Goal: Information Seeking & Learning: Learn about a topic

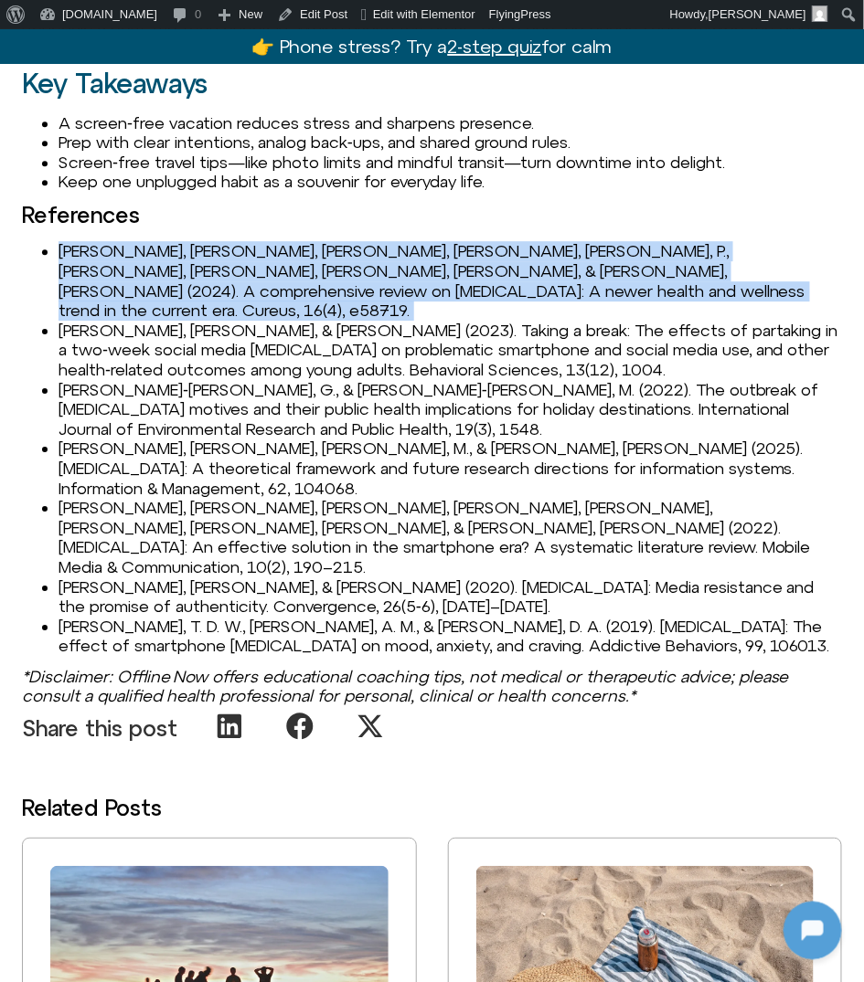
scroll to position [2619, 0]
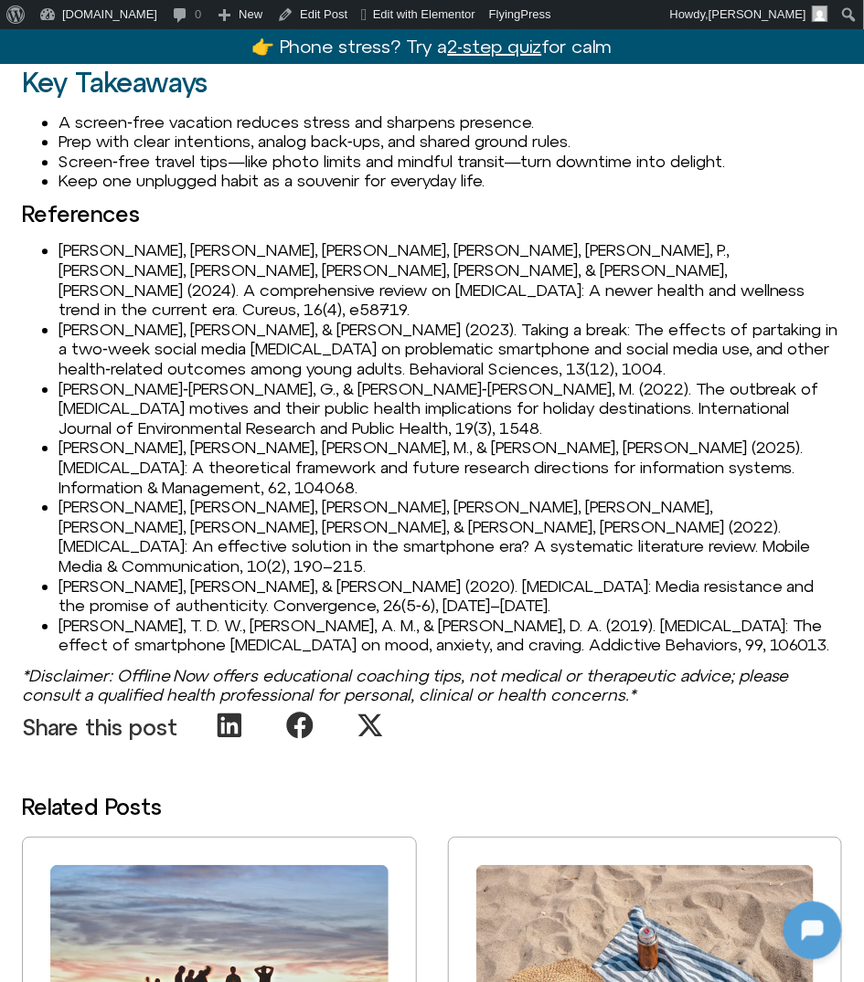
click at [110, 320] on li "Coyne, P., & Woodruff, S. J. (2023). Taking a break: The effects of partaking i…" at bounding box center [449, 349] width 783 height 59
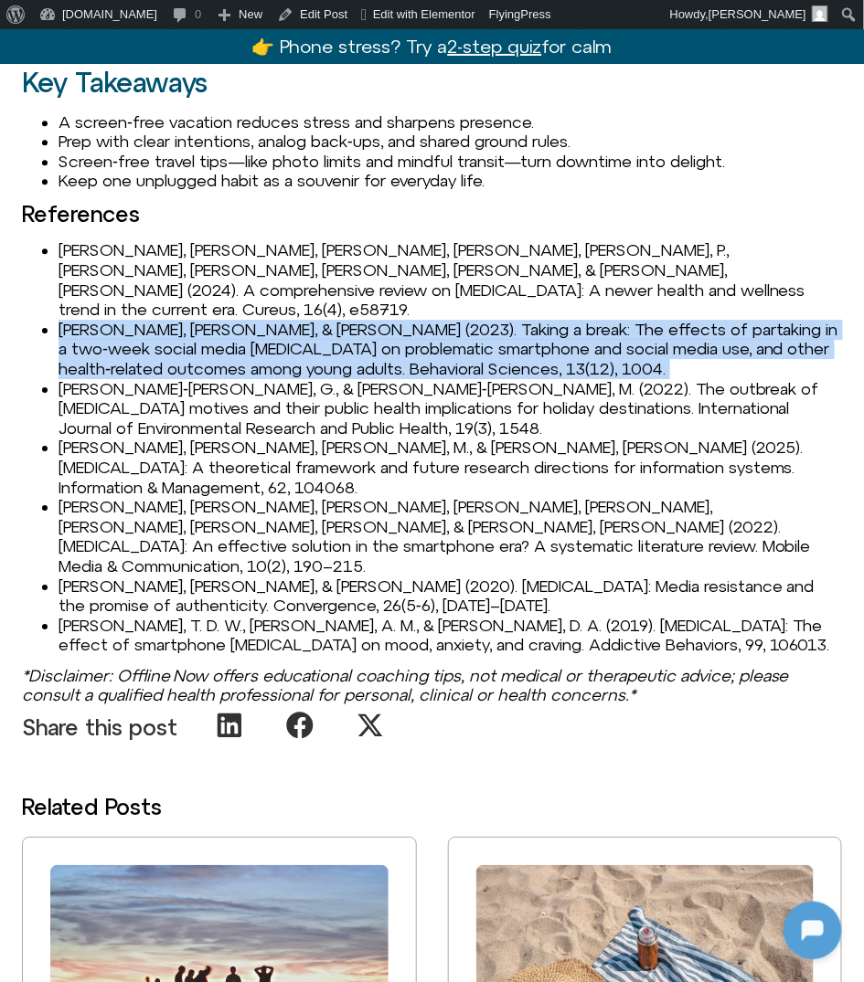
click at [110, 320] on li "Coyne, P., & Woodruff, S. J. (2023). Taking a break: The effects of partaking i…" at bounding box center [449, 349] width 783 height 59
copy li "Coyne, P., & Woodruff, S. J. (2023). Taking a break: The effects of partaking i…"
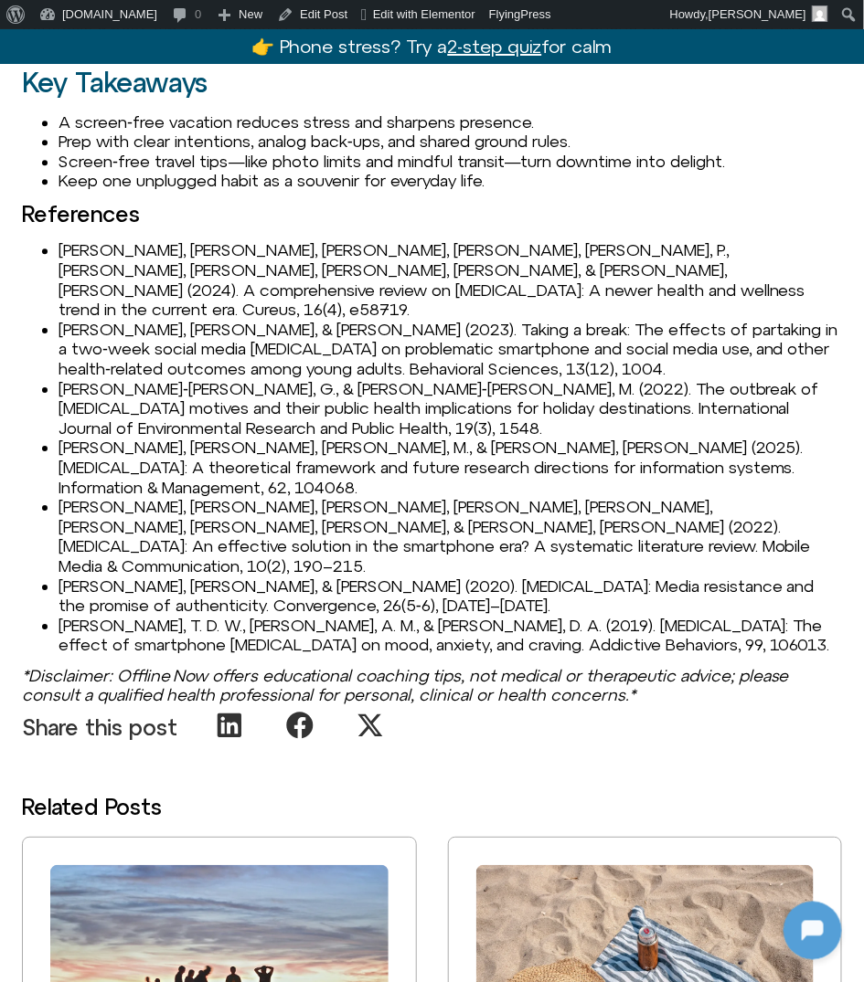
click at [172, 379] on li "Díaz‑Meneses, G., & Estupinán‑Ojeda, M. (2022). The outbreak of digital detox m…" at bounding box center [449, 408] width 783 height 59
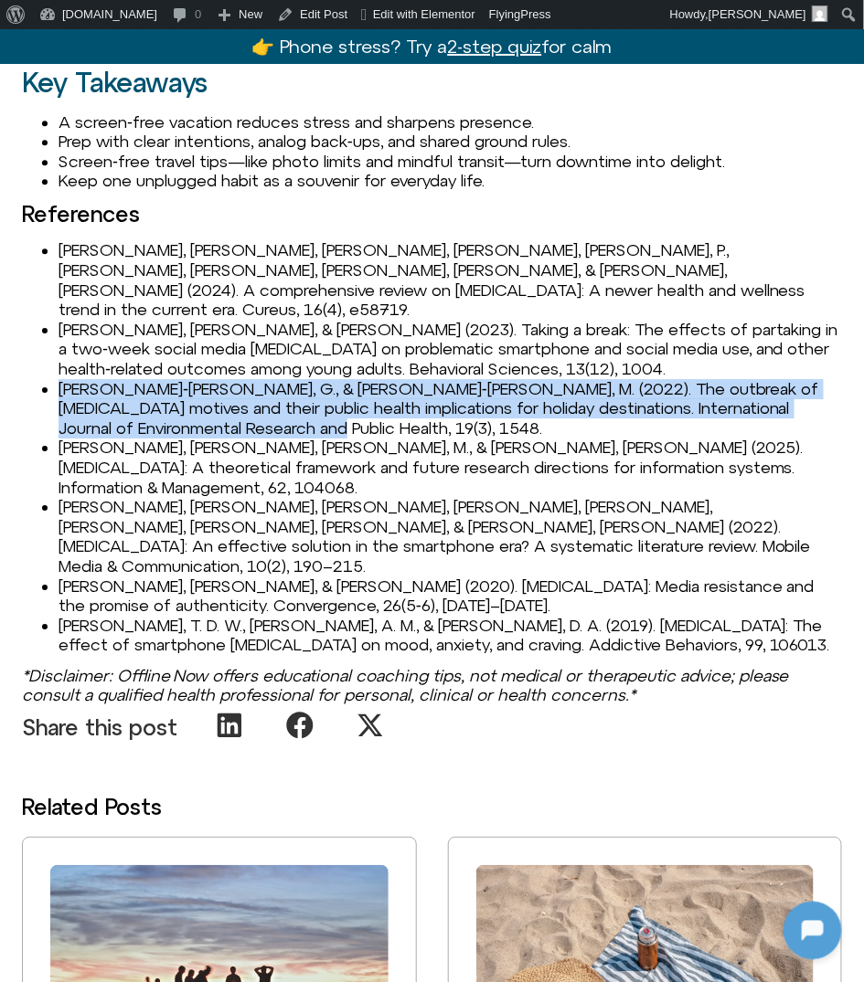
drag, startPoint x: 62, startPoint y: 349, endPoint x: 324, endPoint y: 381, distance: 263.3
click at [324, 381] on li "Díaz‑Meneses, G., & Estupinán‑Ojeda, M. (2022). The outbreak of digital detox m…" at bounding box center [449, 408] width 783 height 59
copy li "Díaz‑Meneses, G., & Estupinán‑Ojeda, M. (2022). The outbreak of digital detox m…"
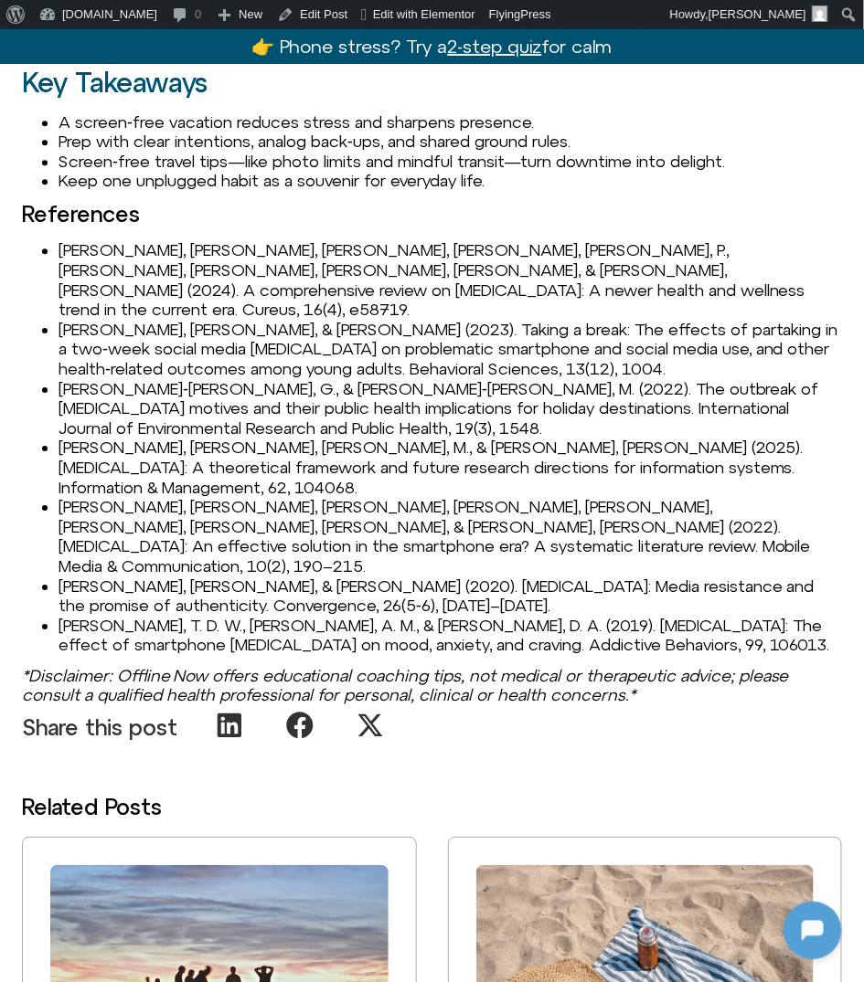
click at [65, 438] on li "Marx, J., Mirbabaie, M., & Turel, O. (2025). Digital detox: A theoretical frame…" at bounding box center [449, 467] width 783 height 59
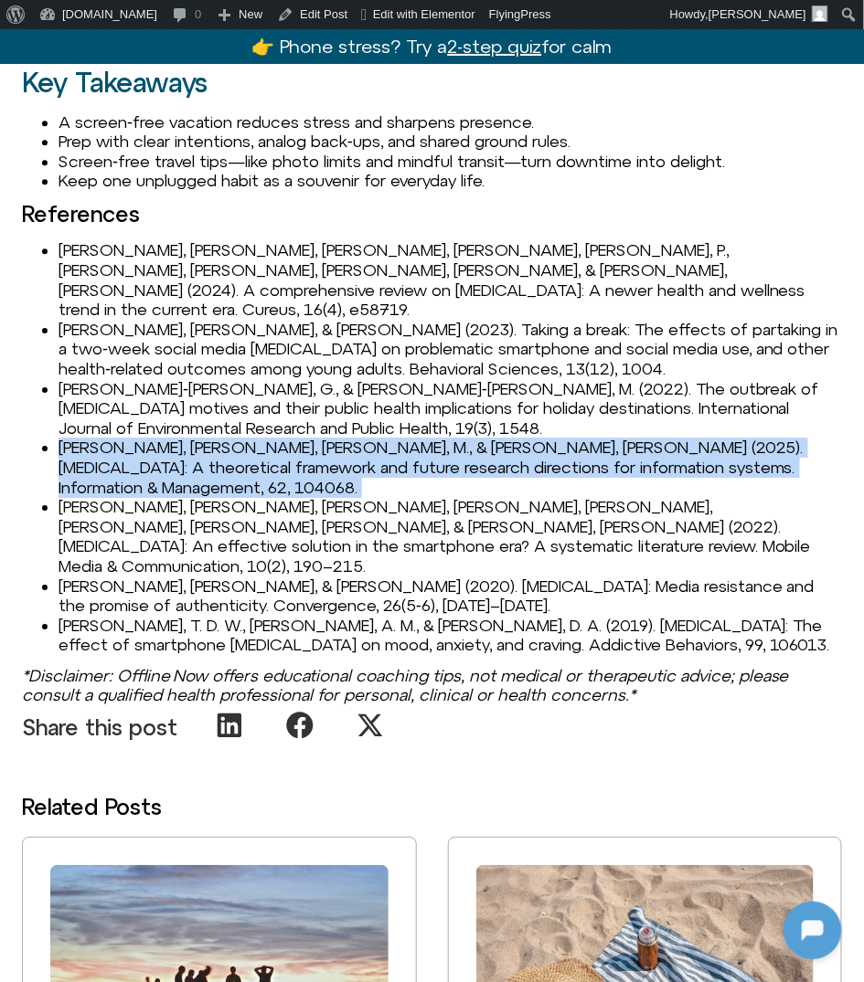
click at [65, 438] on li "Marx, J., Mirbabaie, M., & Turel, O. (2025). Digital detox: A theoretical frame…" at bounding box center [449, 467] width 783 height 59
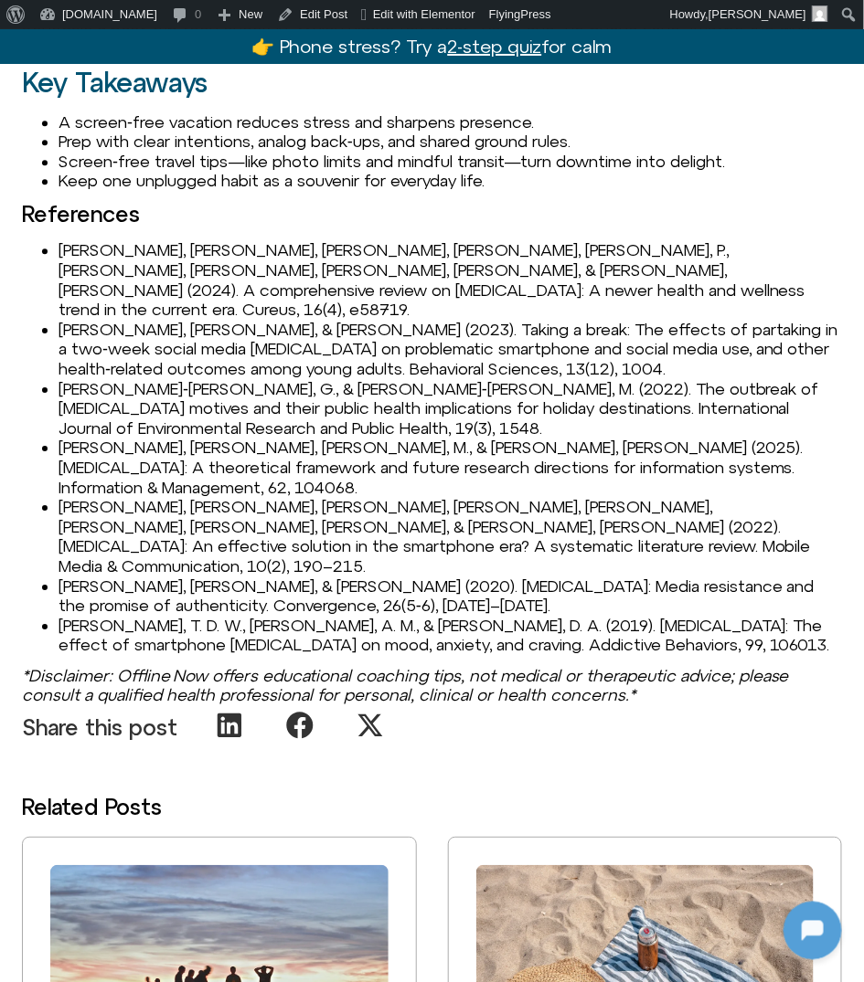
click at [108, 497] on li "Radtke, T., Apel, T., Schenkel, K., Keller, J., & von Lindern, E. (2022). Digit…" at bounding box center [449, 536] width 783 height 79
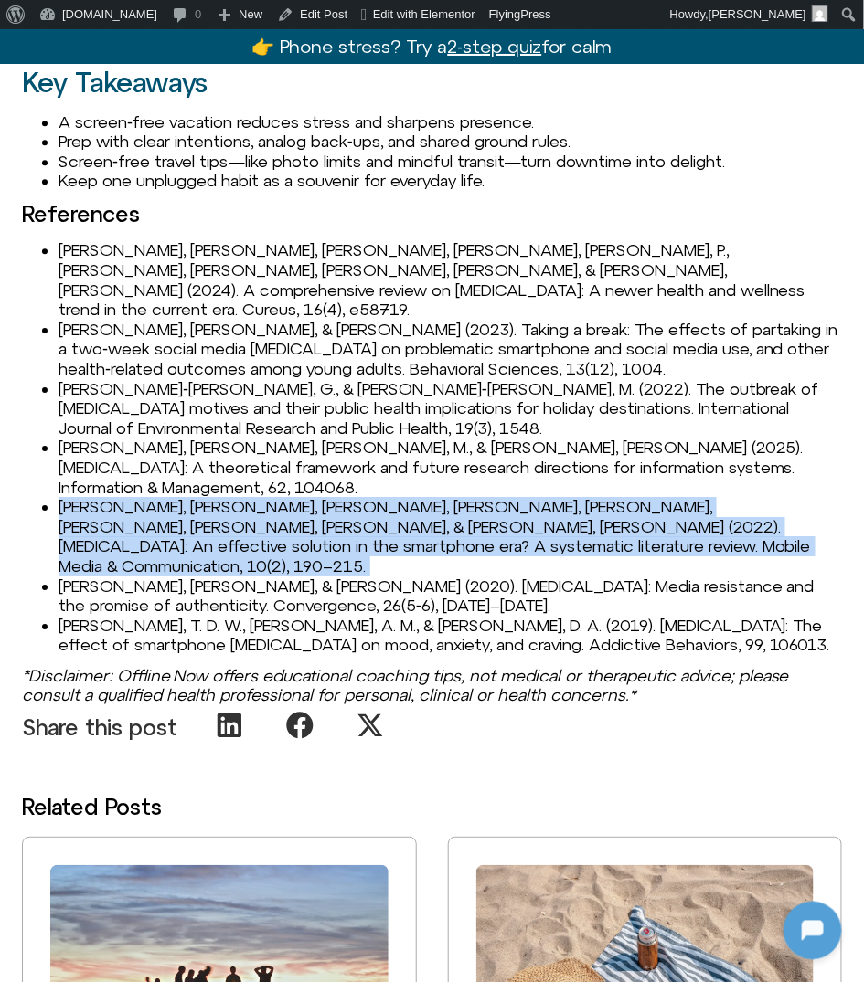
click at [108, 497] on li "Radtke, T., Apel, T., Schenkel, K., Keller, J., & von Lindern, E. (2022). Digit…" at bounding box center [449, 536] width 783 height 79
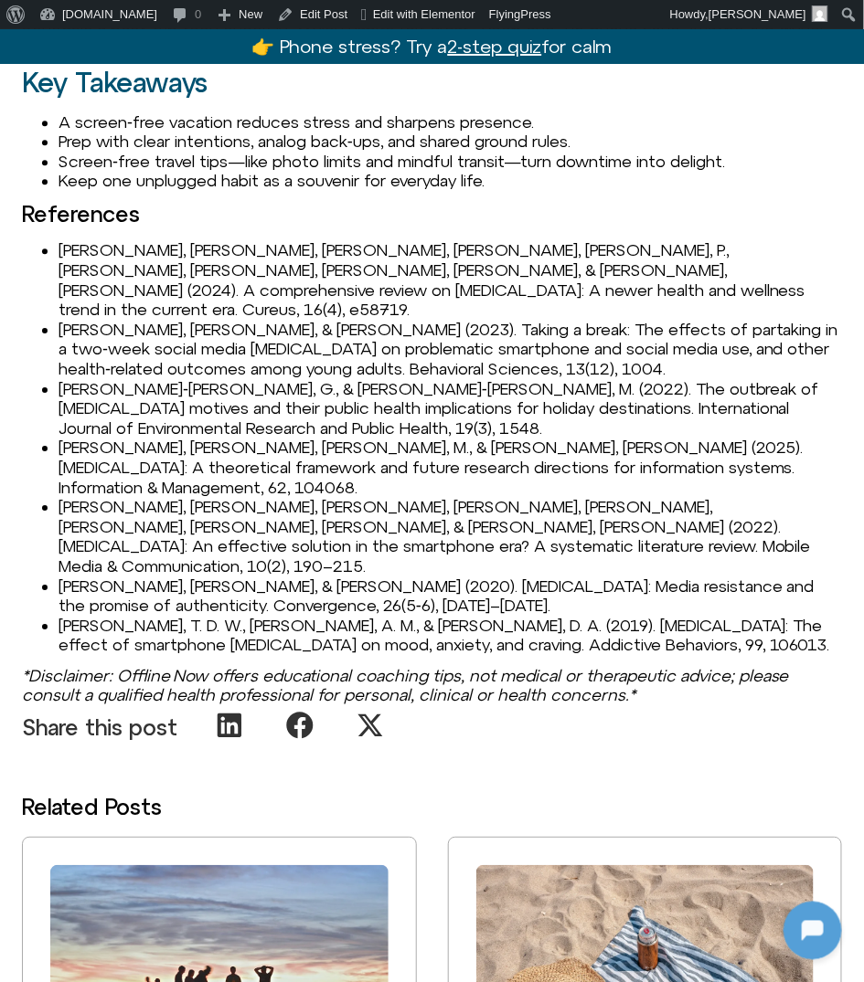
click at [80, 577] on li "Syvertsen, T., & Enli, G. (2020). Digital detox: Media resistance and the promi…" at bounding box center [449, 596] width 783 height 39
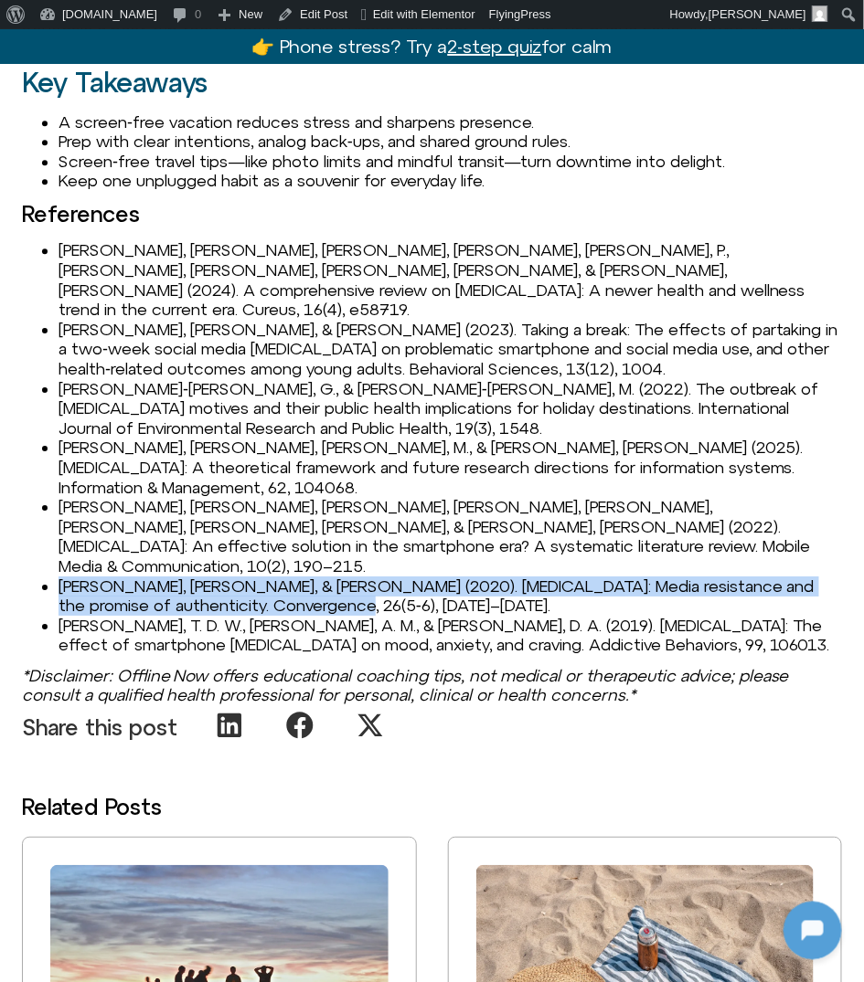
drag, startPoint x: 60, startPoint y: 506, endPoint x: 394, endPoint y: 525, distance: 334.1
click at [394, 577] on li "Syvertsen, T., & Enli, G. (2020). Digital detox: Media resistance and the promi…" at bounding box center [449, 596] width 783 height 39
copy li "Syvertsen, T., & Enli, G. (2020). Digital detox: Media resistance and the promi…"
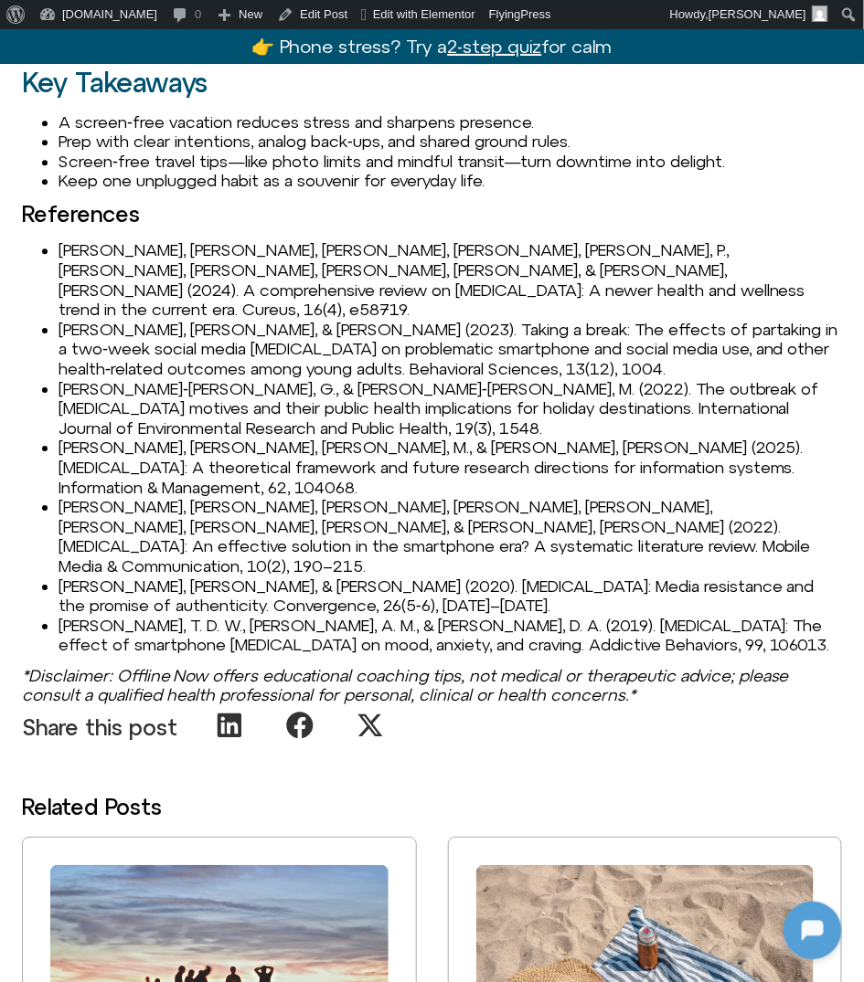
click at [144, 616] on li "Wilcockson, T. D. W., Osborne, A. M., & Ellis, D. A. (2019). Digital detox: The…" at bounding box center [449, 635] width 783 height 39
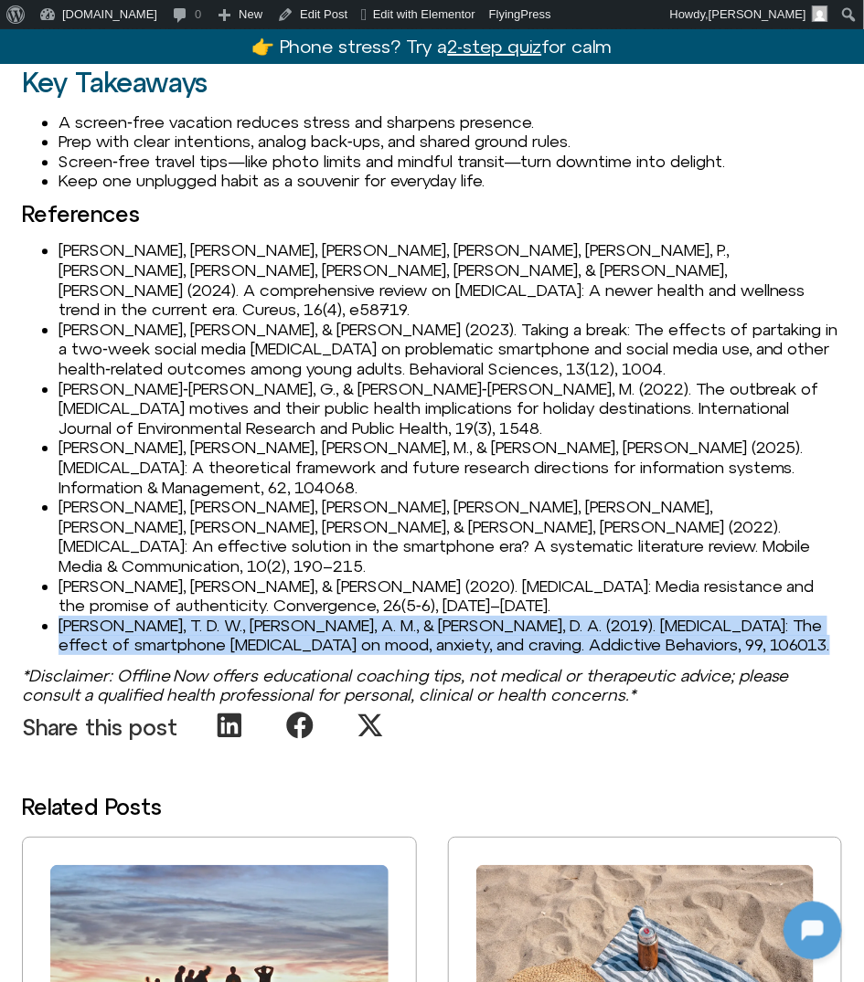
click at [144, 616] on li "Wilcockson, T. D. W., Osborne, A. M., & Ellis, D. A. (2019). Digital detox: The…" at bounding box center [449, 635] width 783 height 39
copy li "Wilcockson, T. D. W., Osborne, A. M., & Ellis, D. A. (2019). Digital detox: The…"
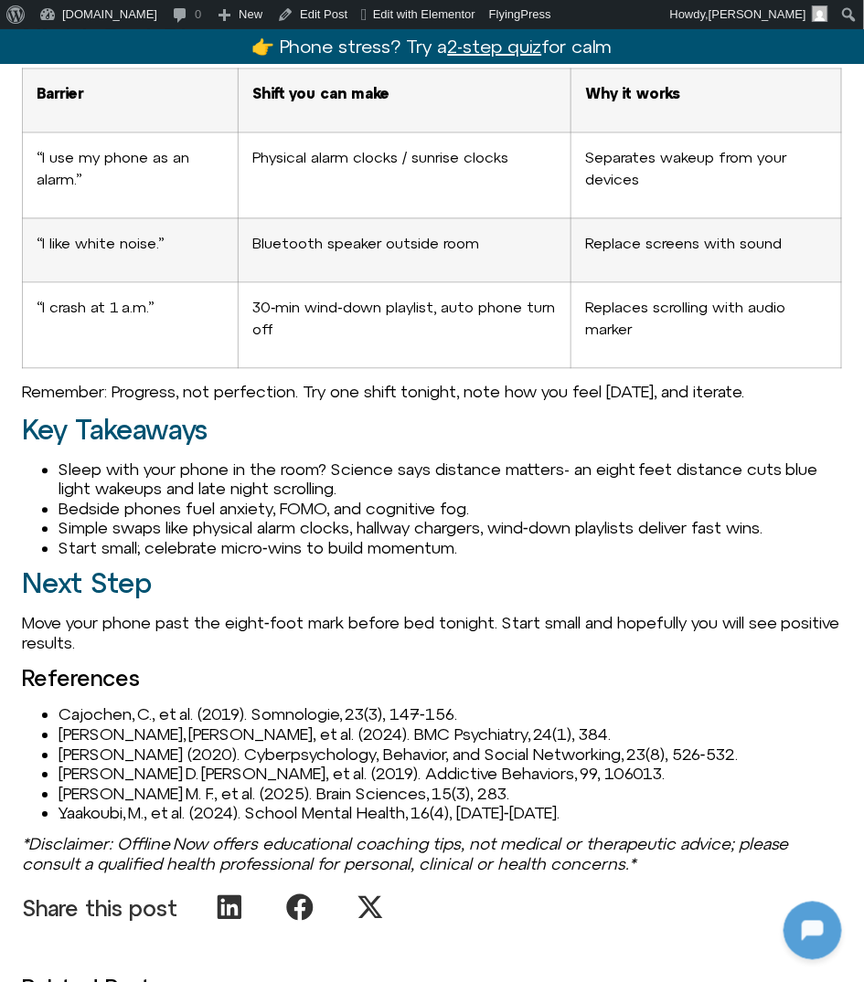
scroll to position [2328, 0]
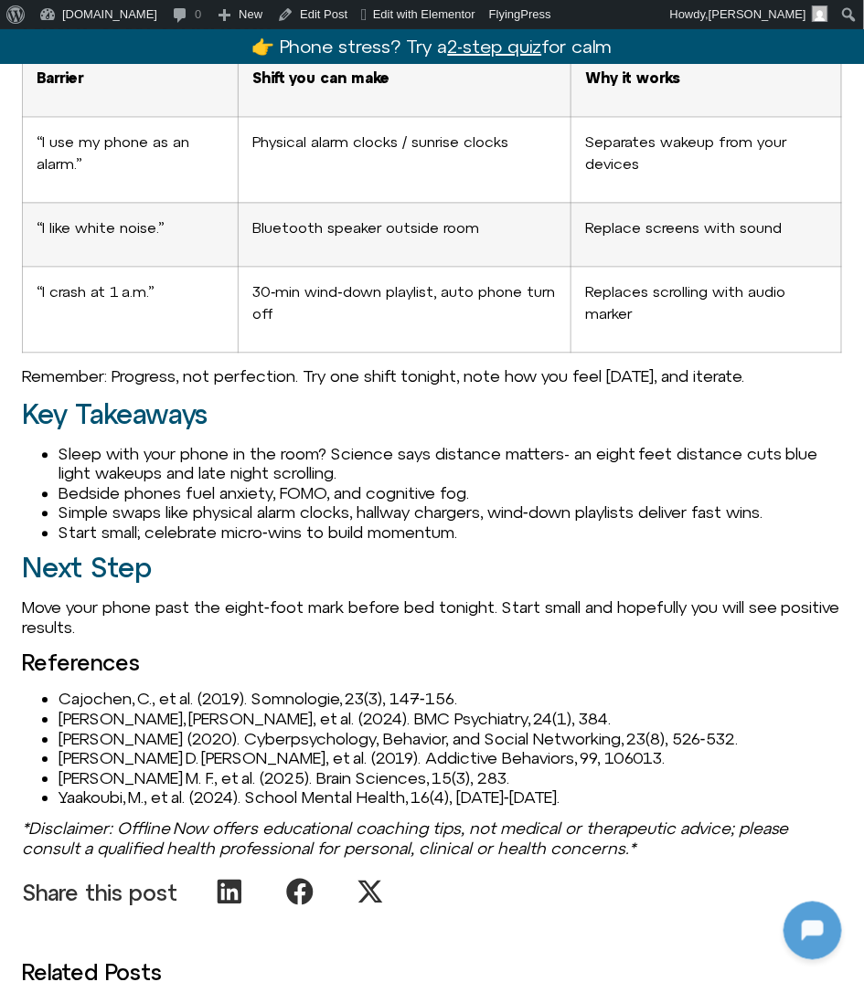
click at [217, 710] on li "Cajochen, C., et al. (2019). Somnologie, 23(3), 147‑156." at bounding box center [449, 700] width 783 height 20
copy li "Cajochen, C., et al. (2019). Somnologie, 23(3), 147‑156."
click at [245, 607] on div "How this Habit Hurts Scrolling TikTok at 2 a.m. feels harmless until the [MEDIC…" at bounding box center [432, 22] width 820 height 1701
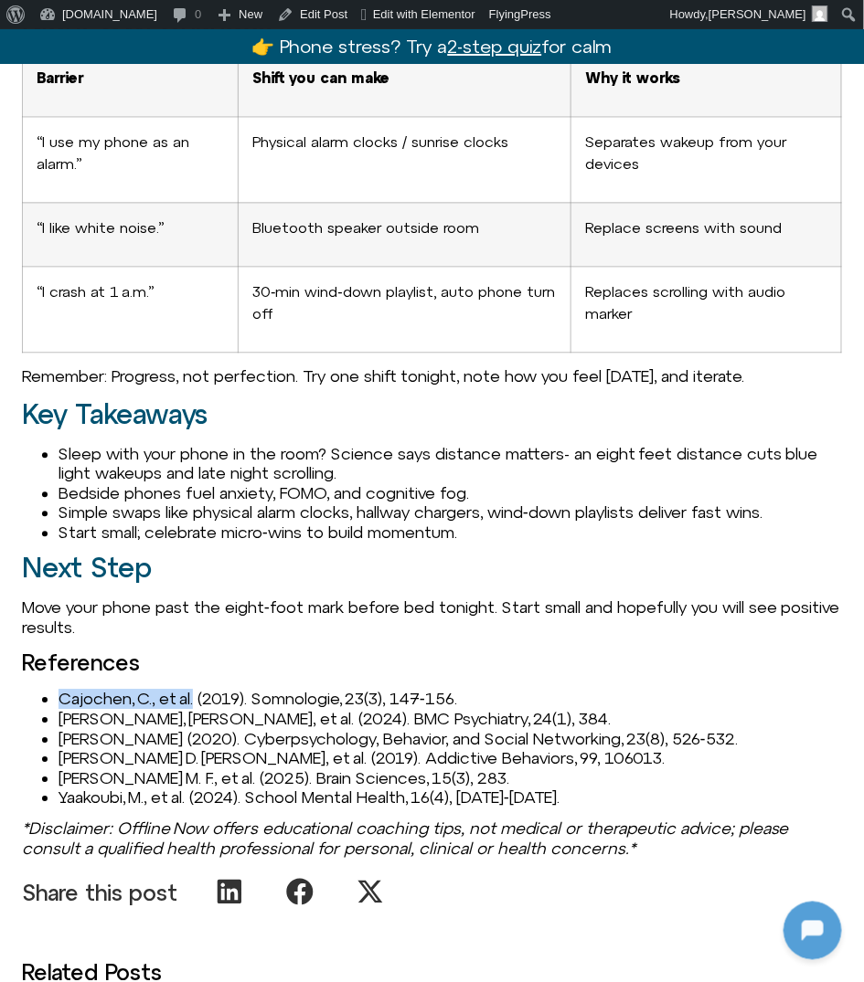
drag, startPoint x: 58, startPoint y: 716, endPoint x: 197, endPoint y: 710, distance: 140.0
click at [197, 710] on ul "Cajochen, C., et al. (2019). Somnologie, 23(3), 147‑156. [PERSON_NAME], [PERSON…" at bounding box center [432, 749] width 820 height 119
copy li "Cajochen, C., et al."
click at [281, 16] on link "Edit Post" at bounding box center [312, 14] width 85 height 29
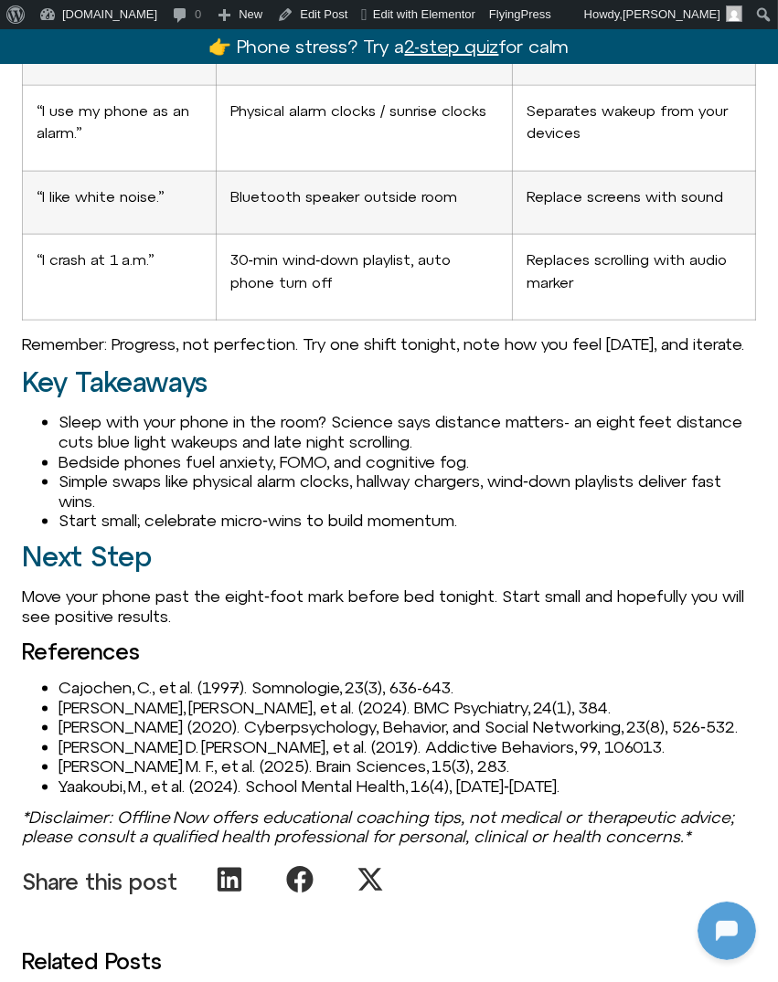
scroll to position [2546, 0]
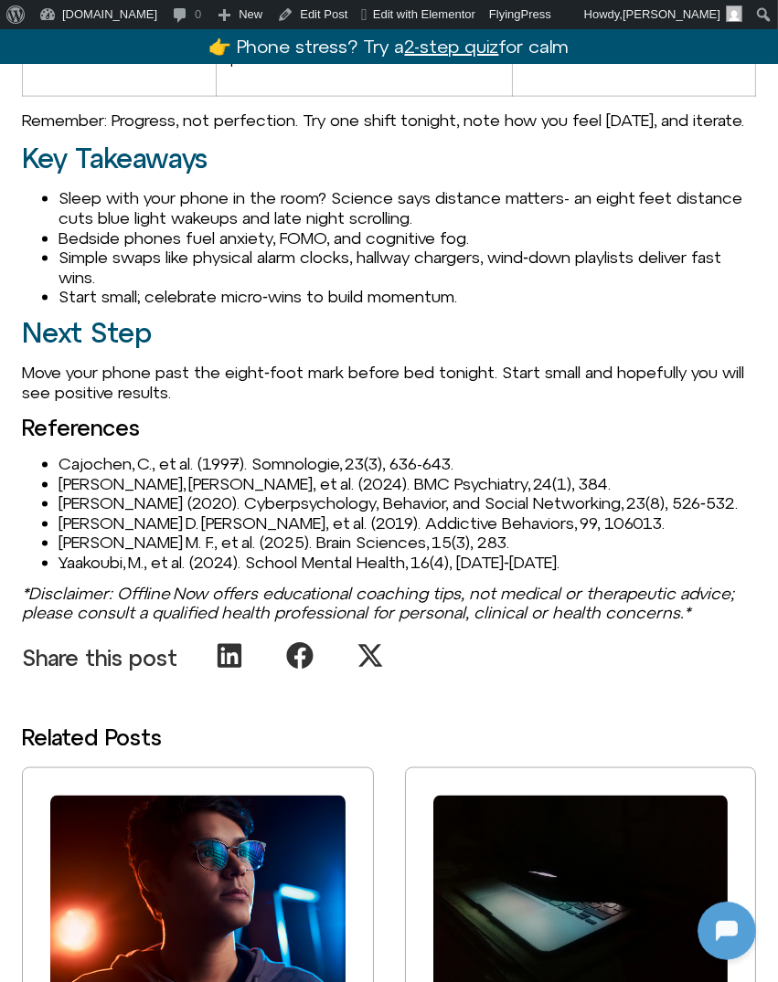
click at [143, 494] on li "[PERSON_NAME], [PERSON_NAME], et al. (2024). BMC Psychiatry, 24(1), 384." at bounding box center [406, 484] width 697 height 20
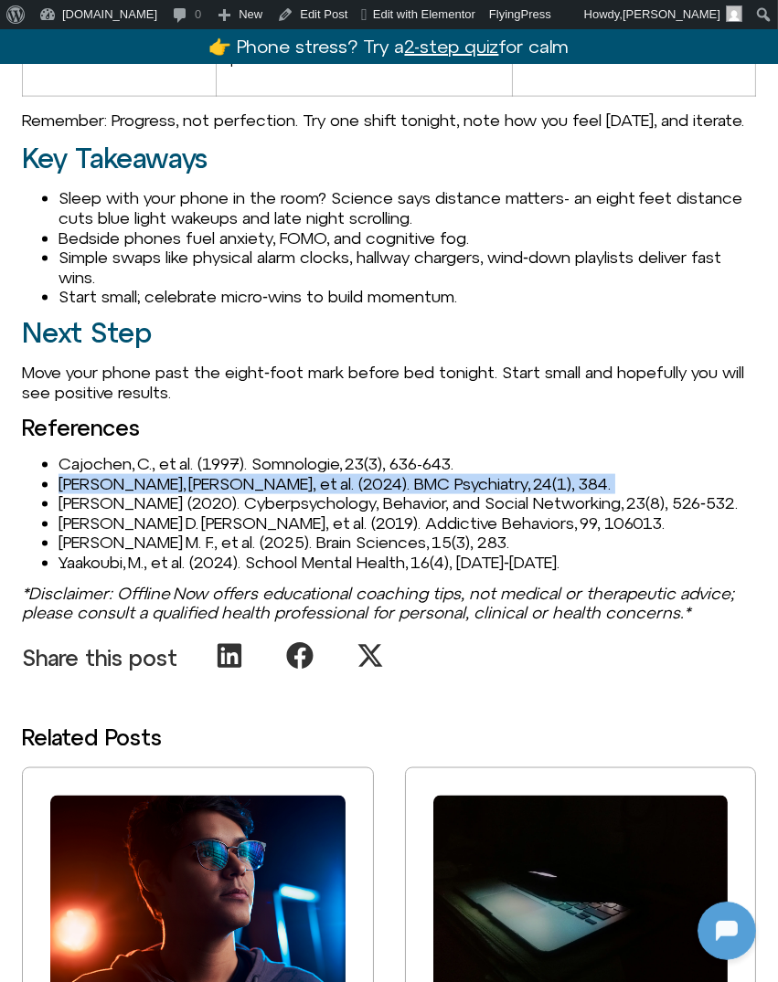
click at [143, 494] on li "[PERSON_NAME], [PERSON_NAME], et al. (2024). BMC Psychiatry, 24(1), 384." at bounding box center [406, 484] width 697 height 20
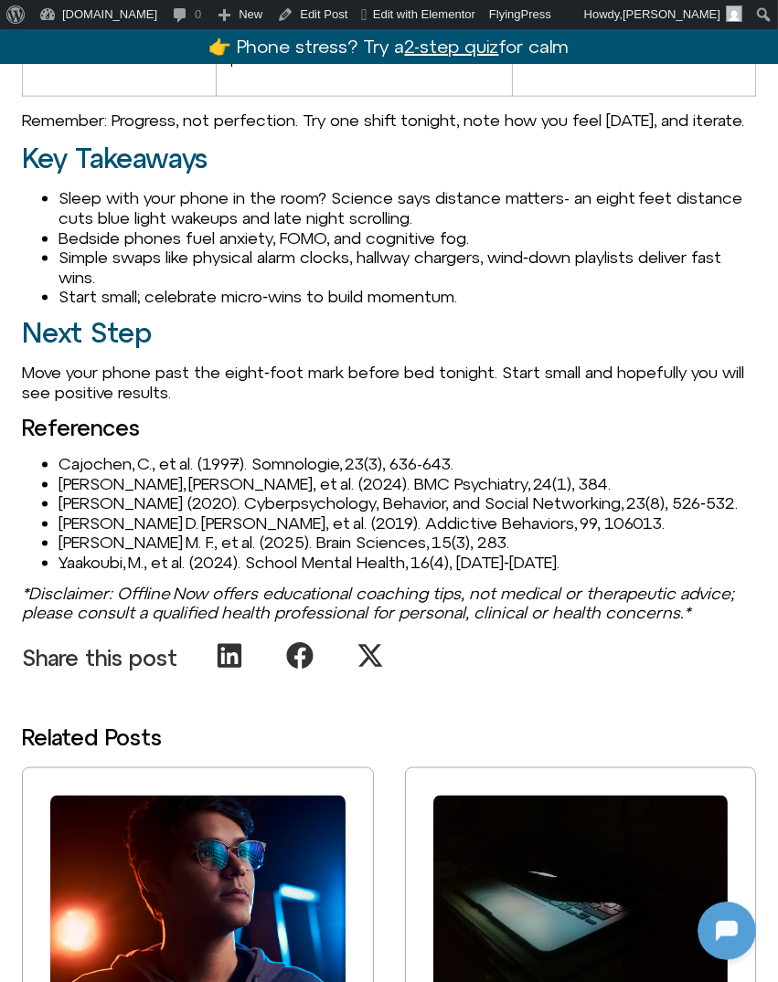
click at [200, 514] on li "[PERSON_NAME] (2020). Cyberpsychology, Behavior, and Social Networking, 23(8), …" at bounding box center [406, 503] width 697 height 20
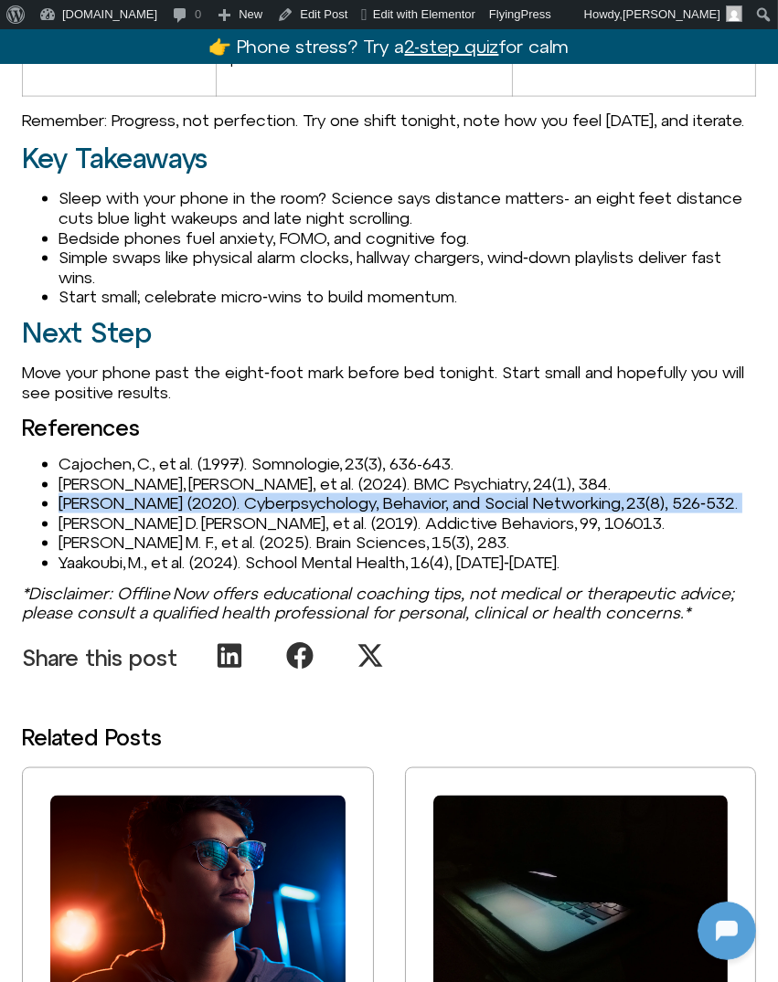
click at [200, 514] on li "[PERSON_NAME] (2020). Cyberpsychology, Behavior, and Social Networking, 23(8), …" at bounding box center [406, 503] width 697 height 20
copy ul "[PERSON_NAME] (2020). Cyberpsychology, Behavior, and Social Networking, 23(8), …"
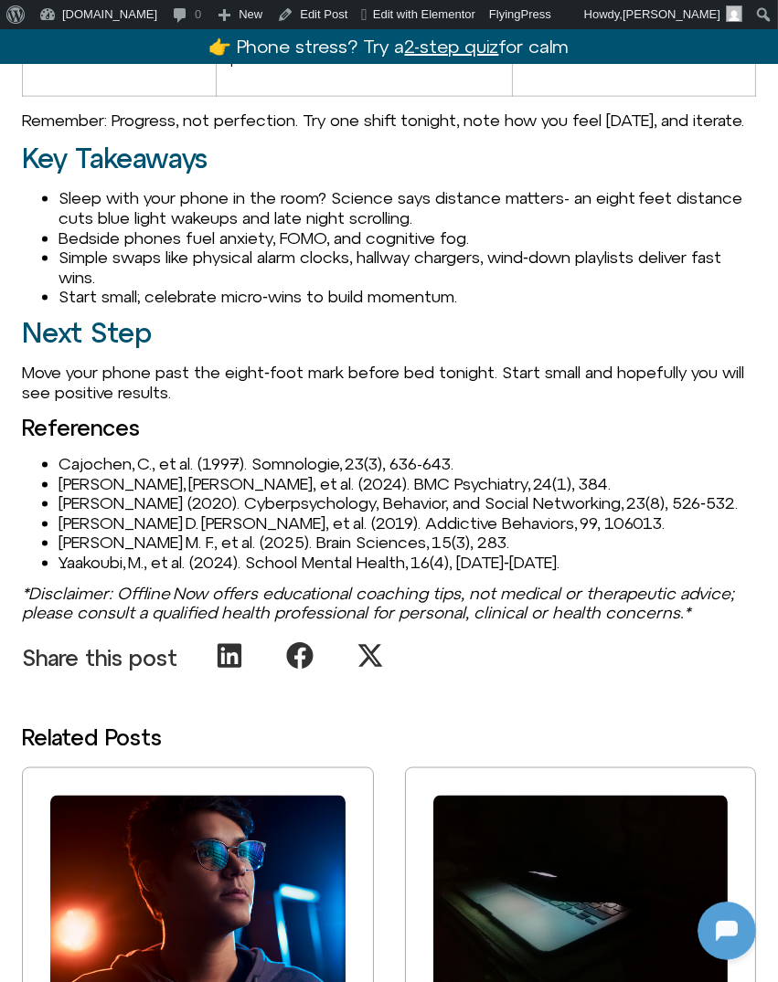
click at [133, 534] on li "[PERSON_NAME] D. [PERSON_NAME], et al. (2019). Addictive Behaviors, 99, 106013." at bounding box center [406, 524] width 697 height 20
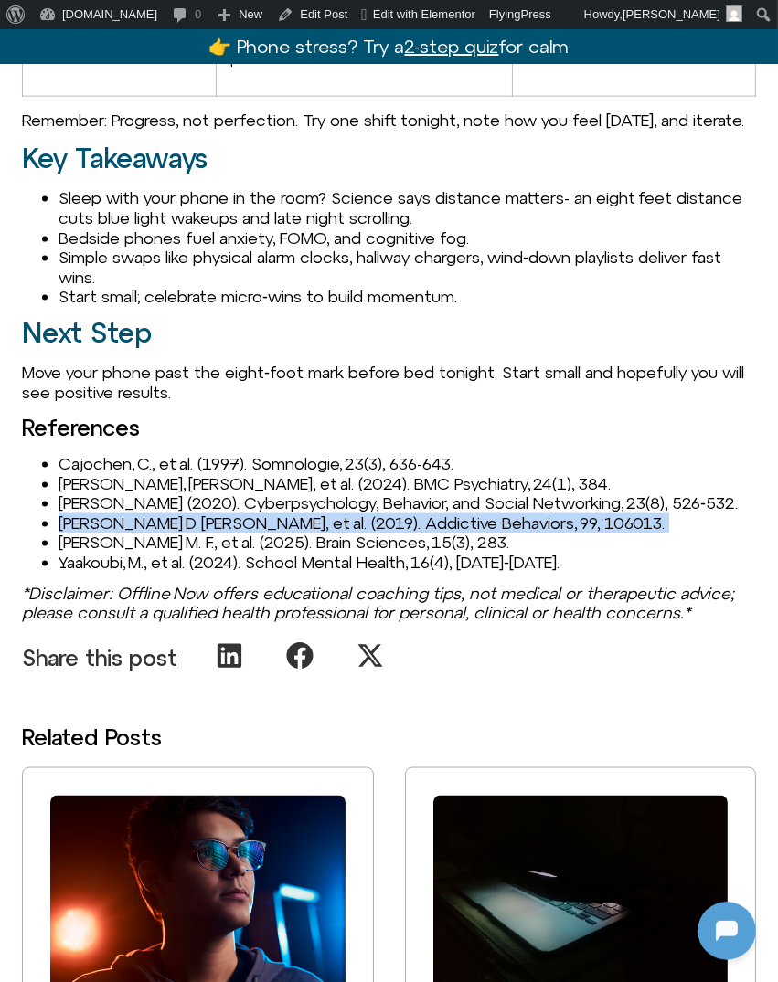
click at [133, 534] on li "[PERSON_NAME] D. [PERSON_NAME], et al. (2019). Addictive Behaviors, 99, 106013." at bounding box center [406, 524] width 697 height 20
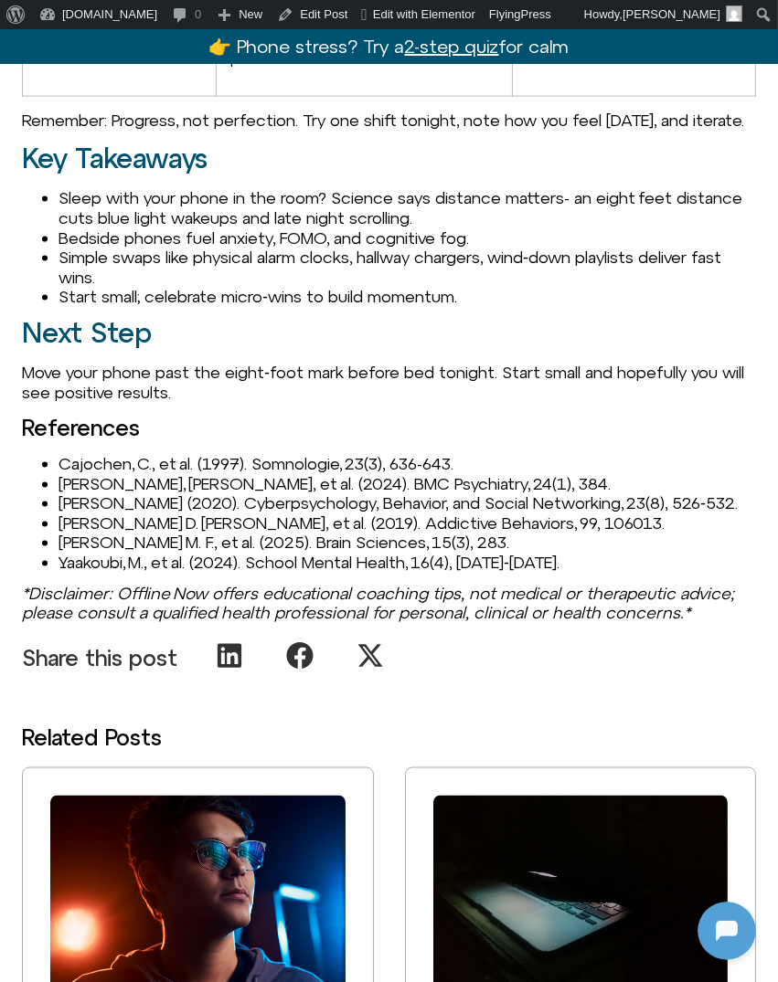
click at [120, 553] on li "Yousef, A. M. F., et al. (2025). Brain Sciences, 15(3), 283." at bounding box center [406, 543] width 697 height 20
copy ul "Yousef, A. M. F., et al. (2025). Brain Sciences, 15(3), 283."
click at [153, 573] on li "Yaakoubi, M., et al. (2024). School Mental Health, 16(4), 1236‑1246." at bounding box center [406, 563] width 697 height 20
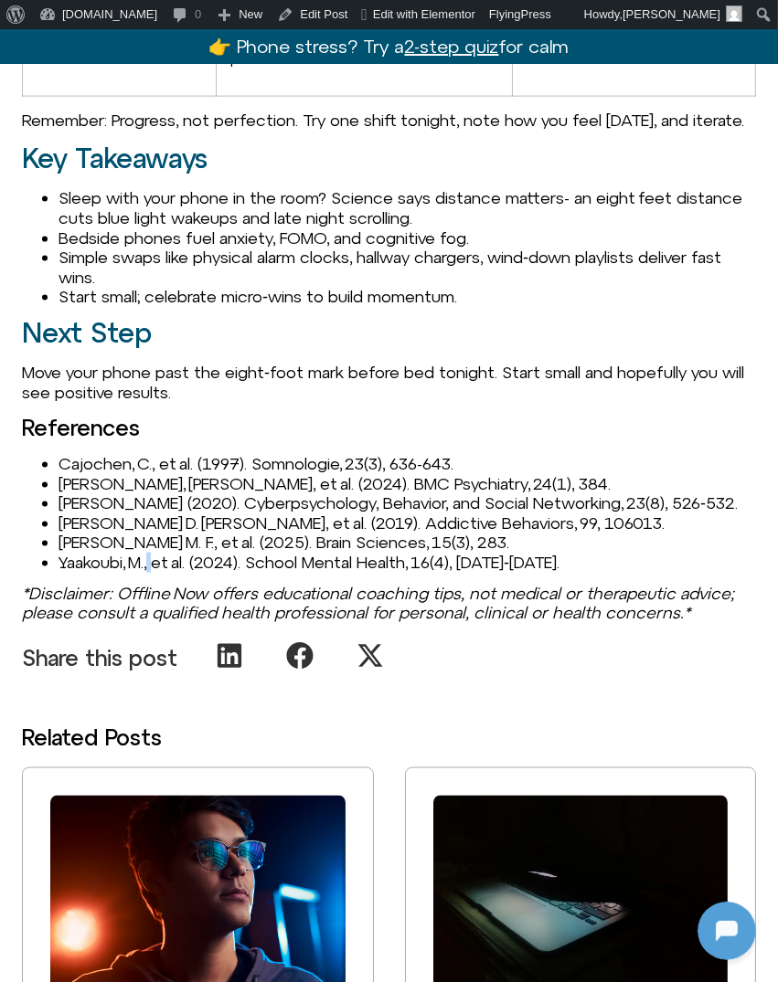
click at [153, 573] on li "Yaakoubi, M., et al. (2024). School Mental Health, 16(4), 1236‑1246." at bounding box center [406, 563] width 697 height 20
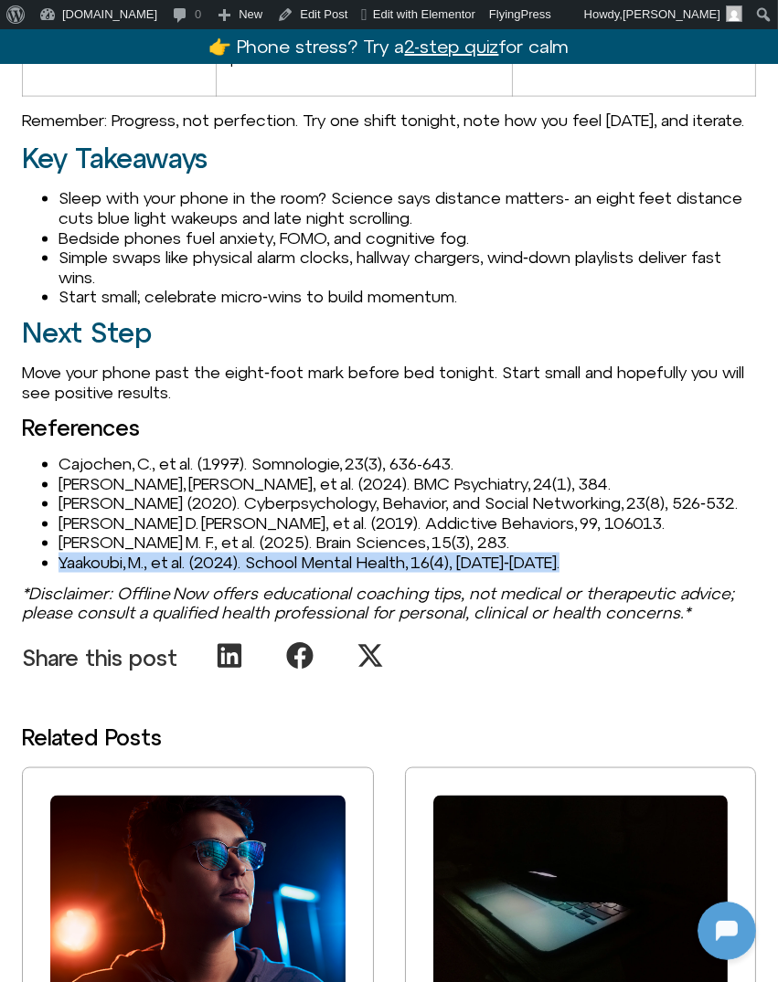
click at [153, 573] on li "Yaakoubi, M., et al. (2024). School Mental Health, 16(4), 1236‑1246." at bounding box center [406, 563] width 697 height 20
copy div "Yaakoubi, M., et al. (2024). School Mental Health, 16(4), 1236‑1246."
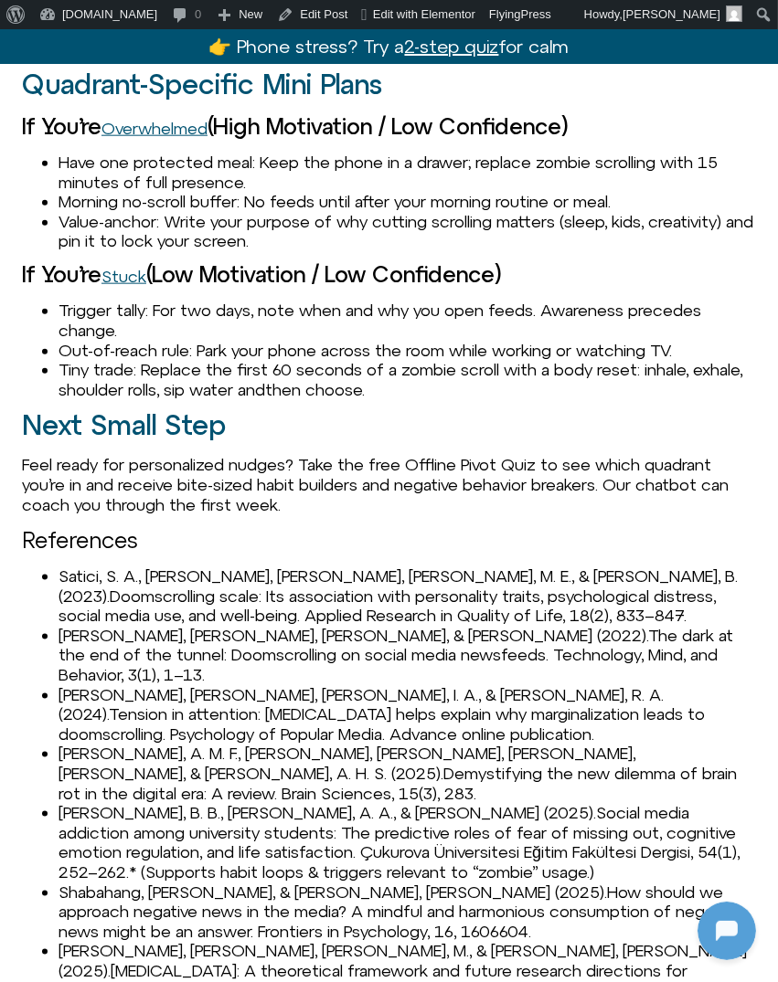
scroll to position [2332, 0]
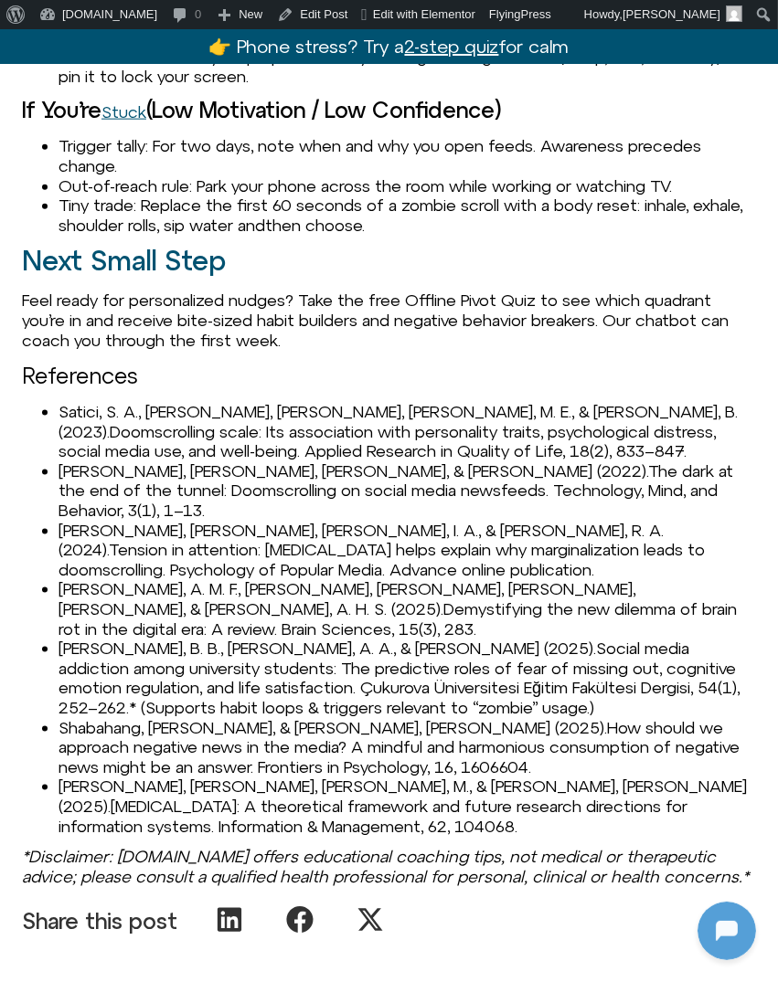
click at [200, 544] on span "Tension in attention: Hypervigilance helps explain why marginalization leads to…" at bounding box center [381, 559] width 646 height 39
click at [130, 501] on span "The dark at the end of the tunnel: Doomscrolling on social media newsfeeds. Tec…" at bounding box center [395, 490] width 674 height 58
drag, startPoint x: 60, startPoint y: 486, endPoint x: 743, endPoint y: 508, distance: 683.0
click at [743, 508] on li "Sharma, B., Lee, S. S., & Johnson, B. K. (2022). The dark at the end of the tun…" at bounding box center [406, 490] width 697 height 59
copy li "Sharma, B., Lee, S. S., & Johnson, B. K. (2022). The dark at the end of the tun…"
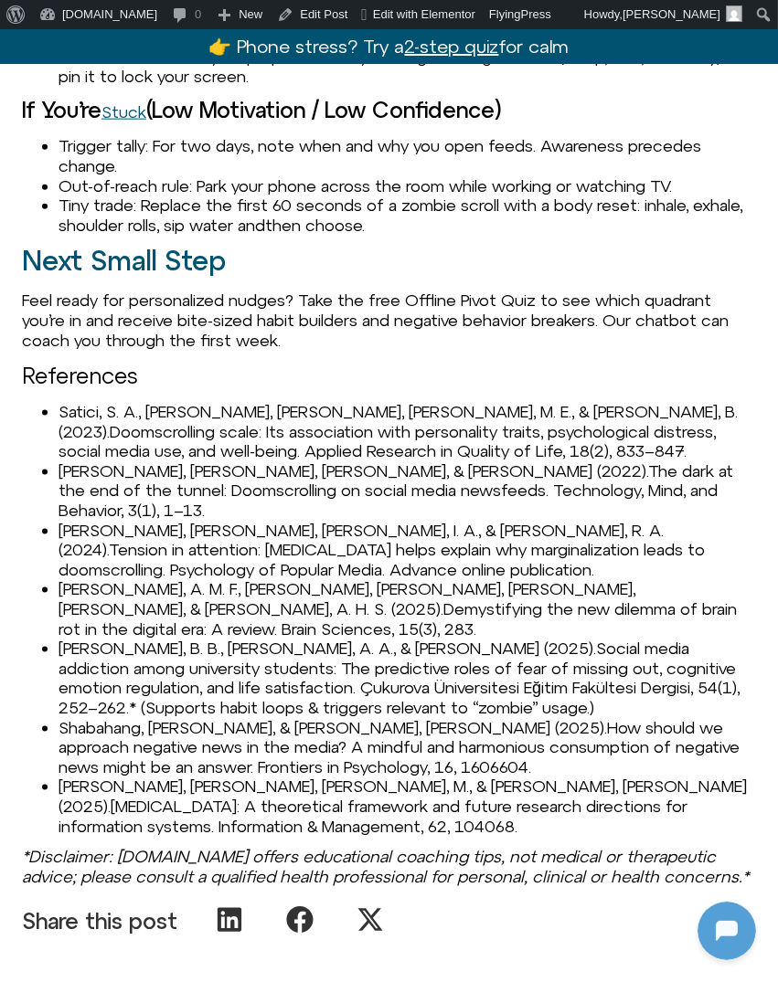
click at [190, 567] on span "Tension in attention: Hypervigilance helps explain why marginalization leads to…" at bounding box center [381, 559] width 646 height 39
drag, startPoint x: 56, startPoint y: 531, endPoint x: 215, endPoint y: 572, distance: 164.2
click at [215, 572] on ul "Satici, S. A., Gocet Tekin, E., Deniz, M. E., & Satici, B. (2023). Doomscrollin…" at bounding box center [389, 619] width 734 height 434
copy li "Blacha, S., Anderson, I. A., & Mar, R. A. (2024). Tension in attention: Hypervi…"
click at [294, 604] on span "Demystifying the new dilemma of brain rot in the digital era: A review. Brain S…" at bounding box center [397, 618] width 678 height 39
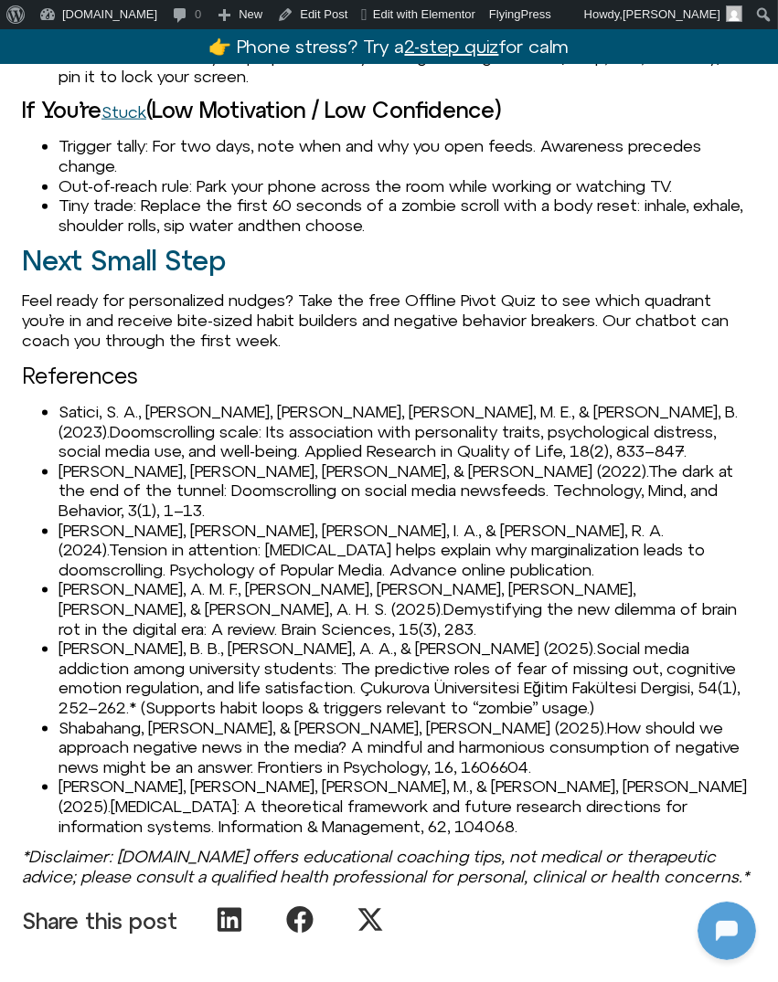
drag, startPoint x: 59, startPoint y: 588, endPoint x: 642, endPoint y: 602, distance: 582.3
click at [642, 602] on li "Yousef, A. M. F., Alshamy, A., Tlili, A., & Metwally, A. H. S. (2025). Demystif…" at bounding box center [406, 608] width 697 height 59
drag, startPoint x: 62, startPoint y: 629, endPoint x: 410, endPoint y: 692, distance: 353.8
click at [410, 692] on li "Aygar, B. B., Kurt, A. A., & Akbay, S. E. (2025). Social media addiction among …" at bounding box center [406, 678] width 697 height 79
click at [270, 5] on link "Edit Post" at bounding box center [312, 14] width 85 height 29
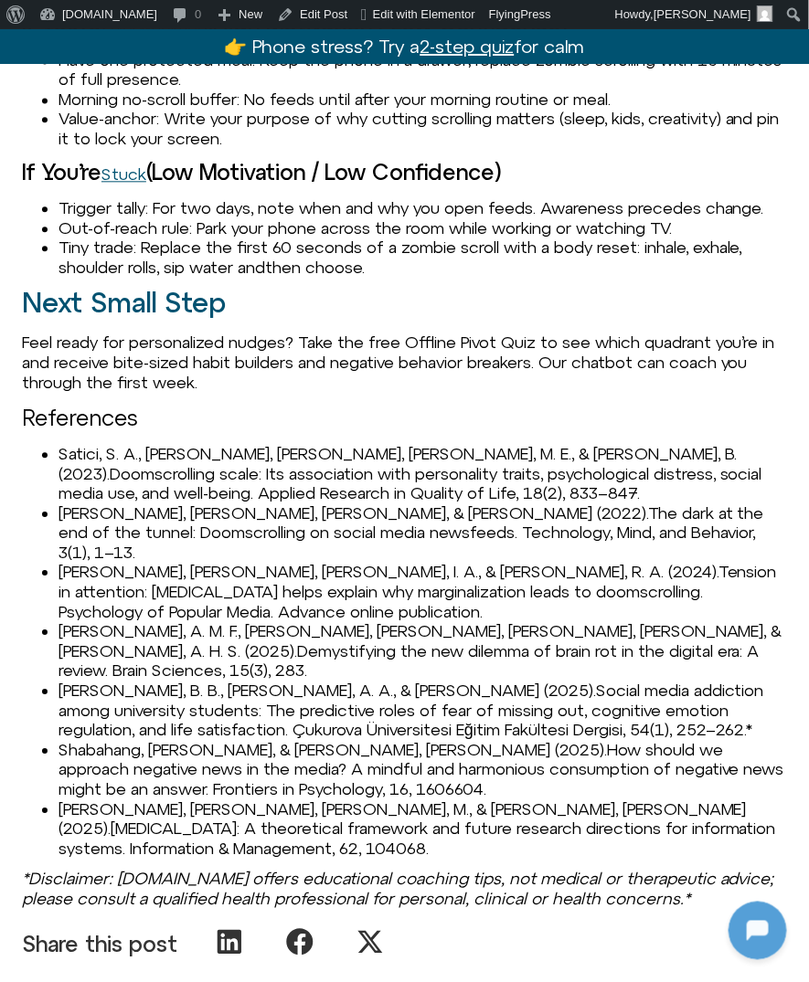
scroll to position [2546, 0]
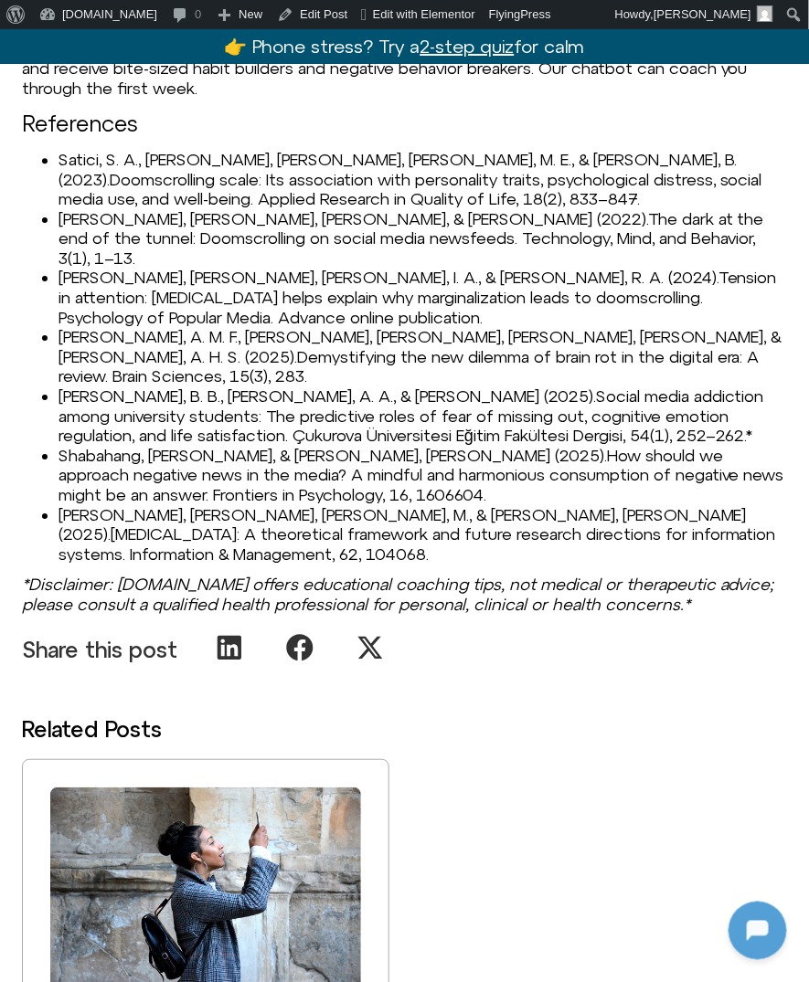
drag, startPoint x: 58, startPoint y: 379, endPoint x: 534, endPoint y: 423, distance: 477.2
click at [533, 424] on li "Aygar, B. B., Kurt, A. A., & Akbay, S. E. (2025). Social media addiction among …" at bounding box center [422, 416] width 728 height 59
copy li "Aygar, B. B., Kurt, A. A., & Akbay, S. E. (2025). Social media addiction among …"
click at [115, 446] on li "Shabahang, R., & Weber, R. (2025). How should we approach negative news in the …" at bounding box center [422, 475] width 728 height 59
click at [89, 446] on li "Shabahang, R., & Weber, R. (2025). How should we approach negative news in the …" at bounding box center [422, 475] width 728 height 59
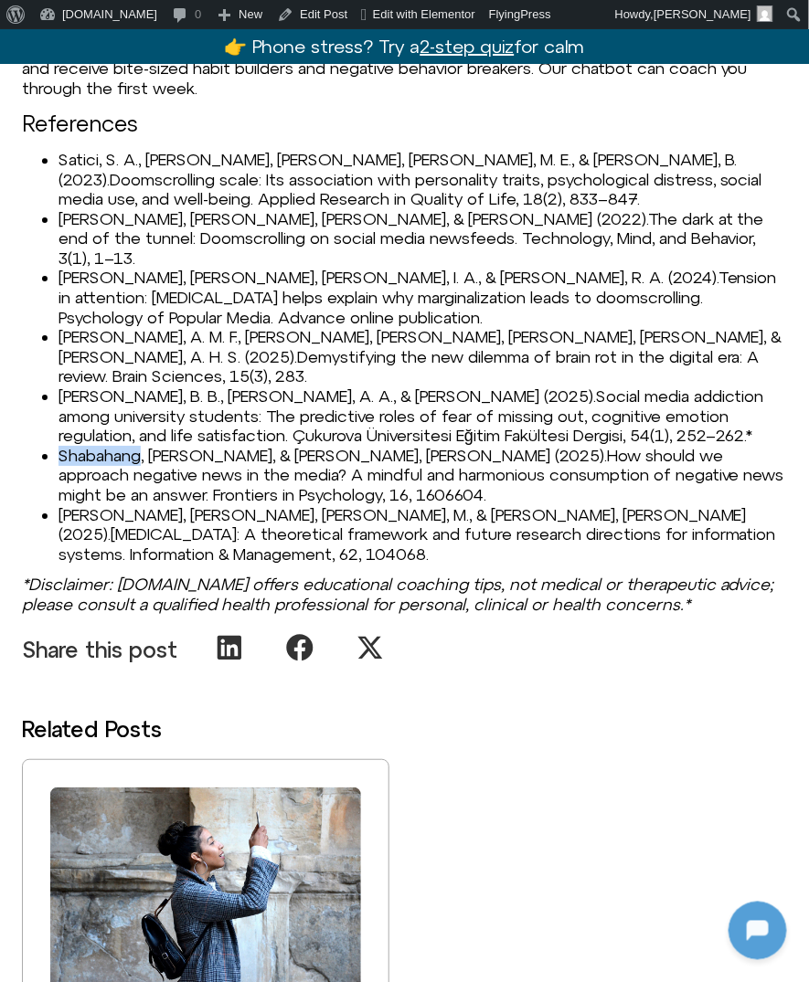
click at [89, 446] on li "Shabahang, R., & Weber, R. (2025). How should we approach negative news in the …" at bounding box center [422, 475] width 728 height 59
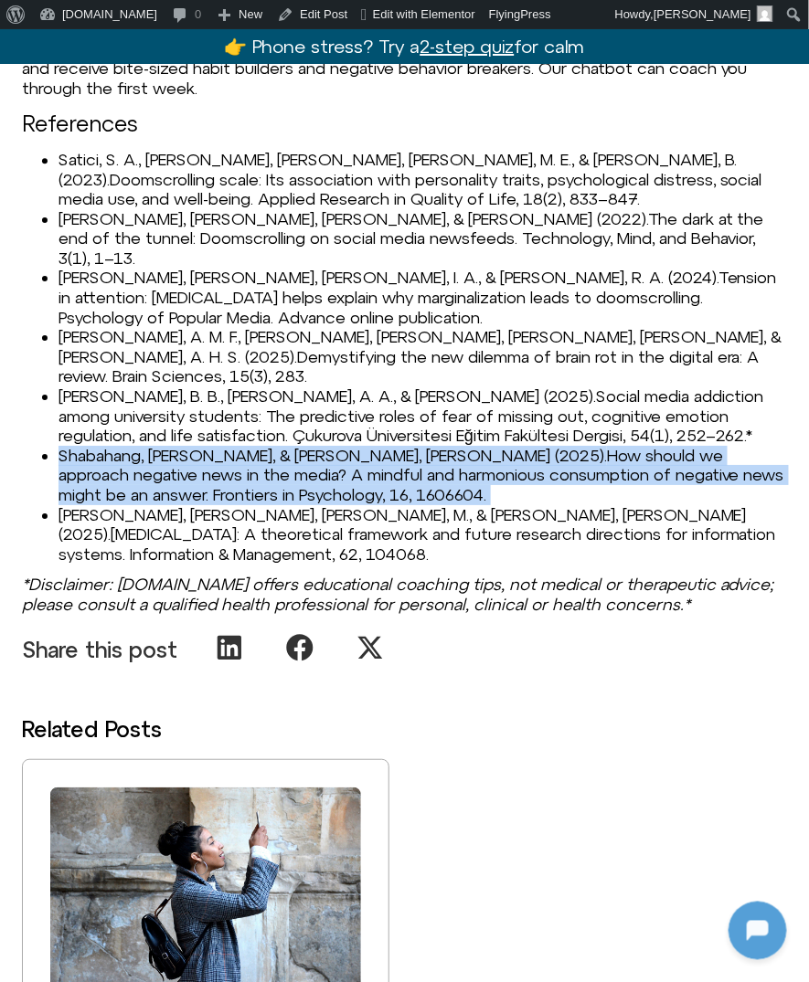
click at [89, 446] on li "Shabahang, R., & Weber, R. (2025). How should we approach negative news in the …" at bounding box center [422, 475] width 728 height 59
copy ul "Shabahang, R., & Weber, R. (2025). How should we approach negative news in the …"
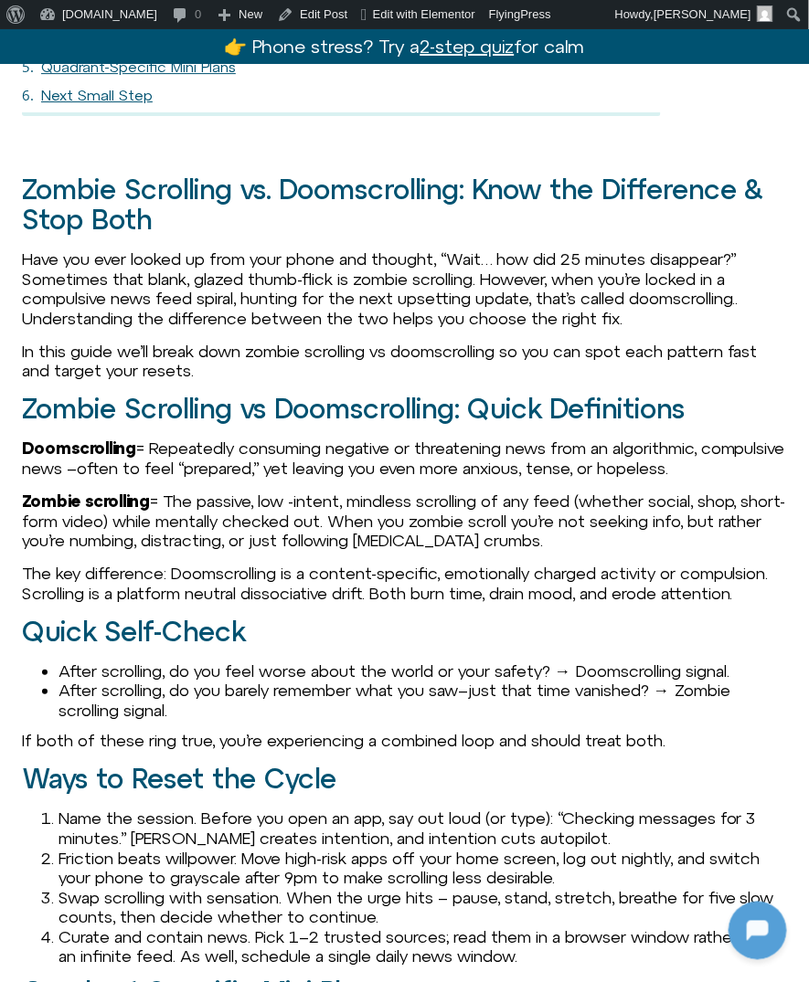
scroll to position [0, 0]
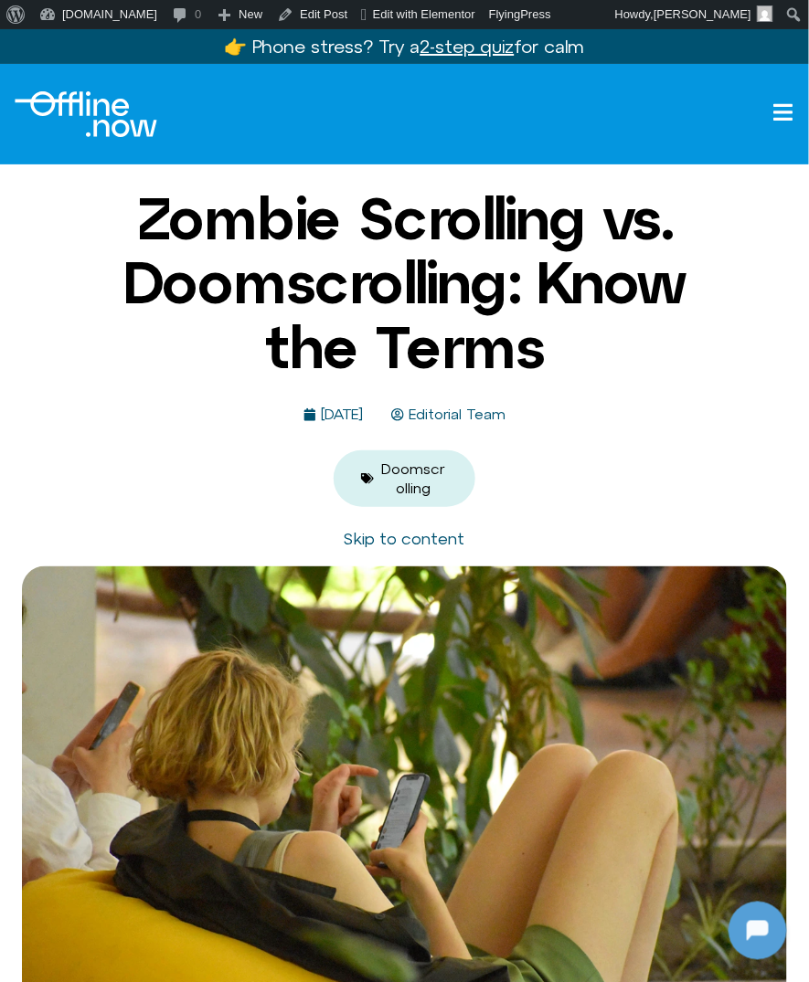
click at [441, 538] on link "Skip to content" at bounding box center [405, 538] width 121 height 19
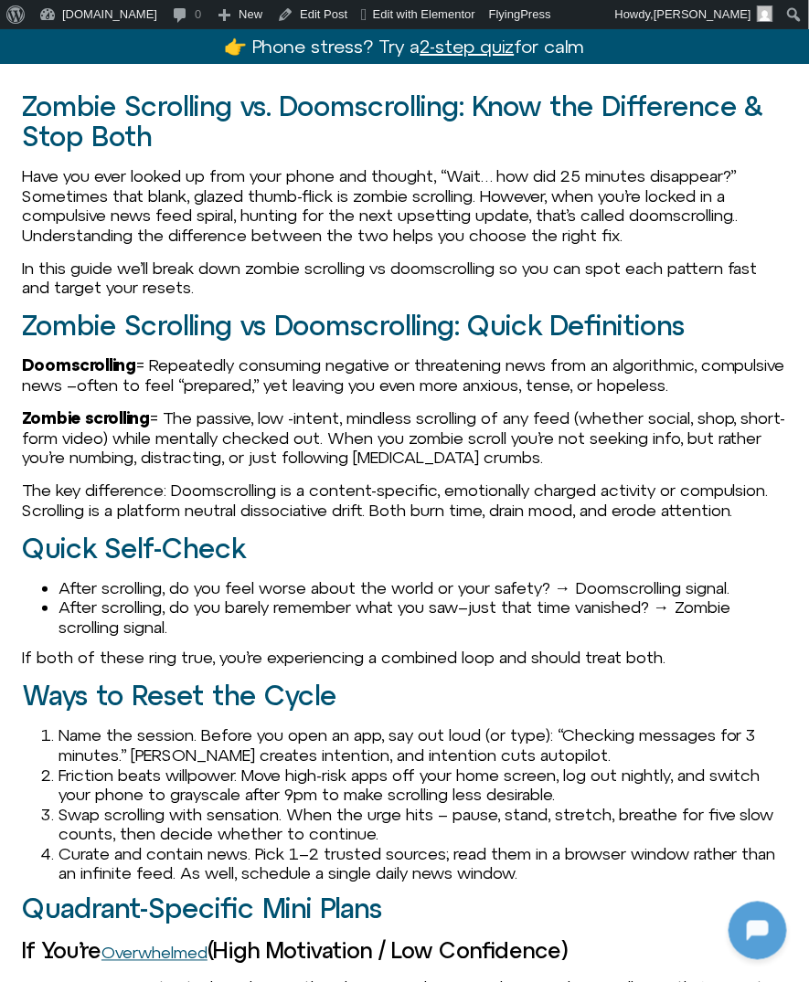
scroll to position [1345, 0]
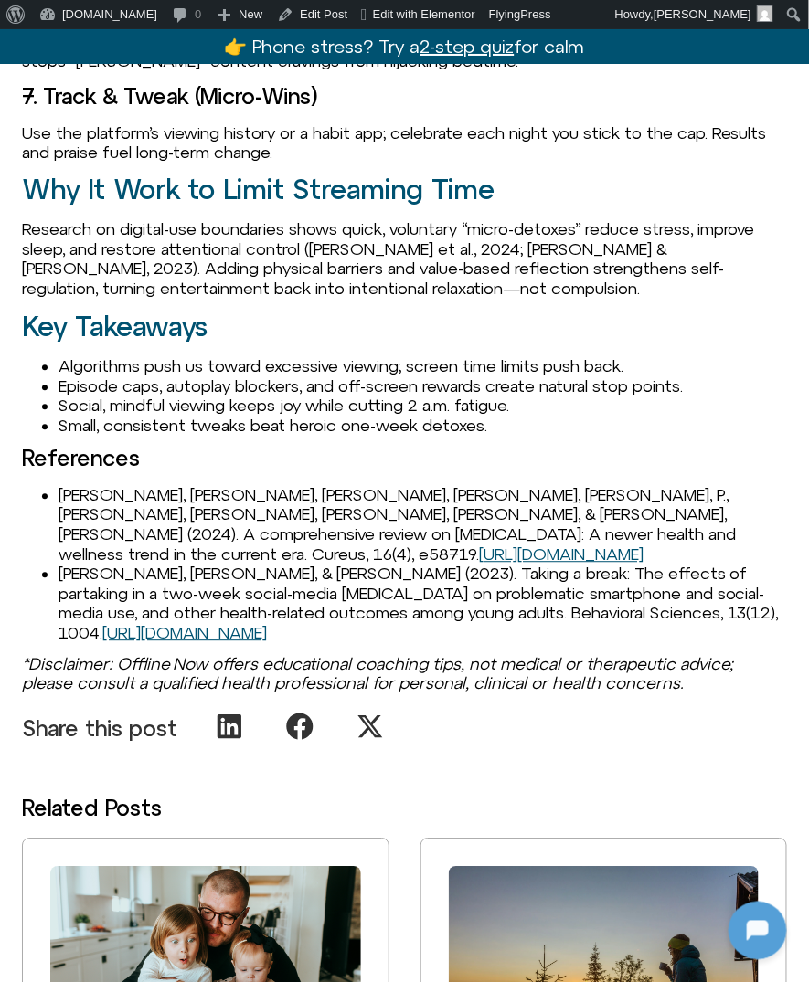
scroll to position [2295, 0]
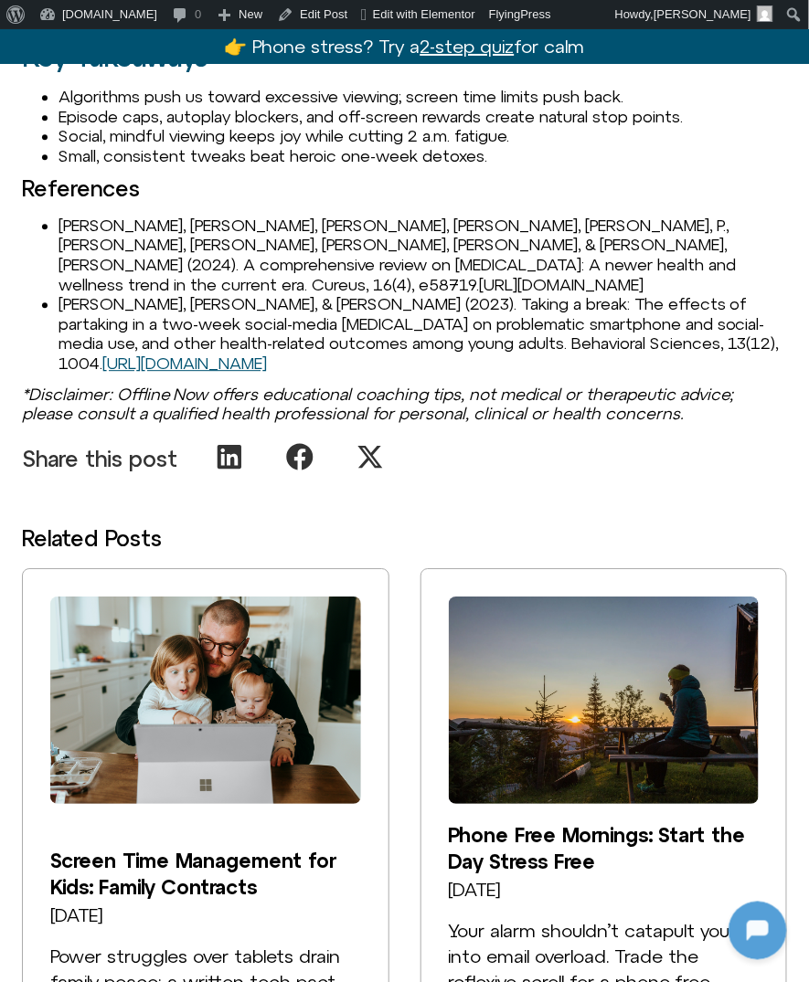
click at [479, 284] on link "https://doi.org/10.7759/cureus.58719" at bounding box center [561, 284] width 164 height 19
click at [263, 361] on link "https://doi.org/10.3390/bs13121004" at bounding box center [184, 363] width 164 height 19
click at [445, 266] on li "Anandpara, G., Kharadi, A., Vidja, P., Chauhan, Y., Mahajan, S., & Patel, J. (2…" at bounding box center [422, 255] width 728 height 79
drag, startPoint x: 58, startPoint y: 243, endPoint x: 545, endPoint y: 283, distance: 488.7
click at [545, 283] on li "Anandpara, G., Kharadi, A., Vidja, P., Chauhan, Y., Mahajan, S., & Patel, J. (2…" at bounding box center [422, 255] width 728 height 79
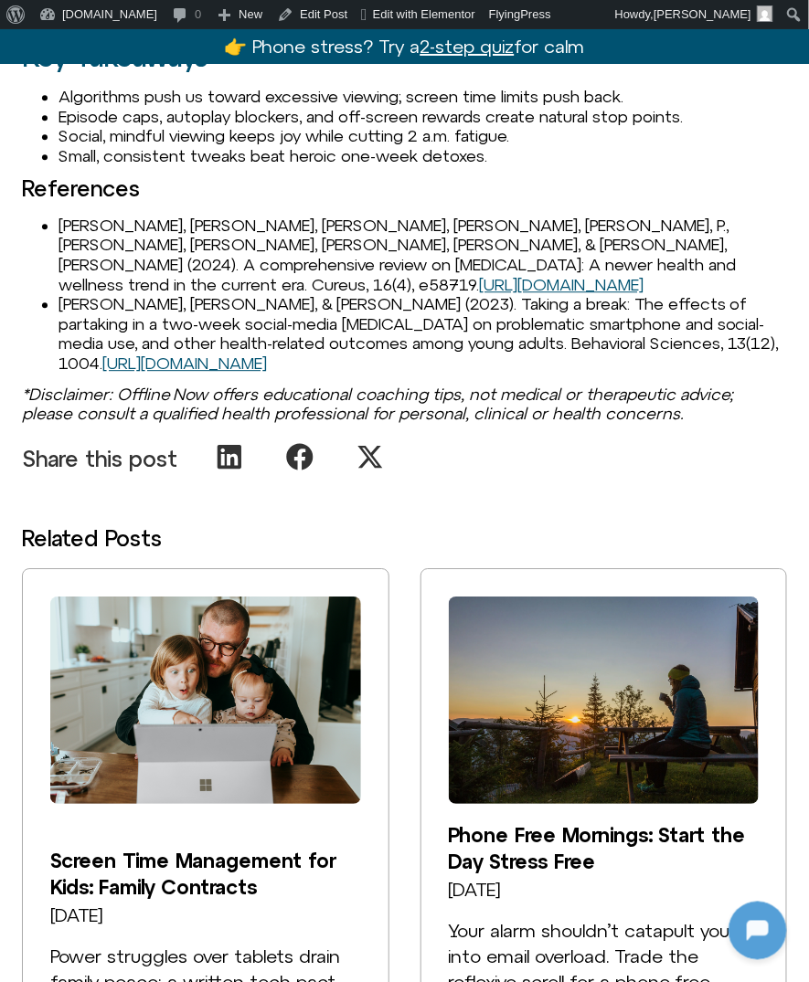
copy li "Anandpara, G., Kharadi, A., Vidja, P., Chauhan, Y., Mahajan, S., & Patel, J. (2…"
click at [142, 307] on li "Coyne, P., & Woodruff, S. J. (2023). Taking a break: The effects of partaking i…" at bounding box center [422, 333] width 728 height 79
drag, startPoint x: 61, startPoint y: 298, endPoint x: 417, endPoint y: 362, distance: 361.2
click at [417, 362] on li "Coyne, P., & Woodruff, S. J. (2023). Taking a break: The effects of partaking i…" at bounding box center [422, 333] width 728 height 79
copy li "Coyne, P., & Woodruff, S. J. (2023). Taking a break: The effects of partaking i…"
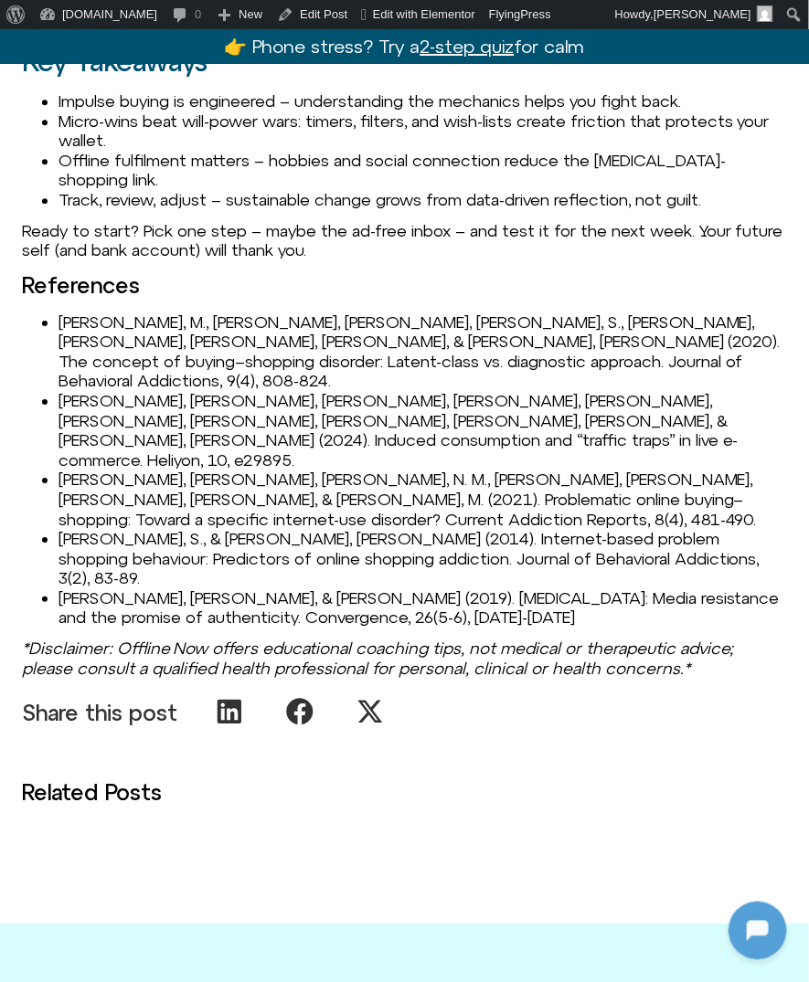
scroll to position [2543, 0]
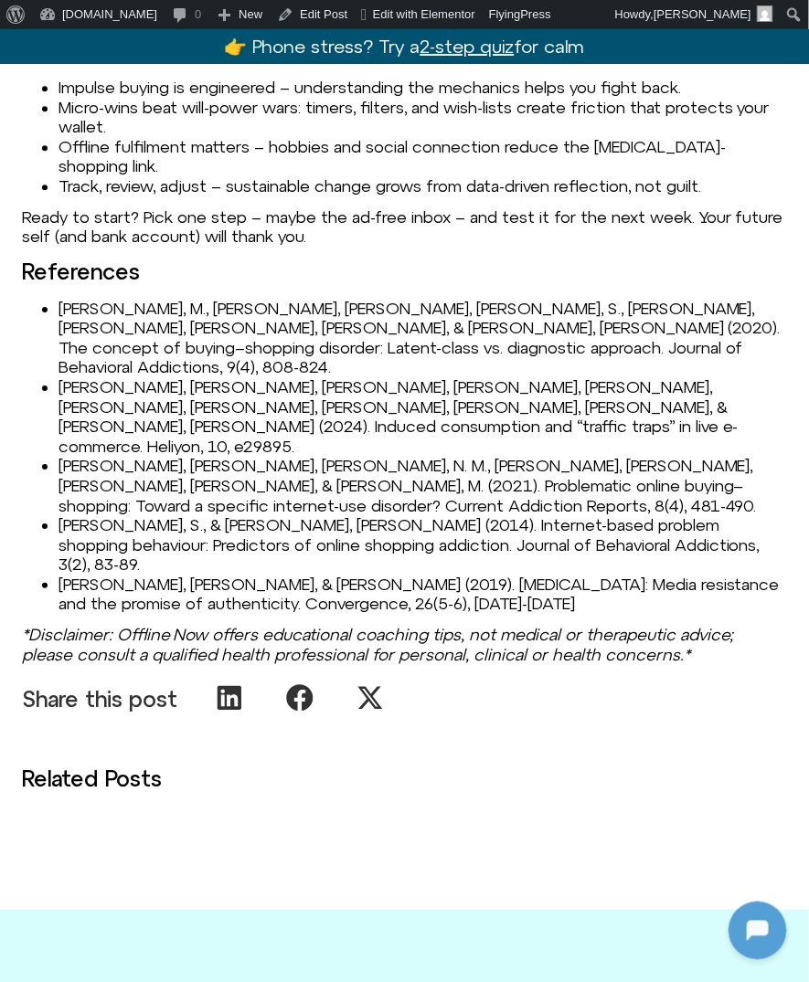
click at [172, 322] on li "[PERSON_NAME], M., [PERSON_NAME], [PERSON_NAME], [PERSON_NAME], S., [PERSON_NAM…" at bounding box center [422, 338] width 728 height 79
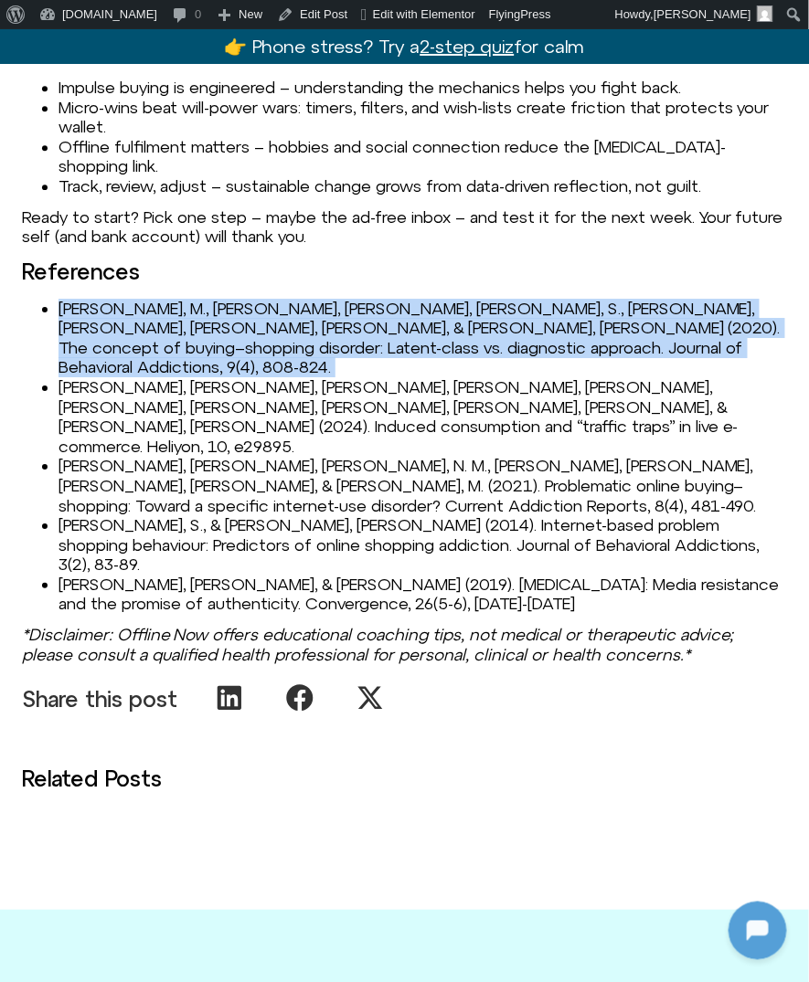
click at [172, 322] on li "Augsburger, M., Wenger, A., Haug, S., Achab, S., Khazaal, Y., & Billieux, J. (2…" at bounding box center [422, 338] width 728 height 79
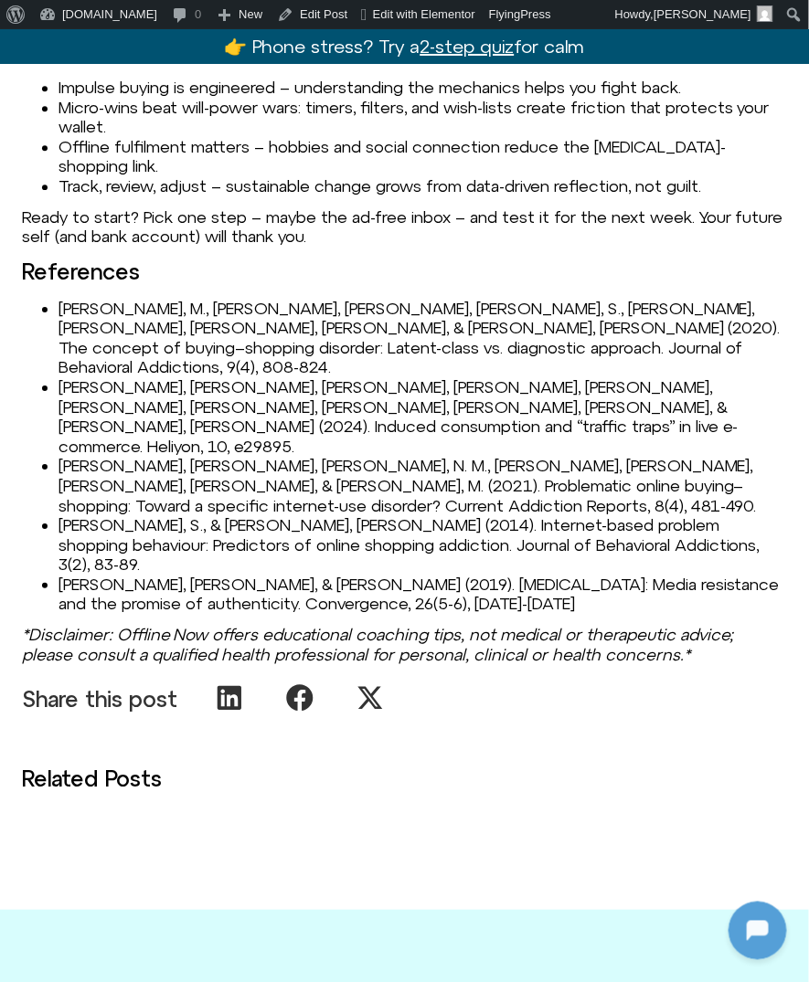
click at [76, 377] on li "Li, C., Xia, Z., Liu, Y., Li, S., Ren, S., & Zhao, H. (2024). Induced consumpti…" at bounding box center [422, 416] width 728 height 79
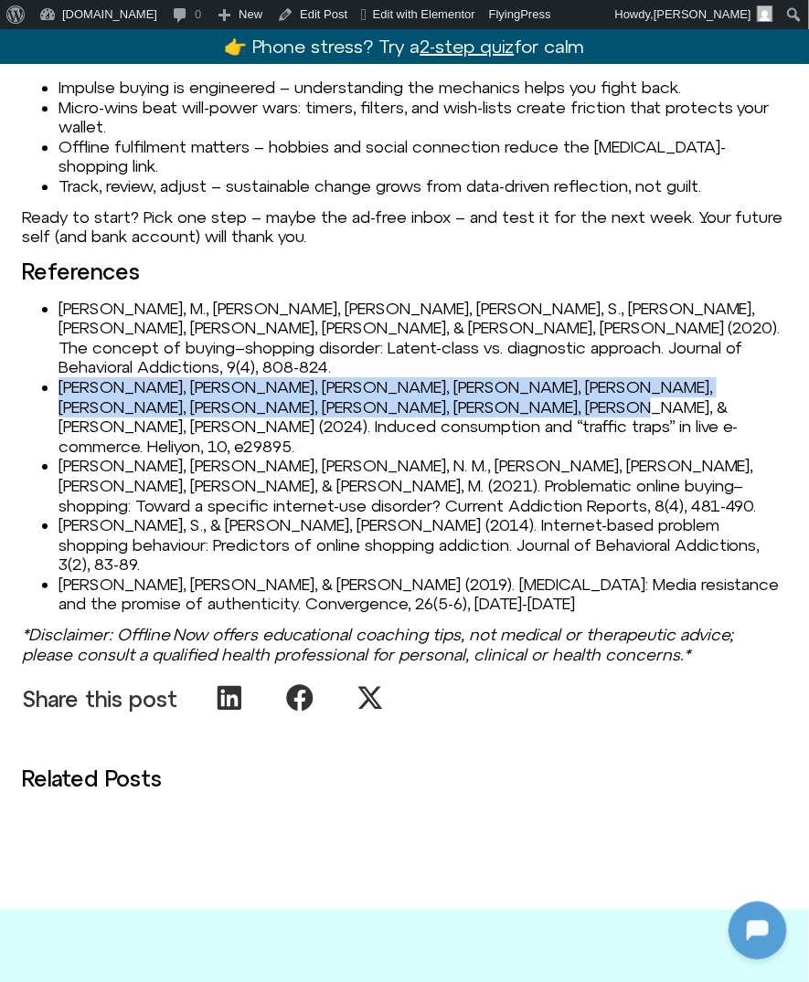
drag, startPoint x: 61, startPoint y: 365, endPoint x: 352, endPoint y: 388, distance: 291.6
click at [352, 388] on li "Li, C., Xia, Z., Liu, Y., Li, S., Ren, S., & Zhao, H. (2024). Induced consumpti…" at bounding box center [422, 416] width 728 height 79
copy li "Li, C., Xia, Z., Liu, Y., Li, S., Ren, S., & Zhao, H. (2024). Induced consumpti…"
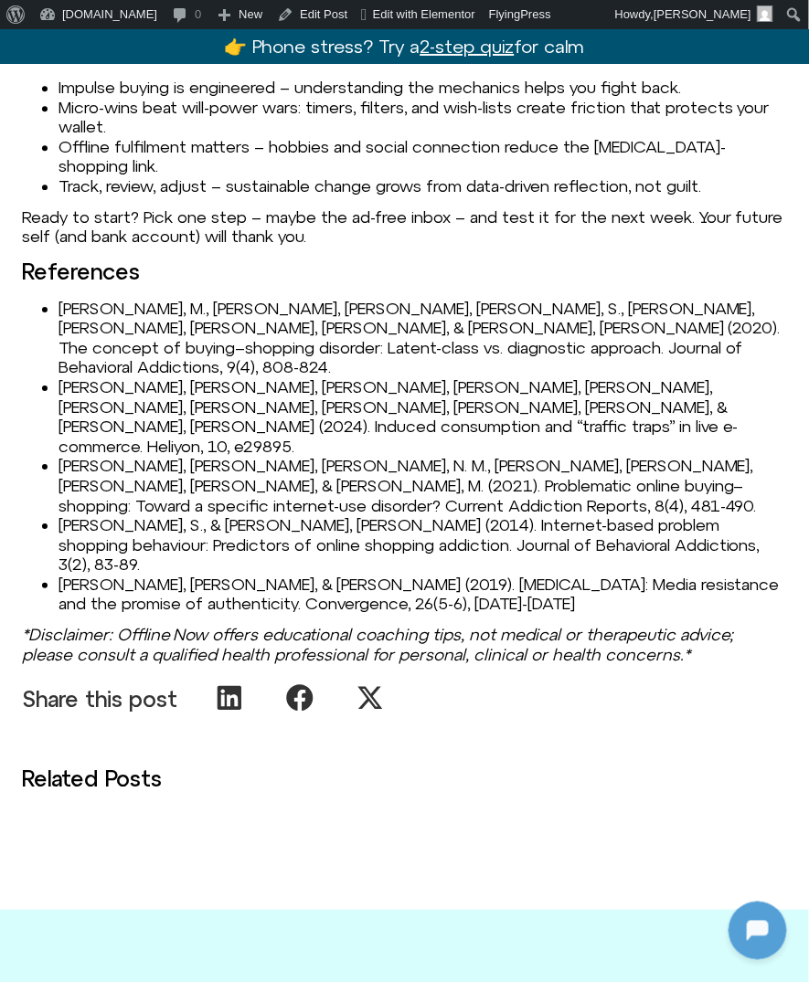
click at [132, 456] on li "Müller, A., Laskowski, N. M., Wegmann, E., Steins-Loeber, S., & Brand, M. (2021…" at bounding box center [422, 485] width 728 height 59
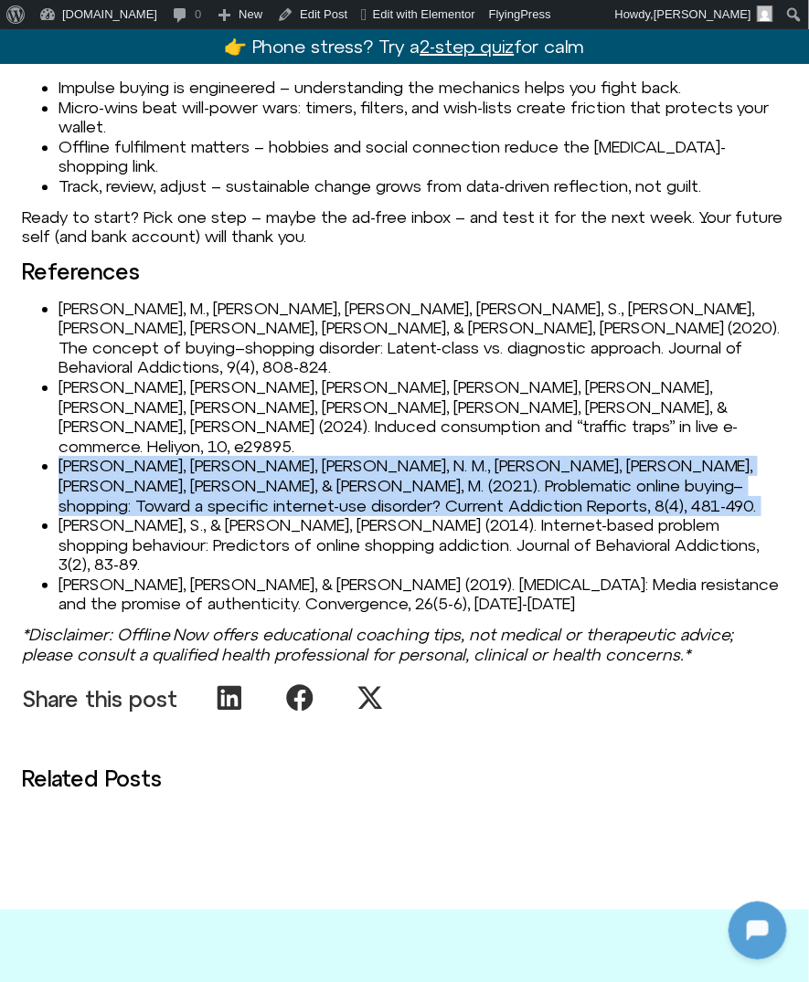
click at [132, 456] on li "Müller, A., Laskowski, N. M., Wegmann, E., Steins-Loeber, S., & Brand, M. (2021…" at bounding box center [422, 485] width 728 height 59
copy li "Müller, A., Laskowski, N. M., Wegmann, E., Steins-Loeber, S., & Brand, M. (2021…"
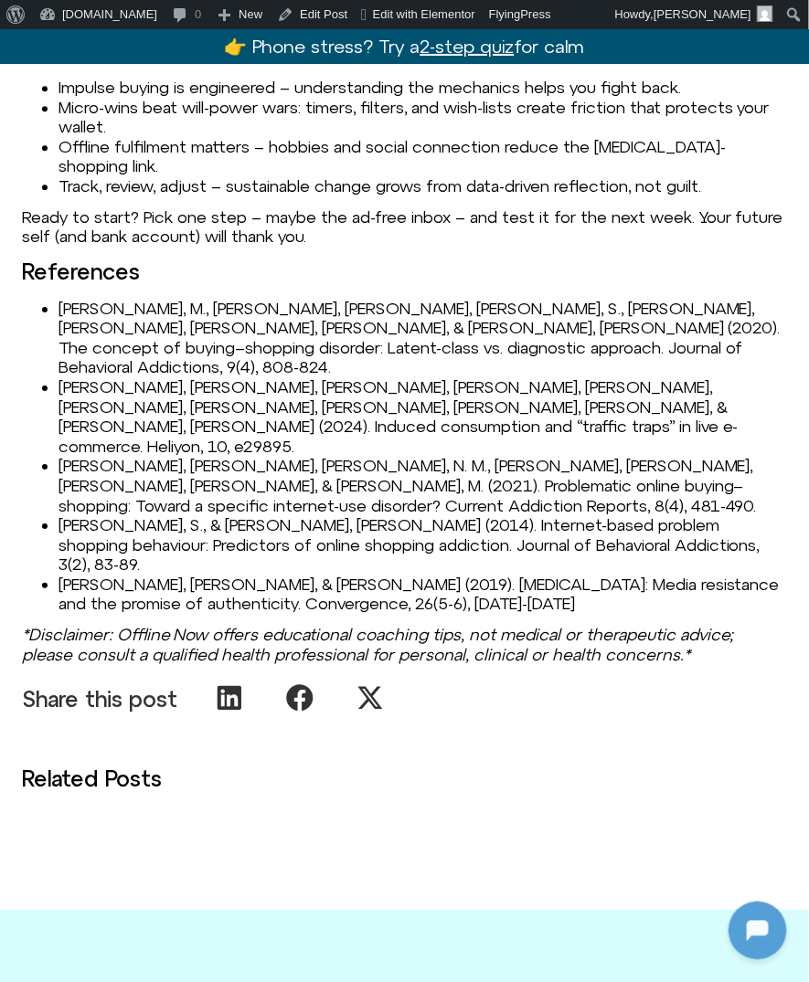
click at [88, 575] on li "Syvertsen, T., & Enli, G. (2019). Digital detox: Media resistance and the promi…" at bounding box center [422, 594] width 728 height 39
click at [91, 515] on li "Rose, S., & Dhandayudham, A. (2014). Internet-based problem shopping behaviour:…" at bounding box center [422, 544] width 728 height 59
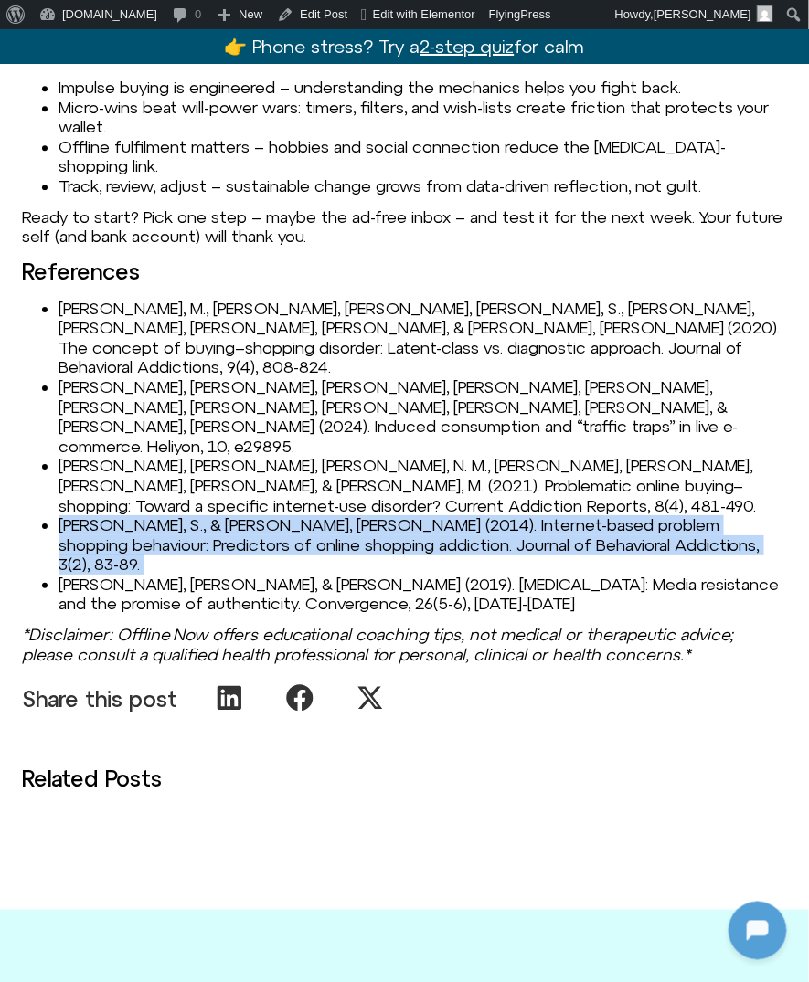
click at [91, 515] on li "Rose, S., & Dhandayudham, A. (2014). Internet-based problem shopping behaviour:…" at bounding box center [422, 544] width 728 height 59
copy li "Rose, S., & Dhandayudham, A. (2014). Internet-based problem shopping behaviour:…"
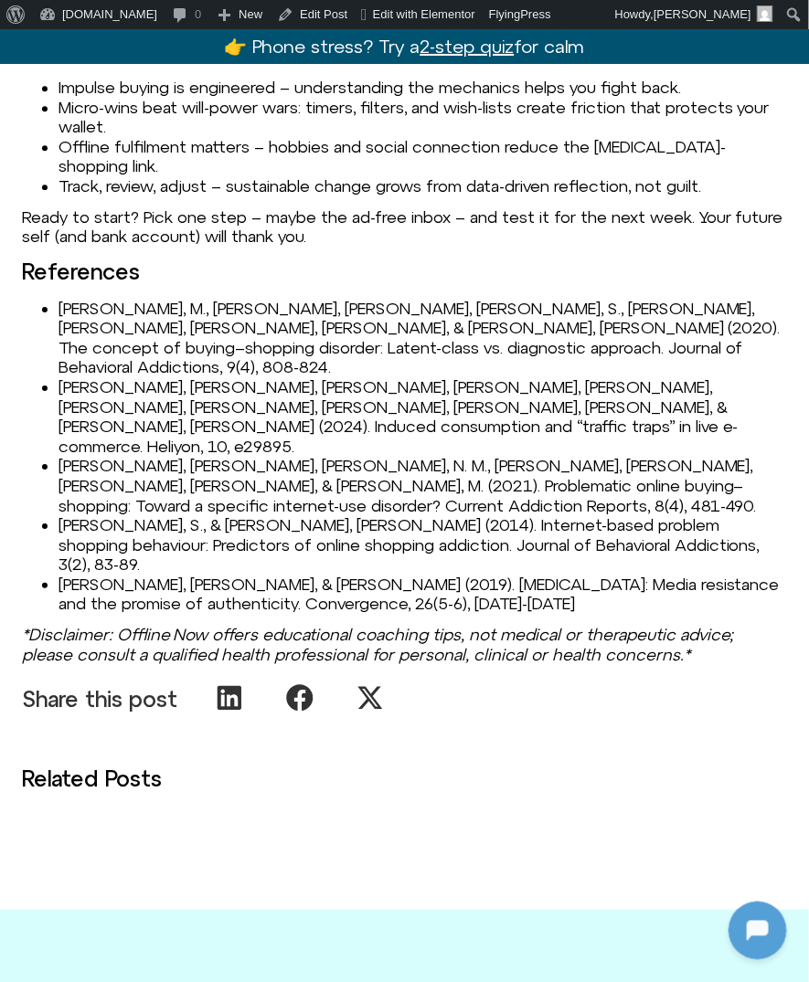
click at [317, 625] on em "*Disclaimer: Offline Now offers educational coaching tips, not medical or thera…" at bounding box center [378, 644] width 712 height 39
click at [225, 575] on li "Syvertsen, T., & Enli, G. (2019). Digital detox: Media resistance and the promi…" at bounding box center [422, 594] width 728 height 39
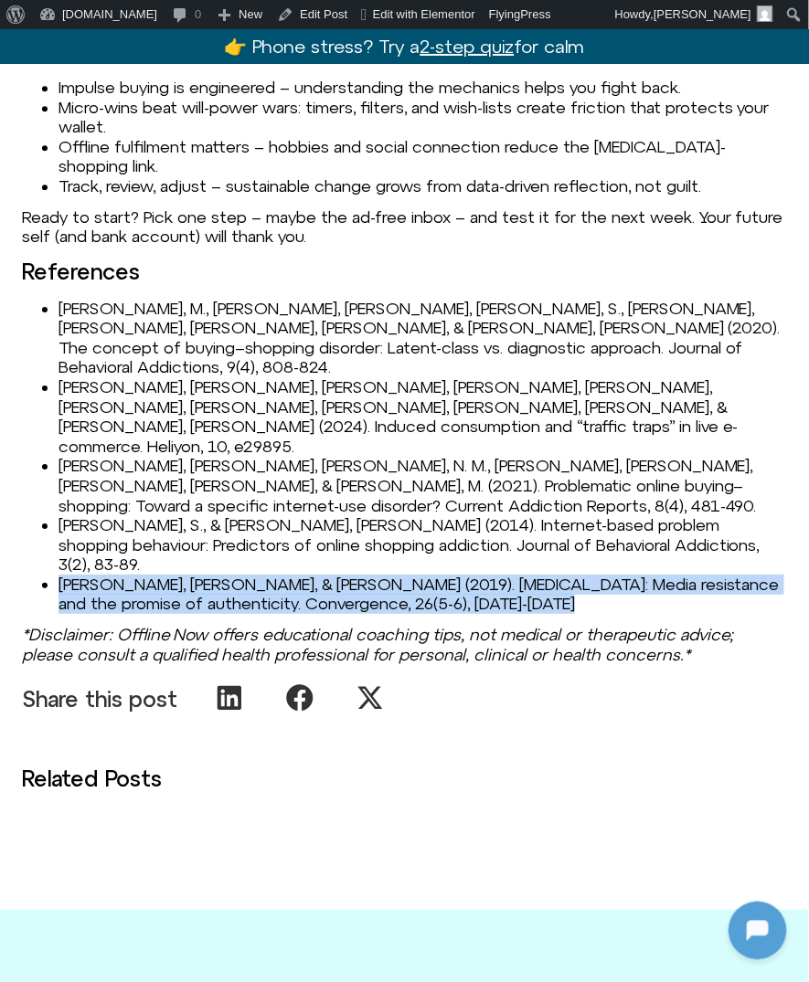
click at [225, 575] on li "Syvertsen, T., & Enli, G. (2019). Digital detox: Media resistance and the promi…" at bounding box center [422, 594] width 728 height 39
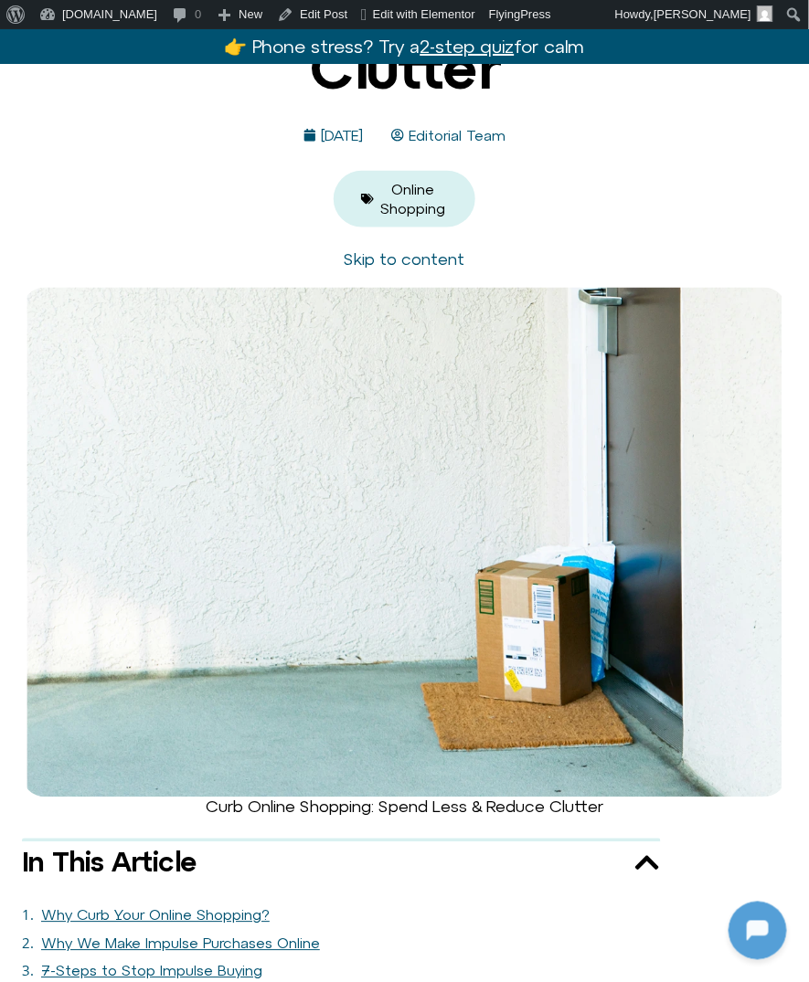
scroll to position [0, 0]
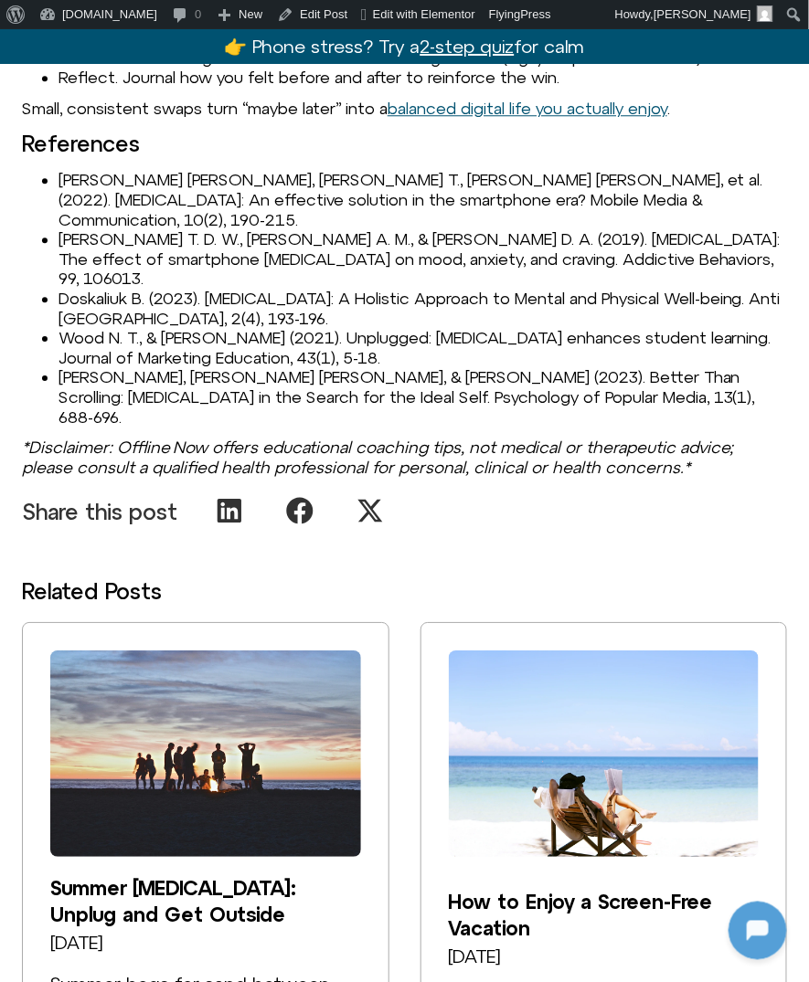
scroll to position [2403, 0]
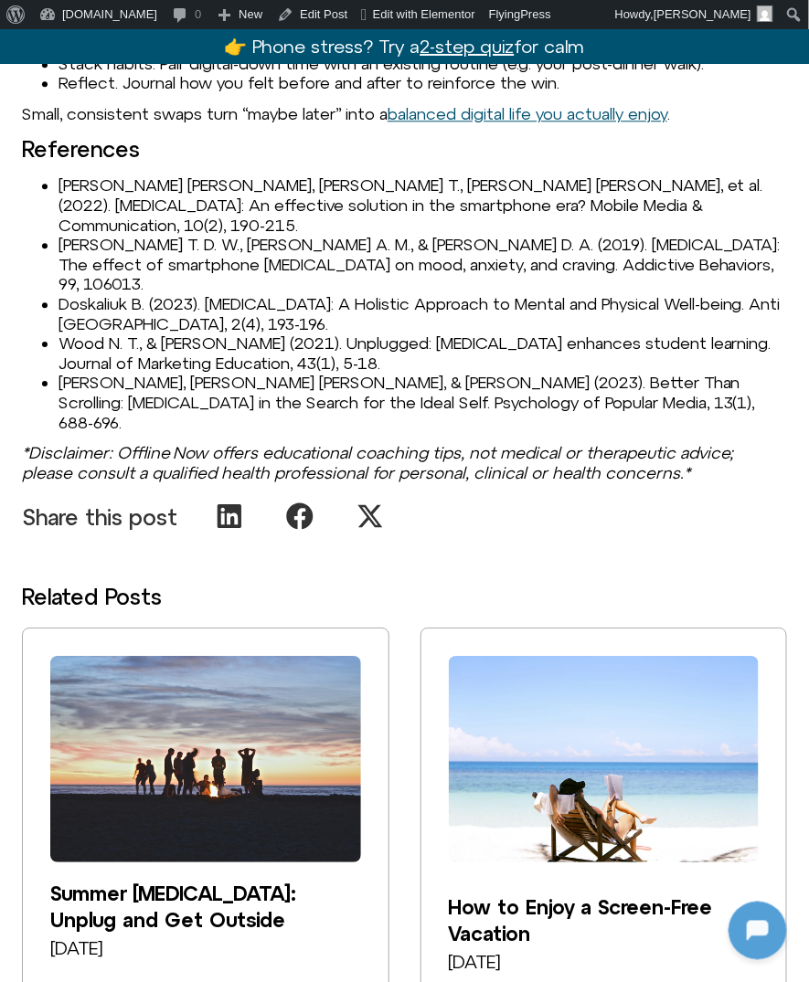
click at [114, 263] on li "[PERSON_NAME] T. D. W., [PERSON_NAME] A. M., & [PERSON_NAME] D. A. (2019). [MED…" at bounding box center [422, 264] width 728 height 59
click at [62, 294] on li "Doskaliuk B. (2023). [MEDICAL_DATA]: A Holistic Approach to Mental and Physical…" at bounding box center [422, 313] width 728 height 39
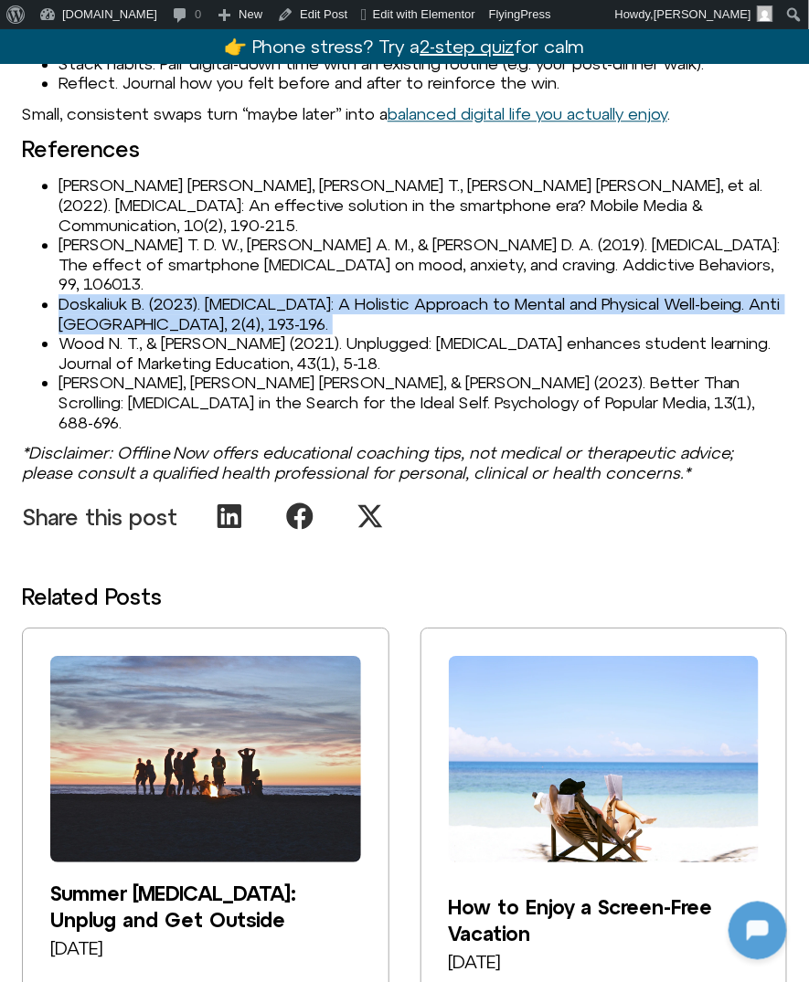
click at [62, 294] on li "Doskaliuk B. (2023). Digital Detox: A Holistic Approach to Mental and Physical …" at bounding box center [422, 313] width 728 height 39
copy li "Doskaliuk B. (2023). Digital Detox: A Holistic Approach to Mental and Physical …"
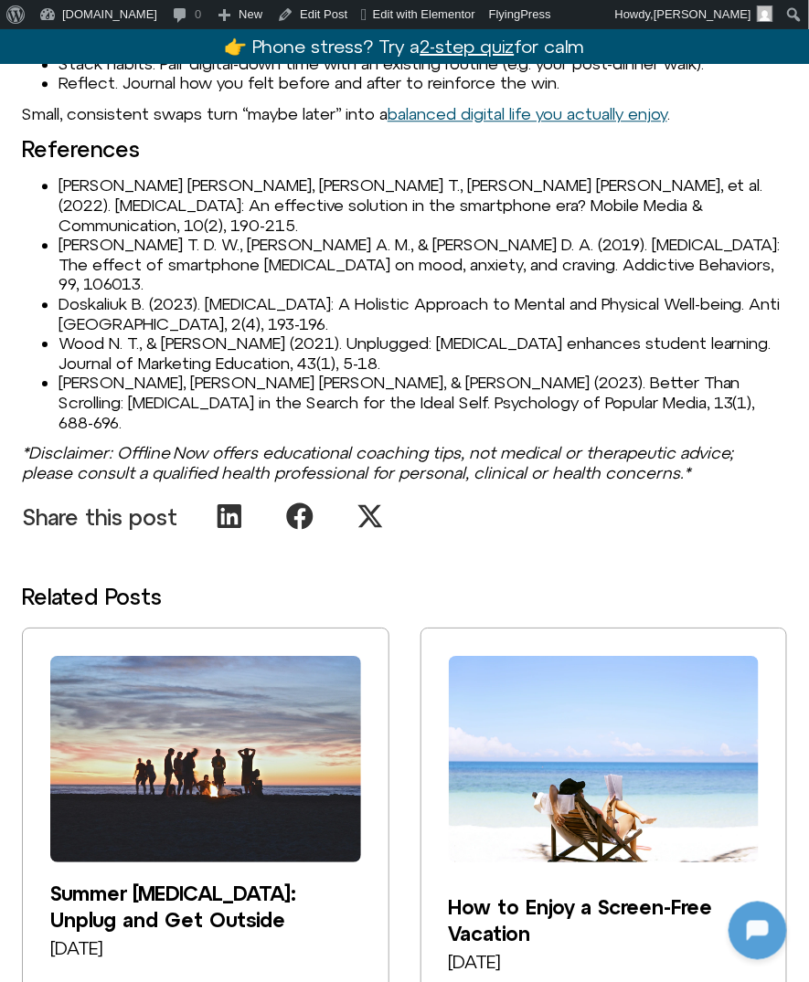
click at [67, 334] on li "Wood N. T., & Muñoz C. (2021). Unplugged: Digital detox enhances student learni…" at bounding box center [422, 353] width 728 height 39
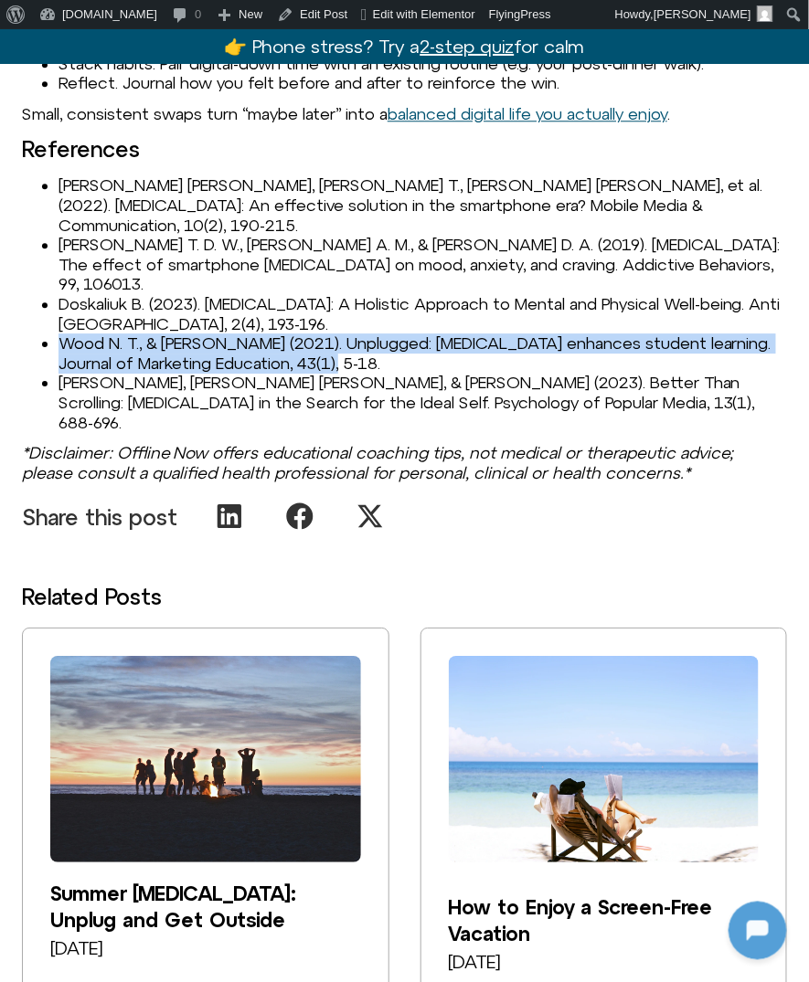
drag, startPoint x: 64, startPoint y: 325, endPoint x: 332, endPoint y: 343, distance: 268.3
click at [332, 343] on li "Wood N. T., & Muñoz C. (2021). Unplugged: Digital detox enhances student learni…" at bounding box center [422, 353] width 728 height 39
copy li "Wood N. T., & Muñoz C. (2021). Unplugged: Digital detox enhances student learni…"
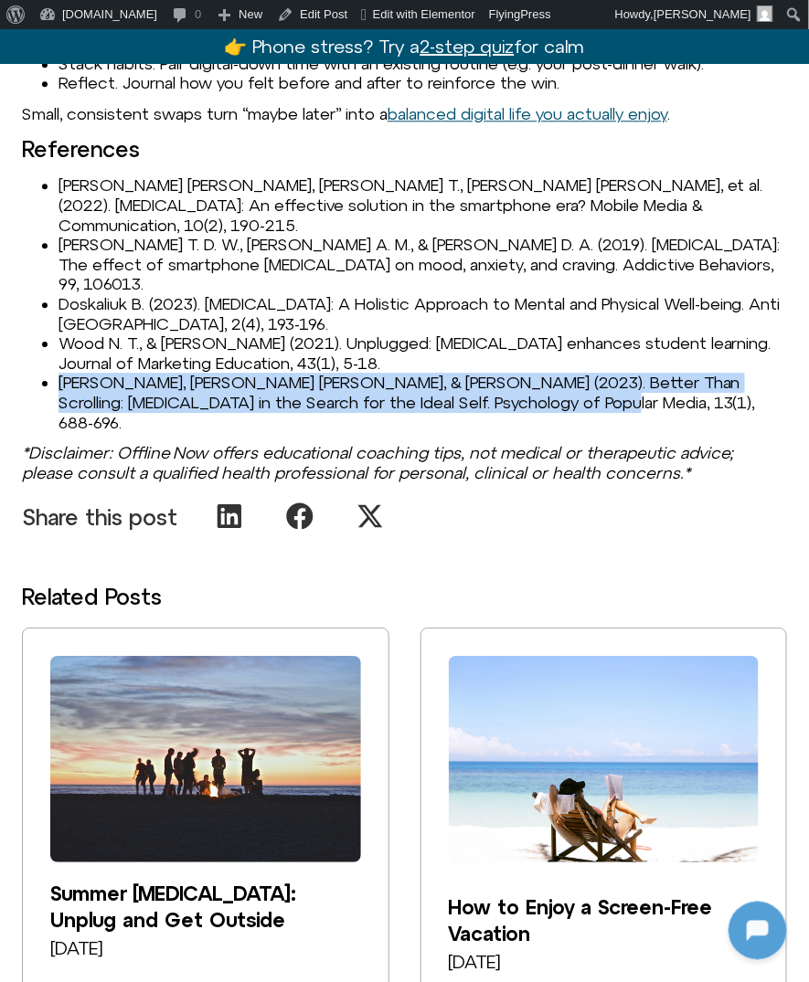
drag, startPoint x: 59, startPoint y: 356, endPoint x: 518, endPoint y: 388, distance: 459.9
click at [518, 388] on li "Vialle S. J., Machin T., & Abel S. (2023). Better Than Scrolling: Digital Detox…" at bounding box center [422, 402] width 728 height 59
copy li "Vialle S. J., Machin T., & Abel S. (2023). Better Than Scrolling: Digital Detox…"
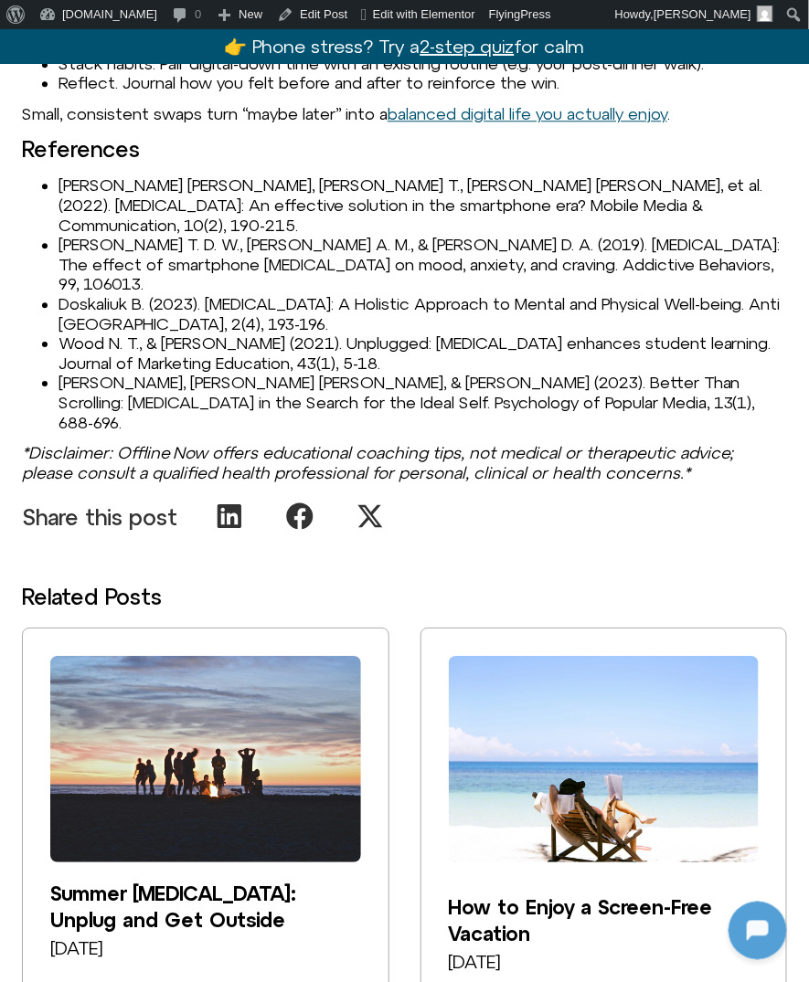
click at [272, 203] on li "Radtke T., Apel T., Schenkel K., et al. (2022). Digital detox: An effective sol…" at bounding box center [422, 204] width 728 height 59
click at [272, 270] on li "Wilcockson T. D. W., Osborne A. M., & Ellis D. A. (2019). Digital detox: The ef…" at bounding box center [422, 264] width 728 height 59
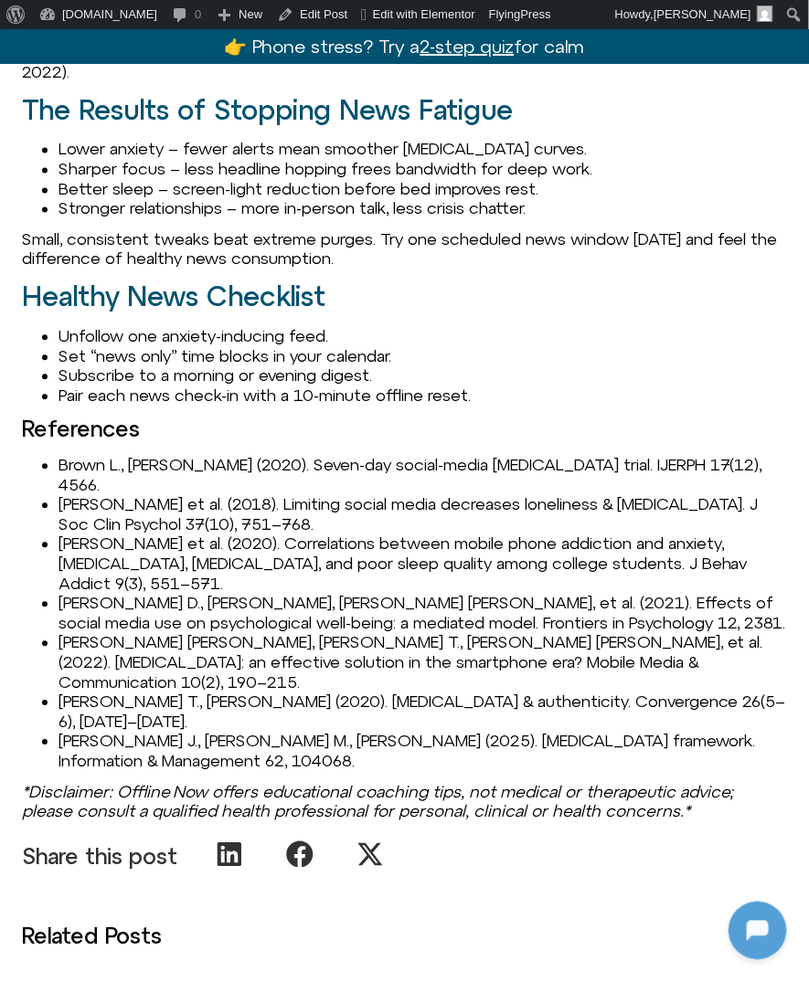
scroll to position [2053, 0]
click at [118, 457] on li "Brown L., [PERSON_NAME] (2020). Seven-day social-media [MEDICAL_DATA] trial. IJ…" at bounding box center [422, 476] width 728 height 39
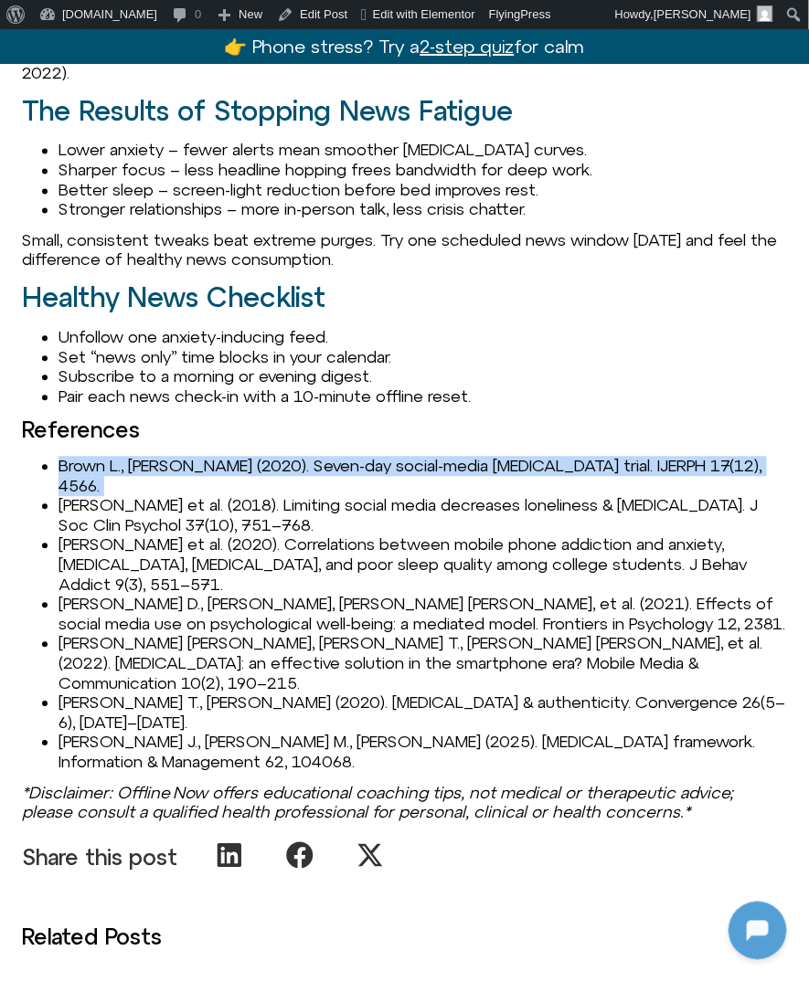
click at [118, 457] on li "Brown L., [PERSON_NAME] (2020). Seven-day social-media [MEDICAL_DATA] trial. IJ…" at bounding box center [422, 476] width 728 height 39
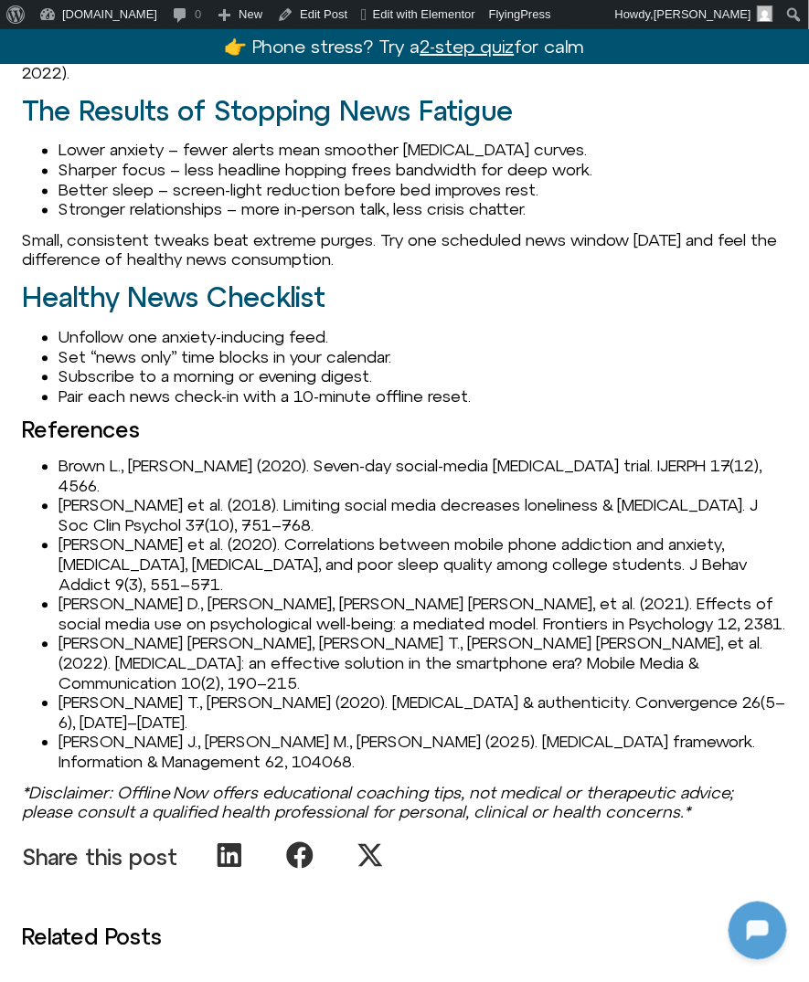
click at [207, 496] on li "Hunt M. G. et al. (2018). Limiting social media decreases loneliness & depressi…" at bounding box center [422, 515] width 728 height 39
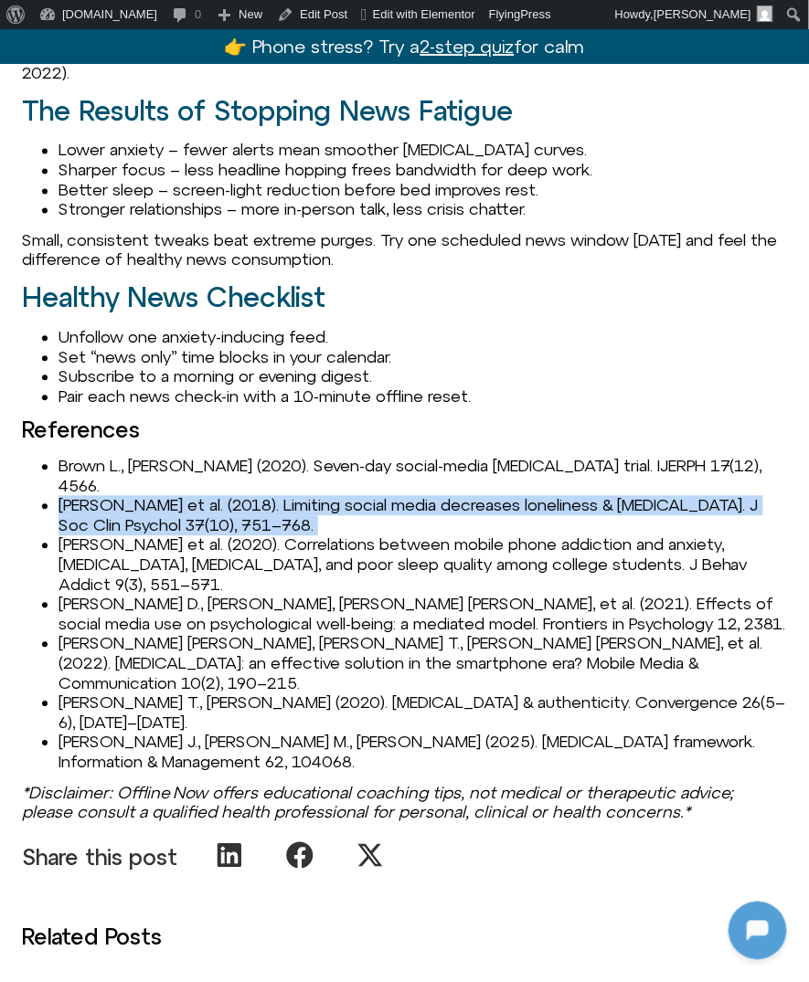
click at [207, 496] on li "Hunt M. G. et al. (2018). Limiting social media decreases loneliness & depressi…" at bounding box center [422, 515] width 728 height 39
copy li "Hunt M. G. et al. (2018). Limiting social media decreases loneliness & depressi…"
click at [174, 536] on li "Li Y. et al. (2020). Correlations between mobile phone addiction and anxiety, d…" at bounding box center [422, 565] width 728 height 59
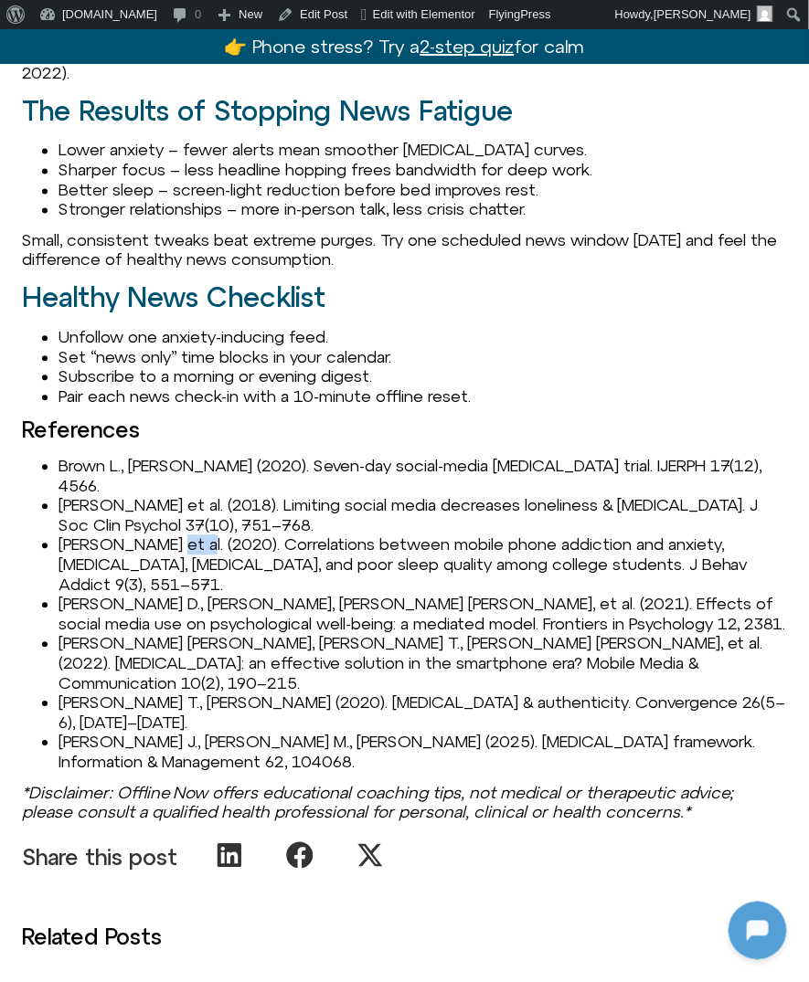
click at [174, 536] on li "Li Y. et al. (2020). Correlations between mobile phone addiction and anxiety, d…" at bounding box center [422, 565] width 728 height 59
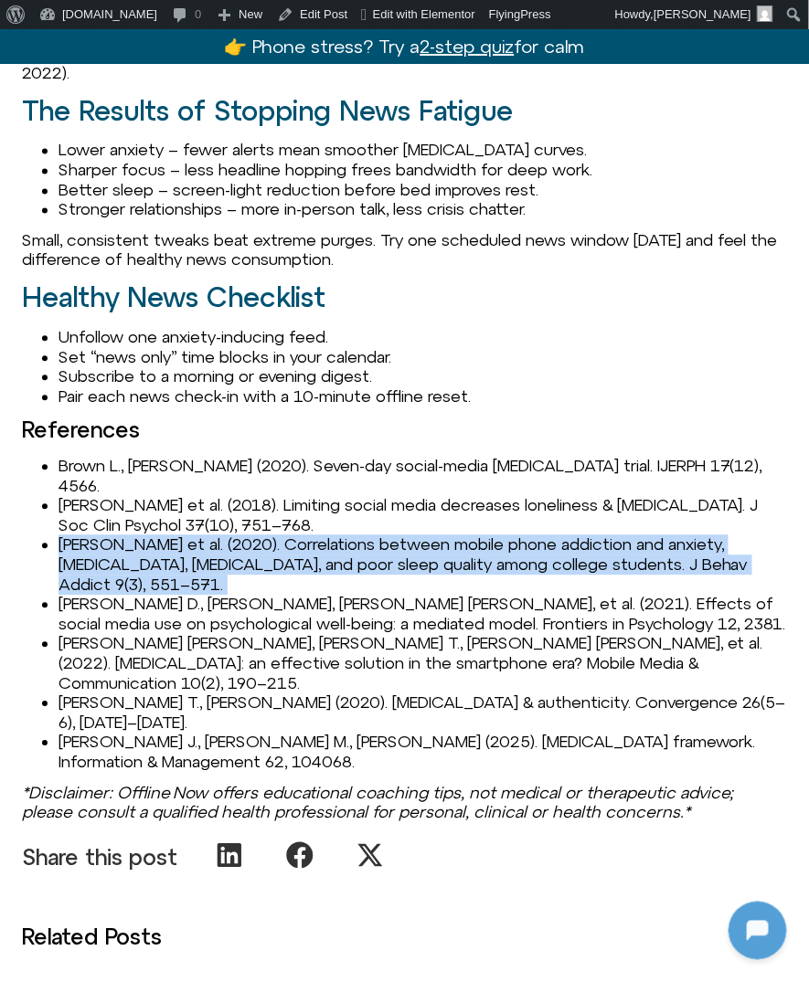
click at [174, 536] on li "Li Y. et al. (2020). Correlations between mobile phone addiction and anxiety, d…" at bounding box center [422, 565] width 728 height 59
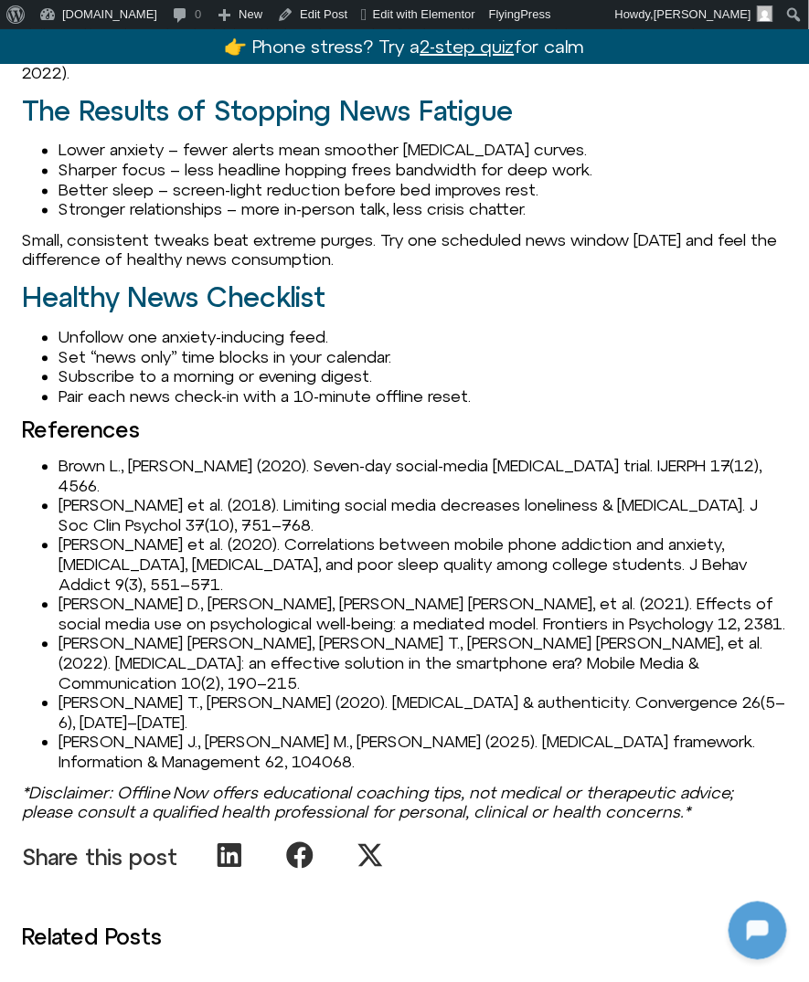
click at [54, 484] on ul "Brown L., Kuss D. J. (2020). Seven-day social-media abstinence trial. IJERPH 17…" at bounding box center [404, 615] width 765 height 316
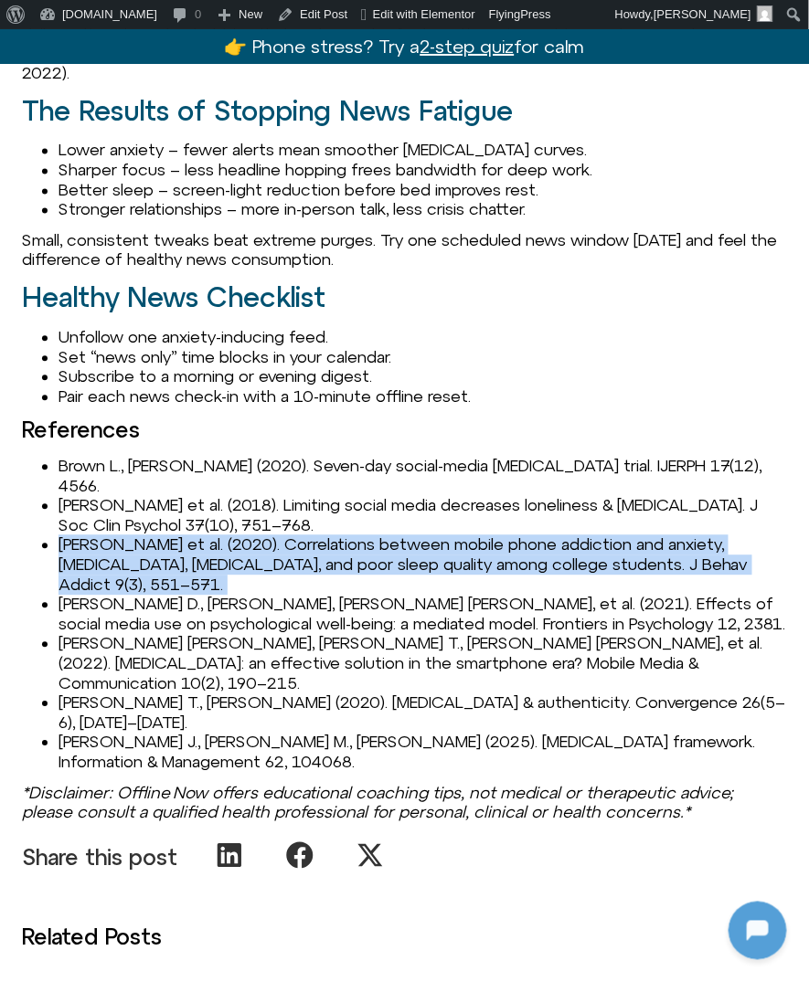
drag, startPoint x: 55, startPoint y: 484, endPoint x: 153, endPoint y: 483, distance: 97.8
click at [154, 484] on ul "Brown L., Kuss D. J. (2020). Seven-day social-media abstinence trial. IJERPH 17…" at bounding box center [404, 615] width 765 height 316
click at [153, 536] on li "Li Y. et al. (2020). Correlations between mobile phone addiction and anxiety, d…" at bounding box center [422, 565] width 728 height 59
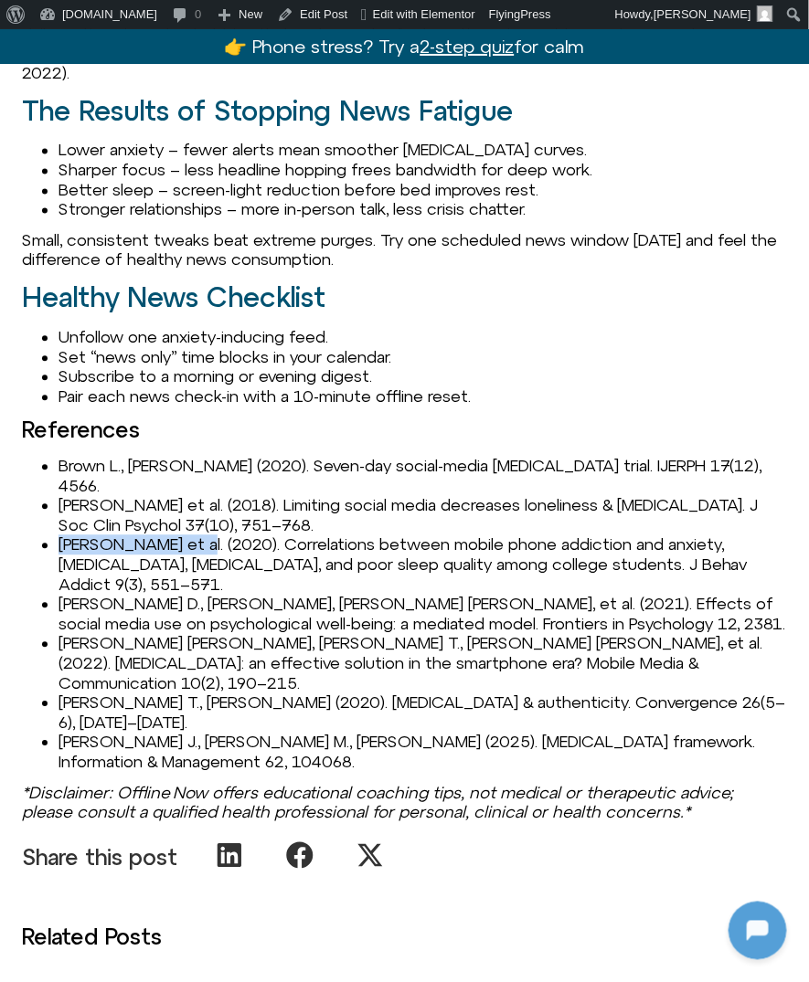
drag, startPoint x: 177, startPoint y: 486, endPoint x: 54, endPoint y: 483, distance: 123.4
click at [53, 483] on ul "Brown L., Kuss D. J. (2020). Seven-day social-media abstinence trial. IJERPH 17…" at bounding box center [404, 615] width 765 height 316
copy li "Li Y. et al. (2020"
click at [201, 536] on li "Li Y. et al. (2020). Correlations between mobile phone addiction and anxiety, d…" at bounding box center [422, 565] width 728 height 59
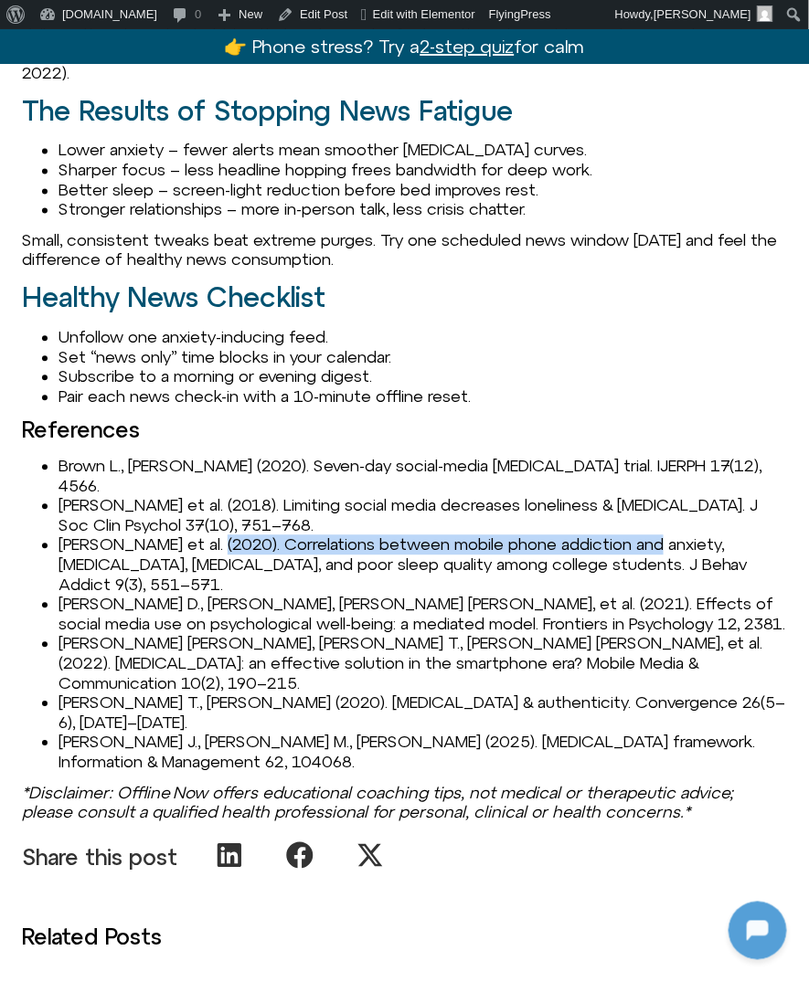
drag, startPoint x: 196, startPoint y: 484, endPoint x: 642, endPoint y: 491, distance: 446.9
click at [642, 536] on li "Li Y. et al. (2020). Correlations between mobile phone addiction and anxiety, d…" at bounding box center [422, 565] width 728 height 59
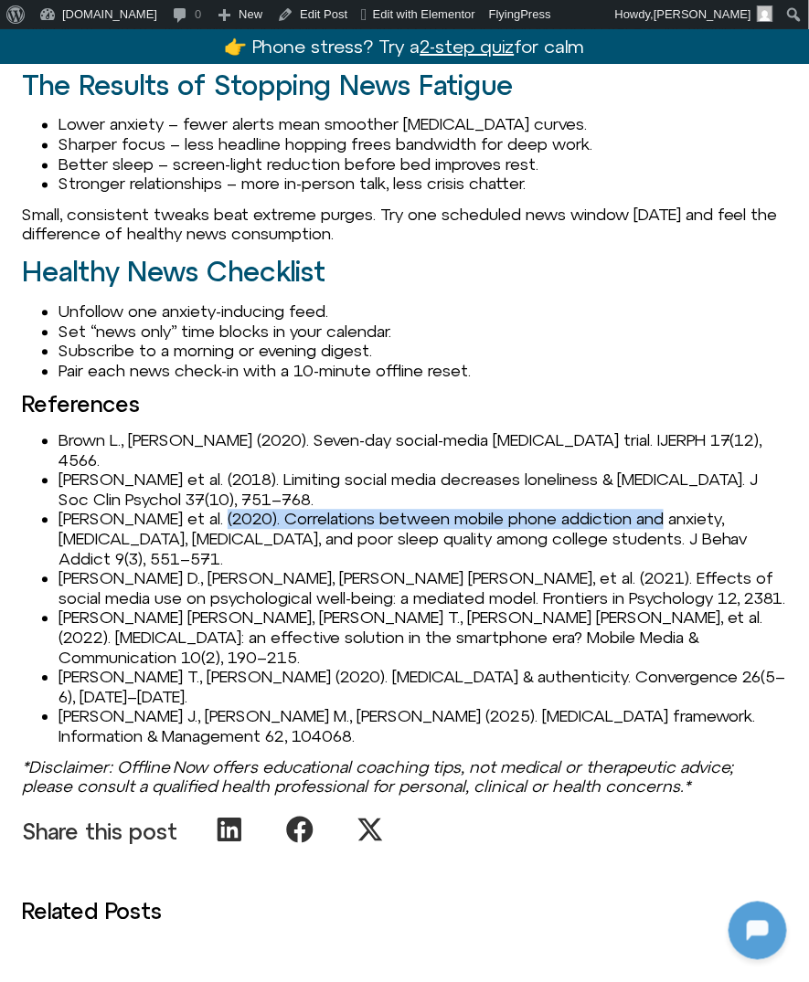
scroll to position [2077, 0]
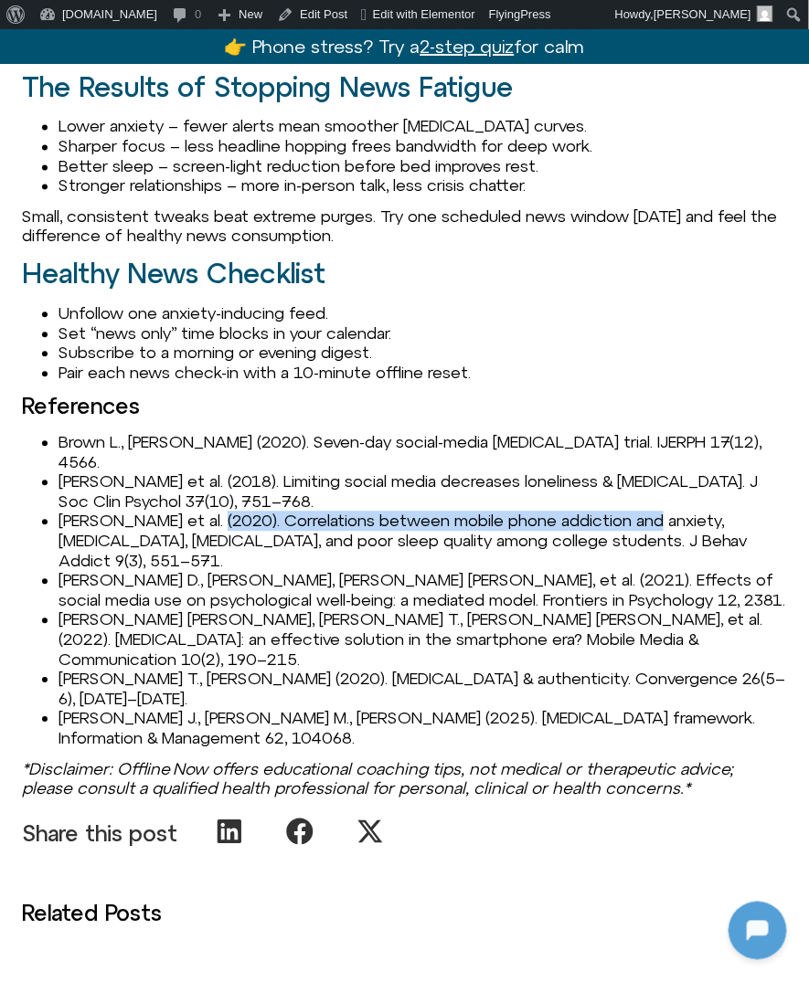
copy li "Correlations between mobile phone addiction and anxiety"
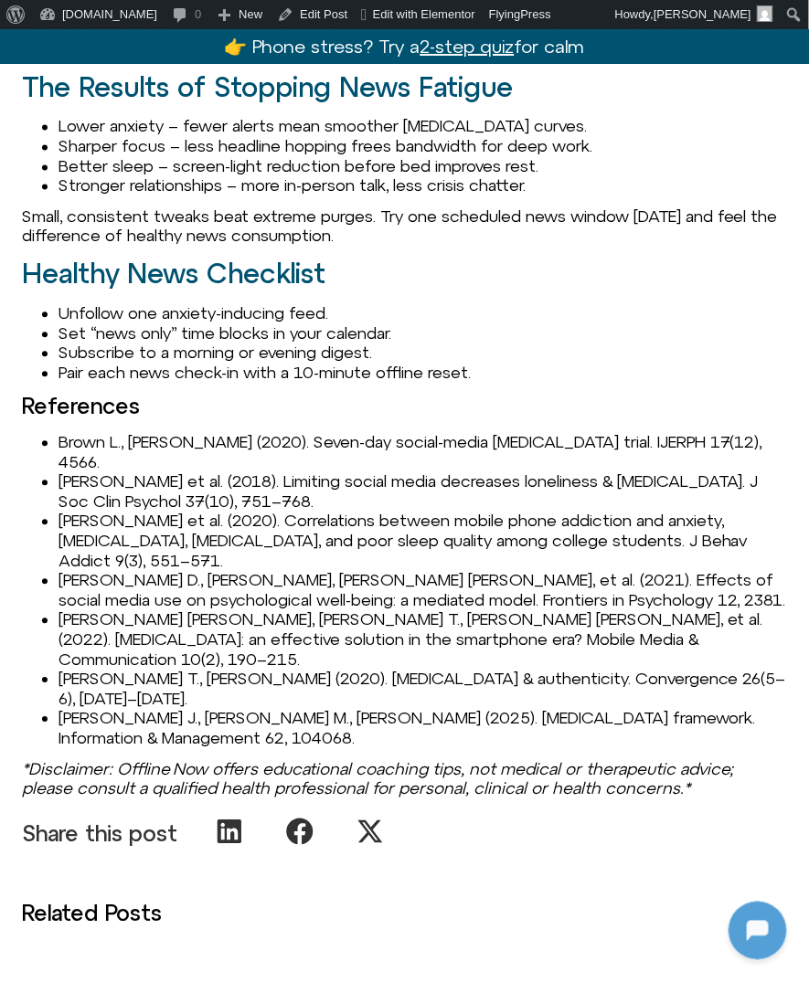
click at [60, 512] on li "Li Y. et al. (2020). Correlations between mobile phone addiction and anxiety, d…" at bounding box center [422, 541] width 728 height 59
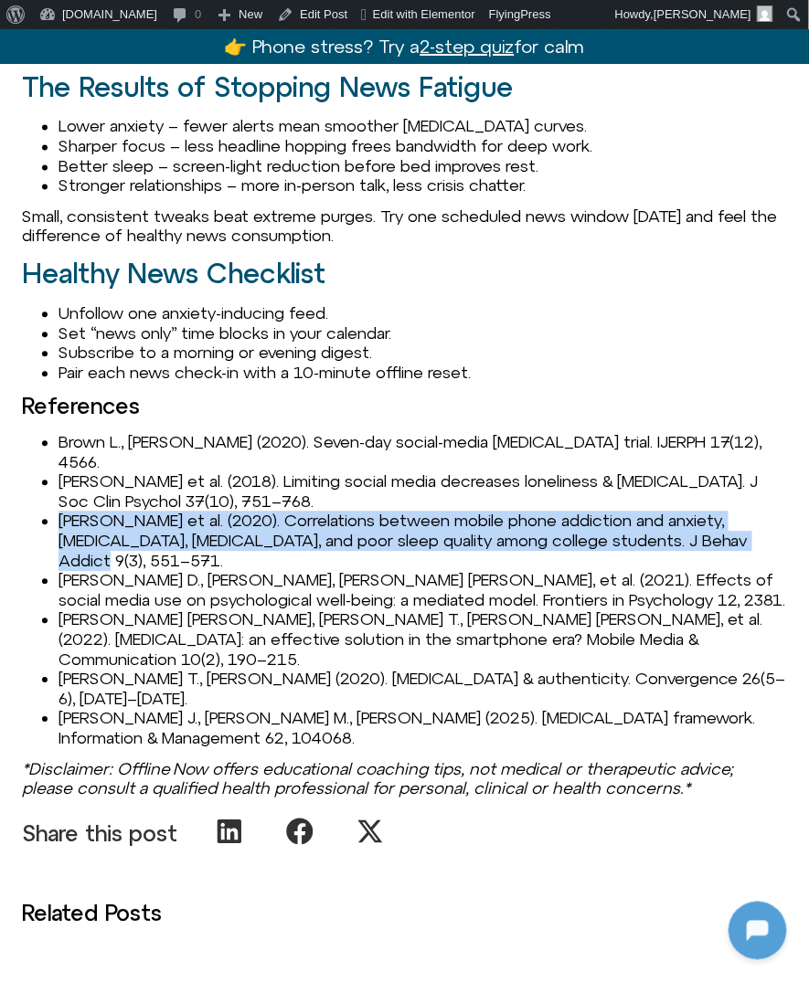
drag, startPoint x: 58, startPoint y: 466, endPoint x: 762, endPoint y: 476, distance: 703.7
click at [762, 512] on li "Li Y. et al. (2020). Correlations between mobile phone addiction and anxiety, d…" at bounding box center [422, 541] width 728 height 59
copy li "Li Y. et al. (2020). Correlations between mobile phone addiction and anxiety, d…"
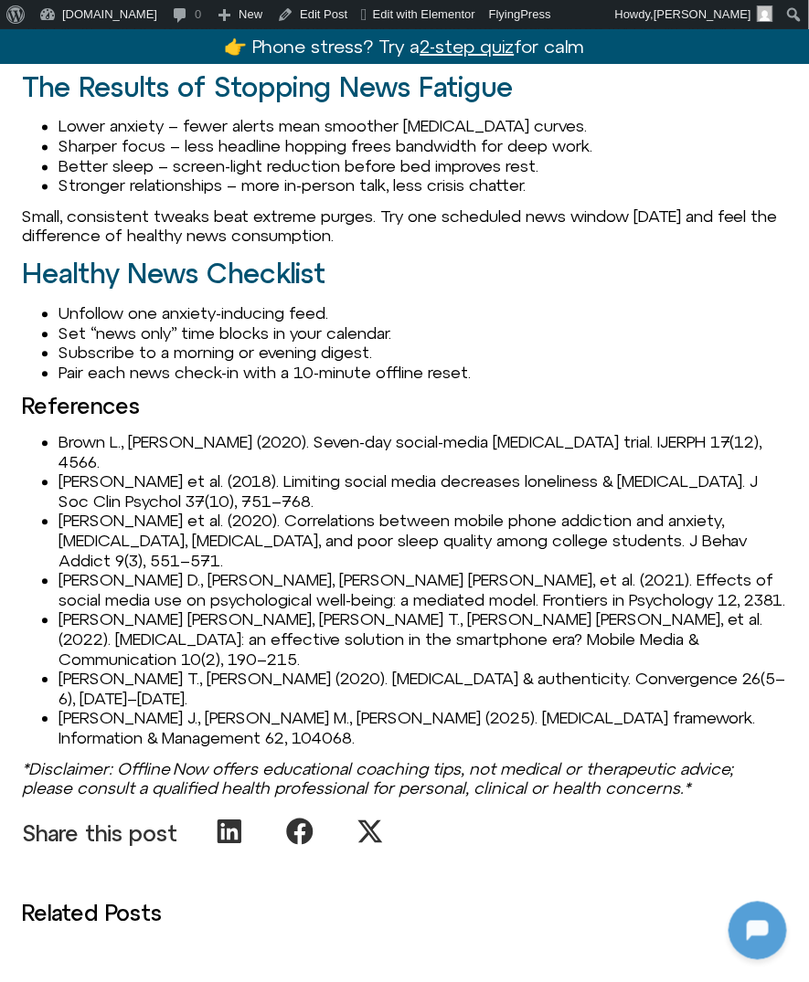
click at [132, 571] on li "Ostic D., Qalati S. A., Barbosa B., et al. (2021). Effects of social media use …" at bounding box center [422, 590] width 728 height 39
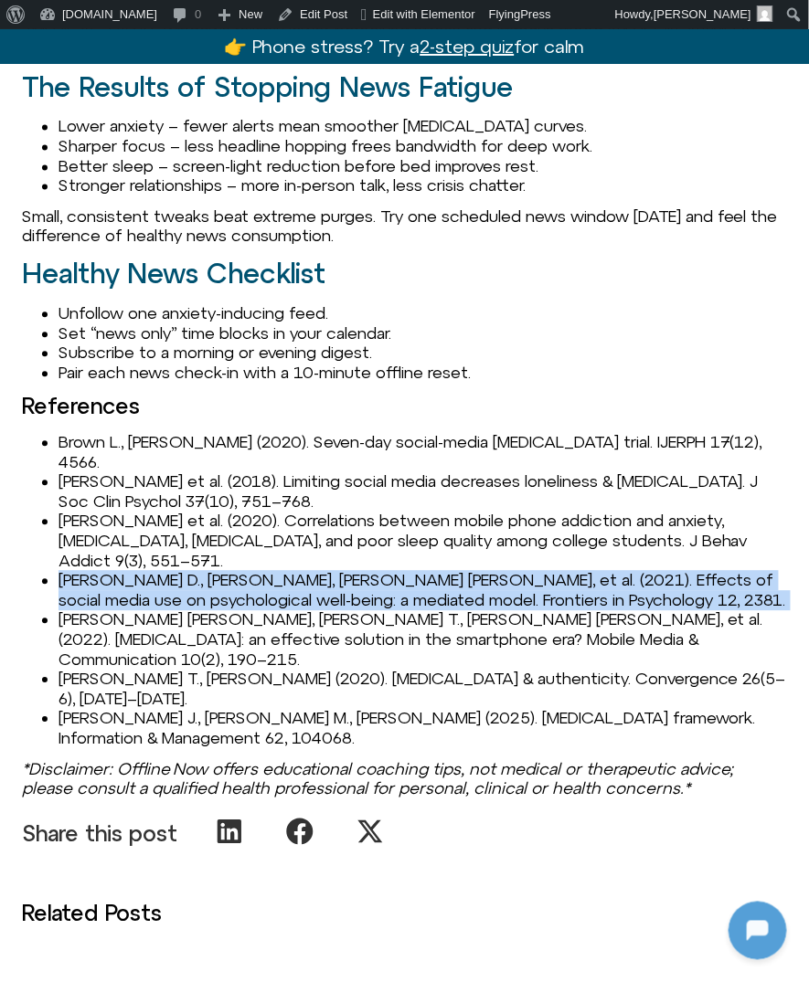
click at [132, 571] on li "Ostic D., Qalati S. A., Barbosa B., et al. (2021). Effects of social media use …" at bounding box center [422, 590] width 728 height 39
copy li "Ostic D., Qalati S. A., Barbosa B., et al. (2021). Effects of social media use …"
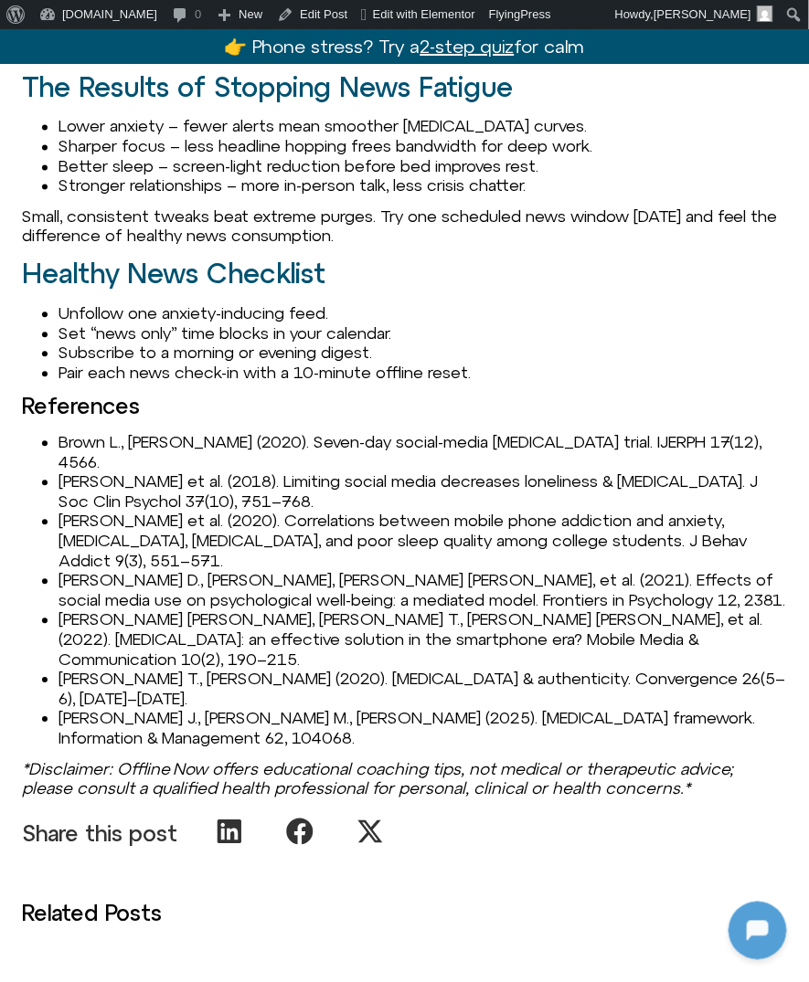
click at [210, 670] on li "Syvertsen T., Enli G. (2020). Digital detox & authenticity. Convergence 26(5–6)…" at bounding box center [422, 689] width 728 height 39
click at [216, 610] on li "Radtke T., Apel T., Schenkel K., et al. (2022). Digital detox: an effective sol…" at bounding box center [422, 639] width 728 height 59
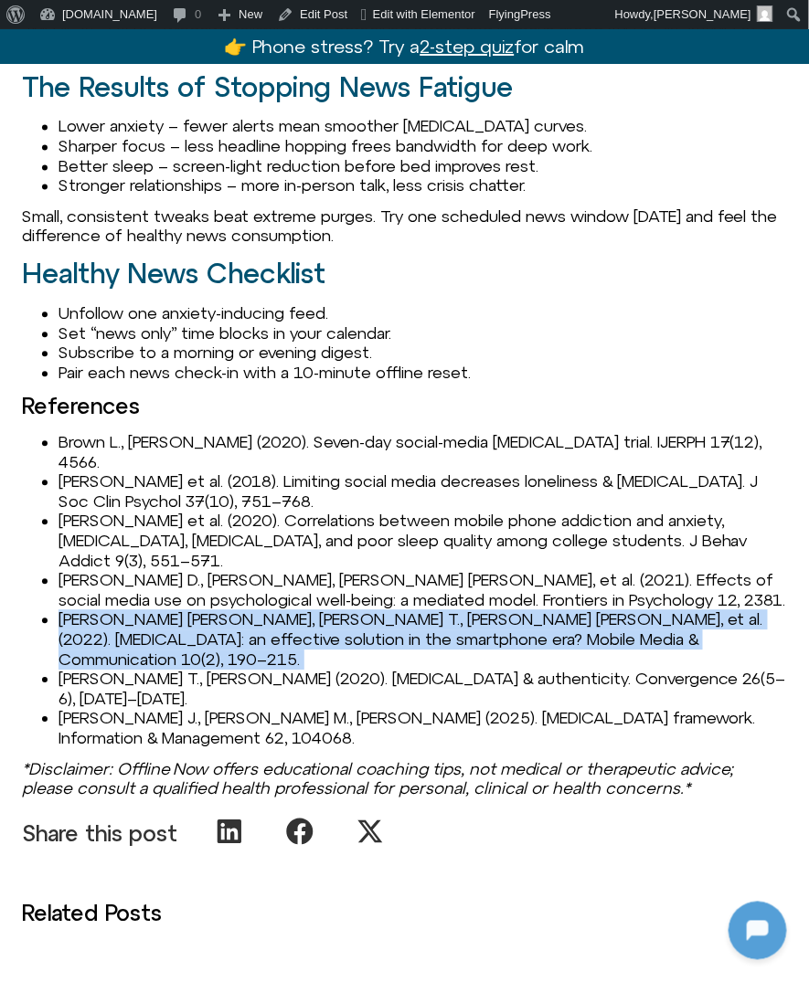
click at [216, 610] on li "Radtke T., Apel T., Schenkel K., et al. (2022). Digital detox: an effective sol…" at bounding box center [422, 639] width 728 height 59
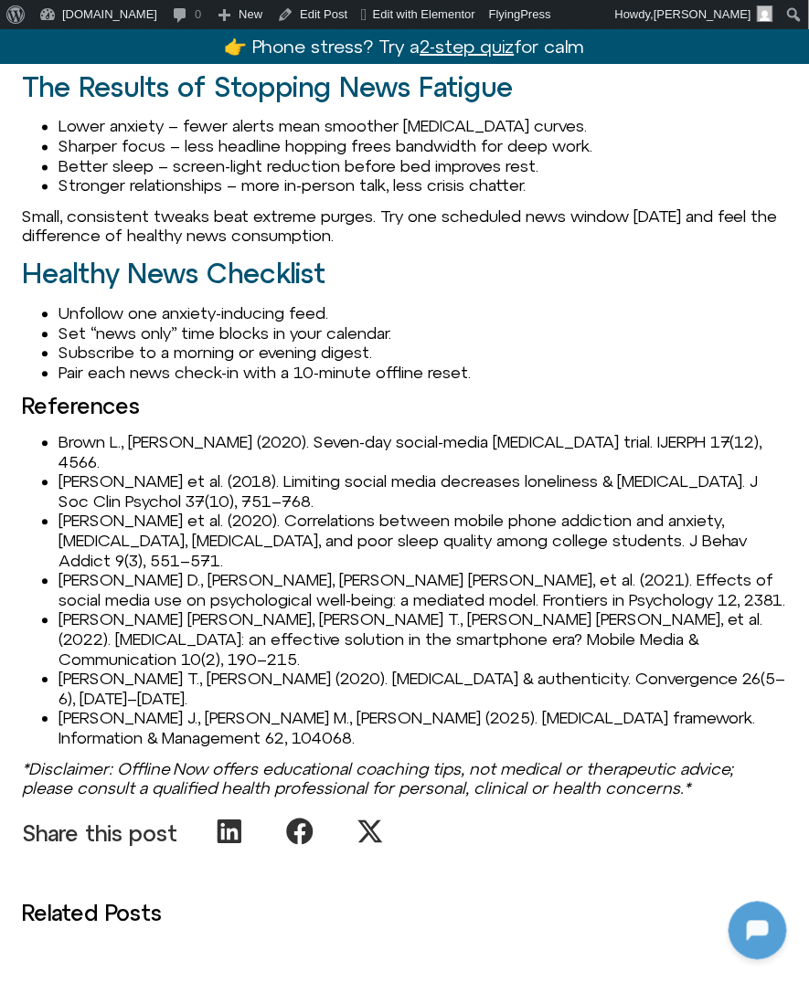
click at [142, 709] on li "Marx J., Mirbabaie M., Turel O. (2025). Digital-detox framework. Information & …" at bounding box center [422, 728] width 728 height 39
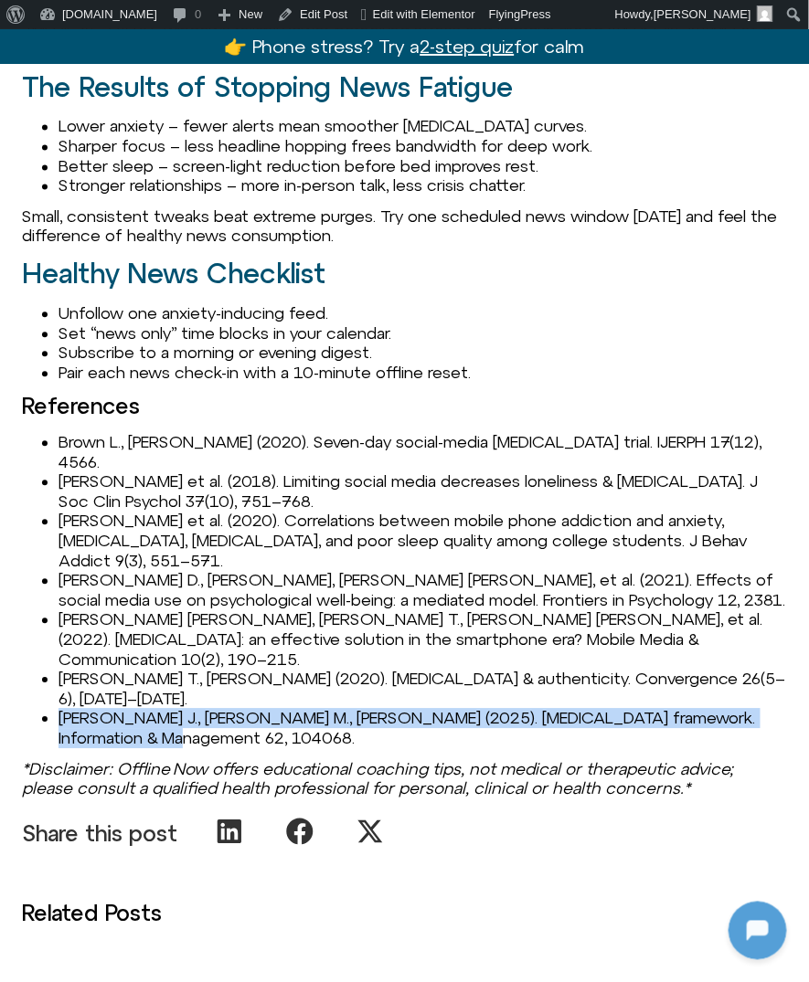
drag, startPoint x: 115, startPoint y: 615, endPoint x: 25, endPoint y: 602, distance: 91.4
click at [25, 602] on ul "Brown L., Kuss D. J. (2020). Seven-day social-media abstinence trial. IJERPH 17…" at bounding box center [404, 591] width 765 height 316
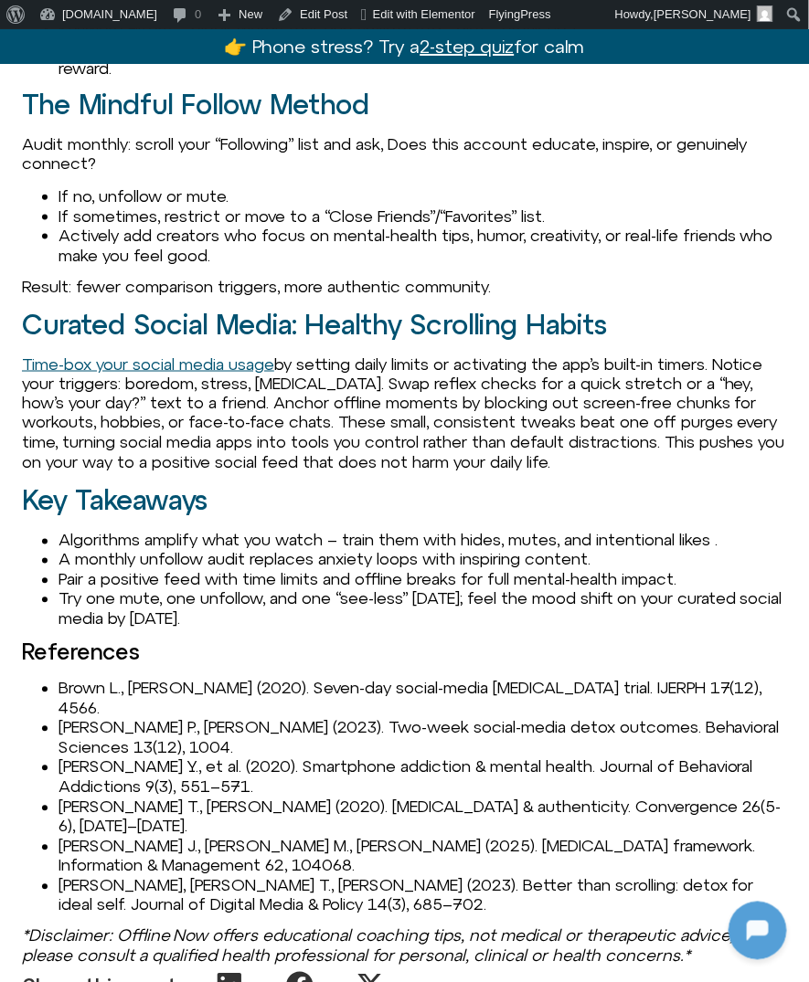
scroll to position [2031, 0]
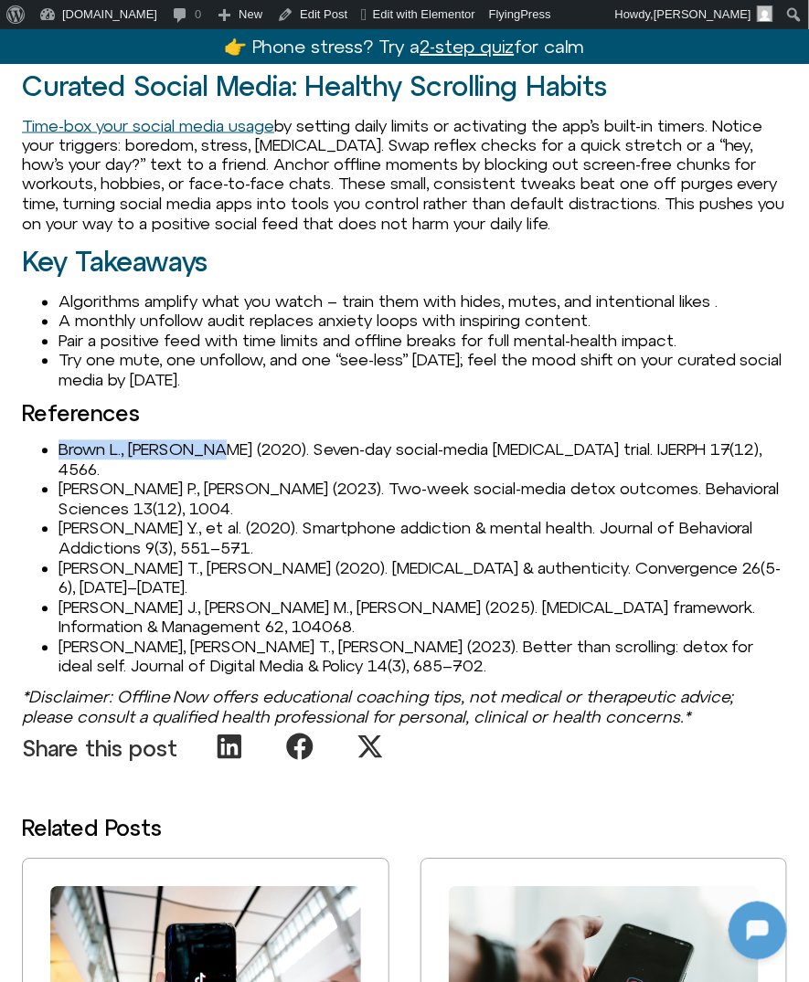
drag, startPoint x: 61, startPoint y: 430, endPoint x: 204, endPoint y: 431, distance: 142.6
click at [204, 440] on li "Brown L., [PERSON_NAME] (2020). Seven-day social-media [MEDICAL_DATA] trial. IJ…" at bounding box center [422, 459] width 728 height 39
copy li "Brown L., [PERSON_NAME]"
click at [103, 440] on li "Brown L., [PERSON_NAME] (2020). Seven-day social-media [MEDICAL_DATA] trial. IJ…" at bounding box center [422, 459] width 728 height 39
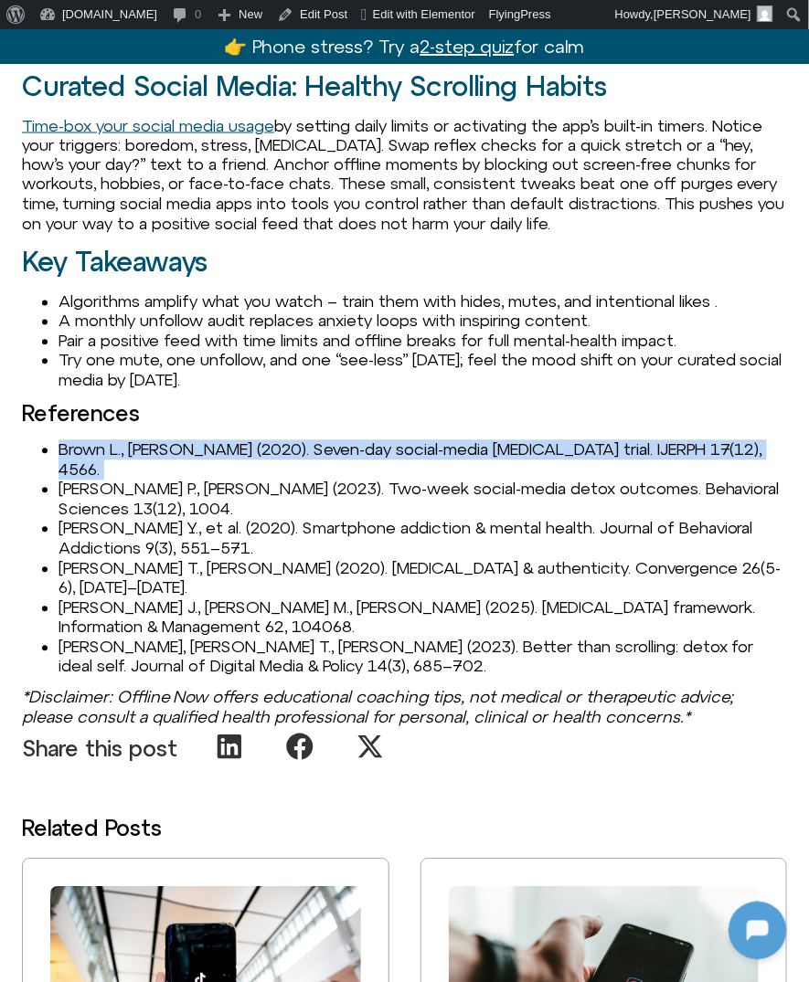
click at [103, 440] on li "Brown L., [PERSON_NAME] (2020). Seven-day social-media [MEDICAL_DATA] trial. IJ…" at bounding box center [422, 459] width 728 height 39
copy ul "Brown L., [PERSON_NAME] (2020). Seven-day social-media [MEDICAL_DATA] trial. IJ…"
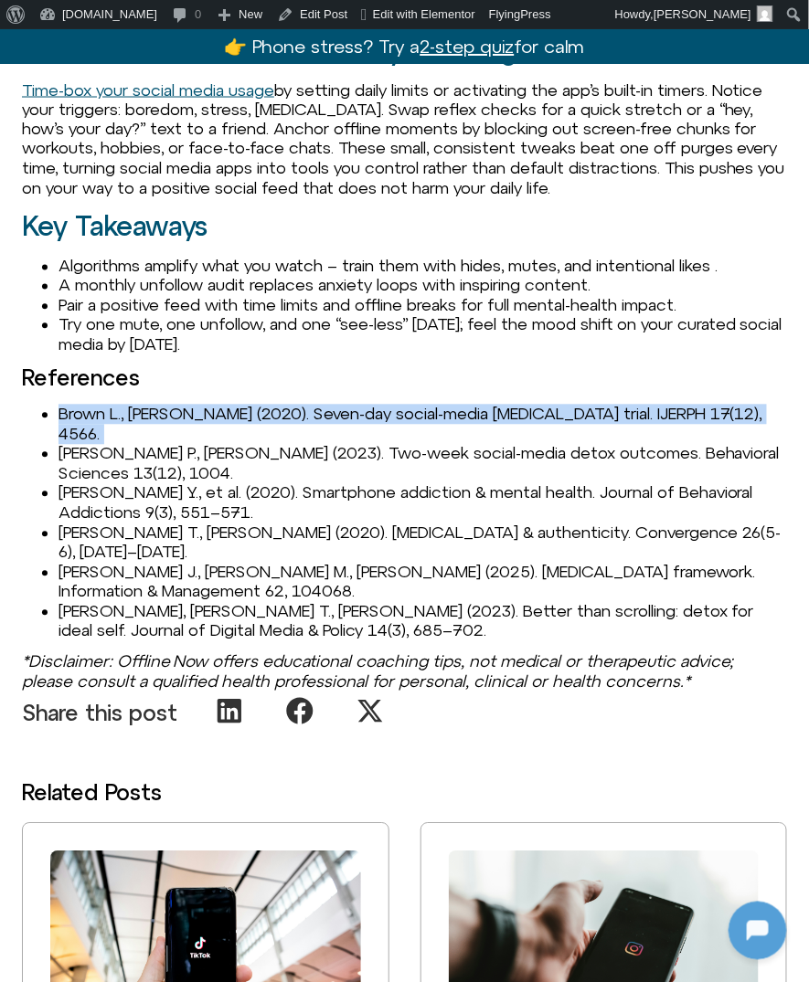
scroll to position [2072, 0]
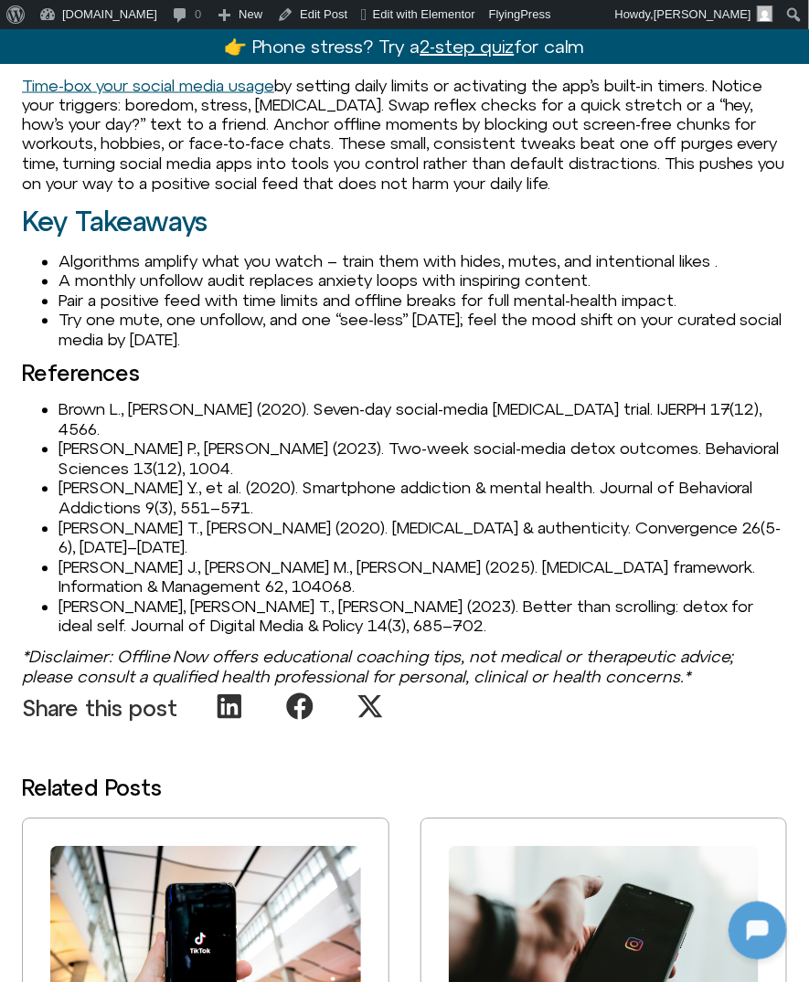
click at [133, 440] on li "Coyne P., Woodruff S. J. (2023). Two-week social-media detox outcomes. Behavior…" at bounding box center [422, 459] width 728 height 39
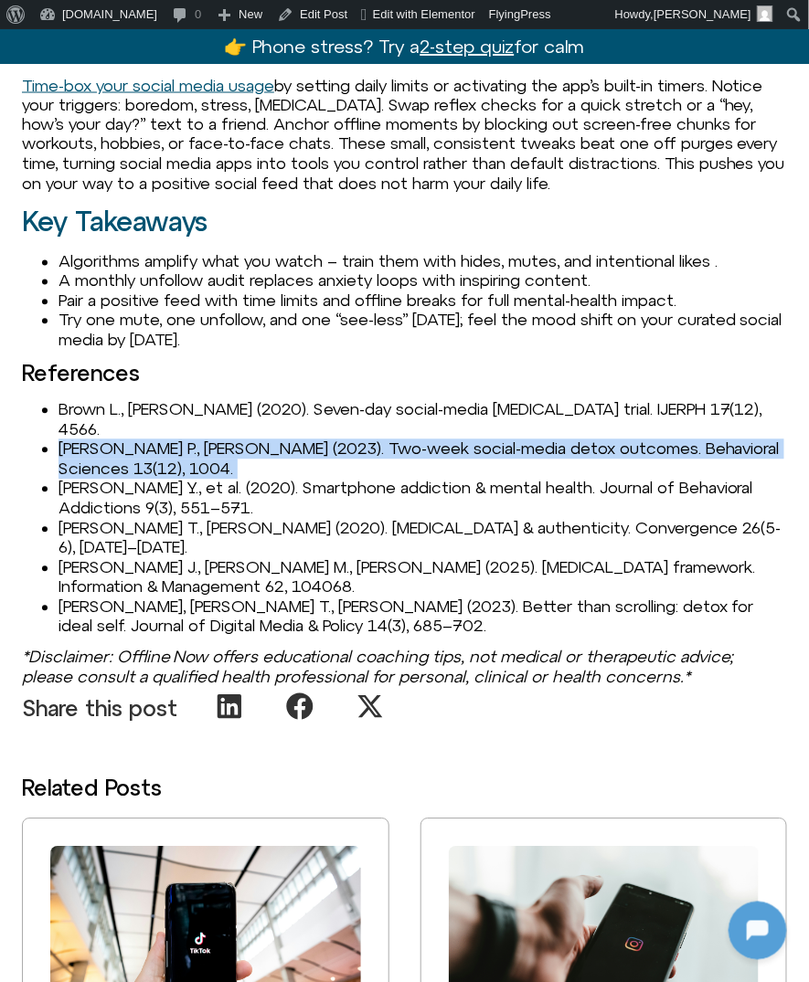
click at [133, 440] on li "Coyne P., Woodruff S. J. (2023). Two-week social-media detox outcomes. Behavior…" at bounding box center [422, 459] width 728 height 39
copy ul "Coyne P., Woodruff S. J. (2023). Two-week social-media detox outcomes. Behavior…"
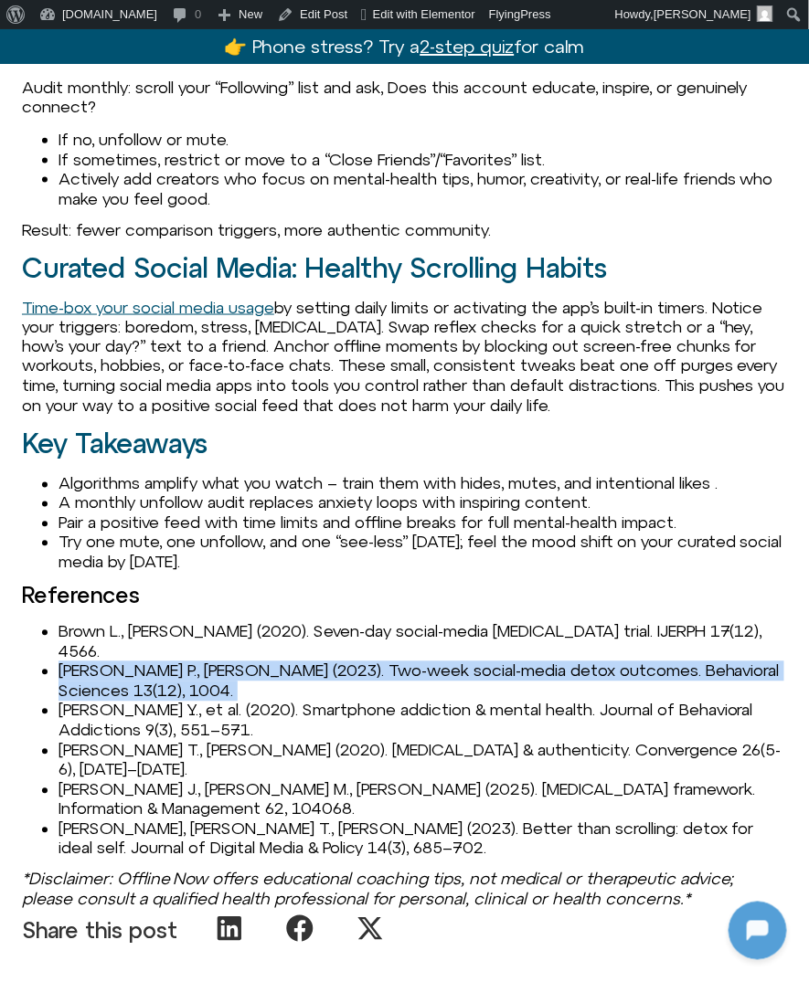
scroll to position [1946, 0]
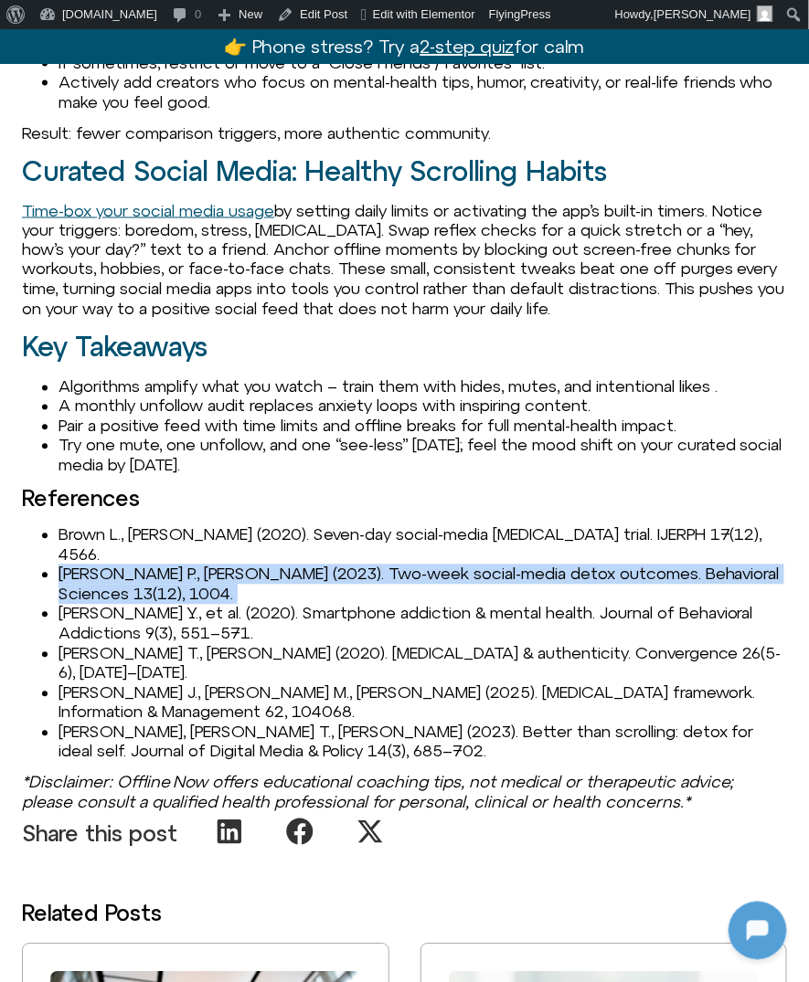
click at [111, 288] on p "Time-box your social media usage by setting daily limits or activating the app’…" at bounding box center [404, 260] width 765 height 119
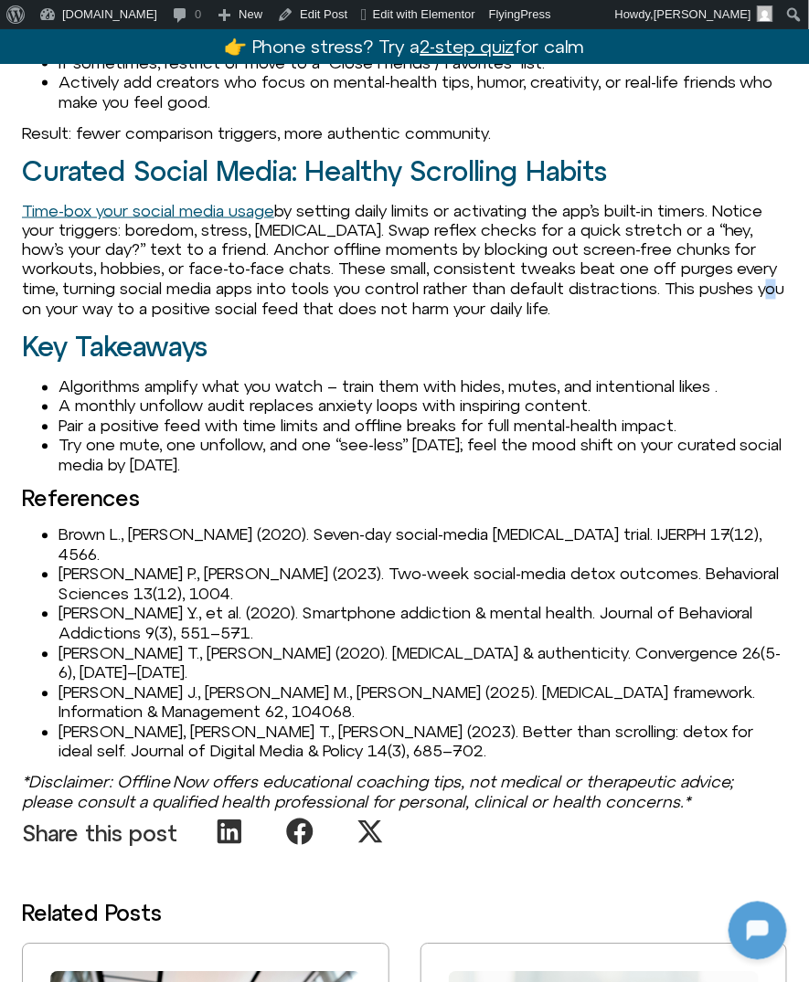
click at [111, 288] on p "Time-box your social media usage by setting daily limits or activating the app’…" at bounding box center [404, 260] width 765 height 119
click at [69, 565] on li "Coyne P., Woodruff S. J. (2023). Two-week social-media detox outcomes. Behavior…" at bounding box center [422, 584] width 728 height 39
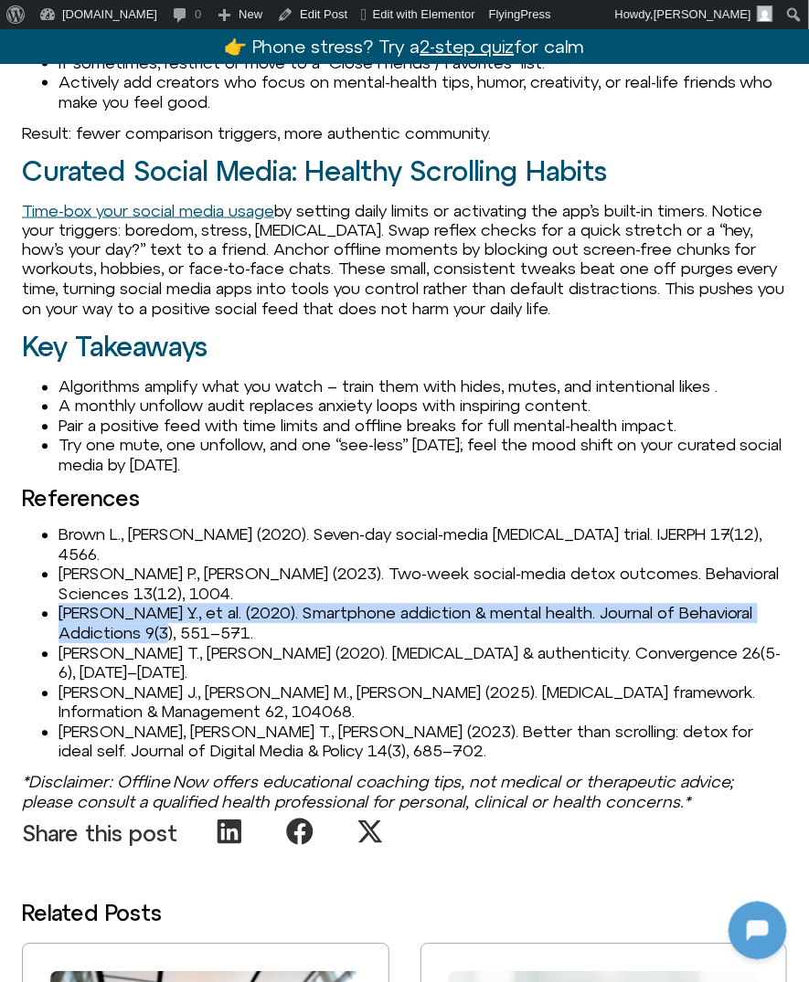
drag, startPoint x: 57, startPoint y: 575, endPoint x: 210, endPoint y: 594, distance: 154.7
click at [211, 594] on ul "Brown L., Kuss D. J. (2020). Seven-day social-media abstinence trial. IJERPH 17…" at bounding box center [404, 643] width 765 height 237
copy li "Li Y., et al. (2020). Smartphone addiction & mental health. Journal of Behavior…"
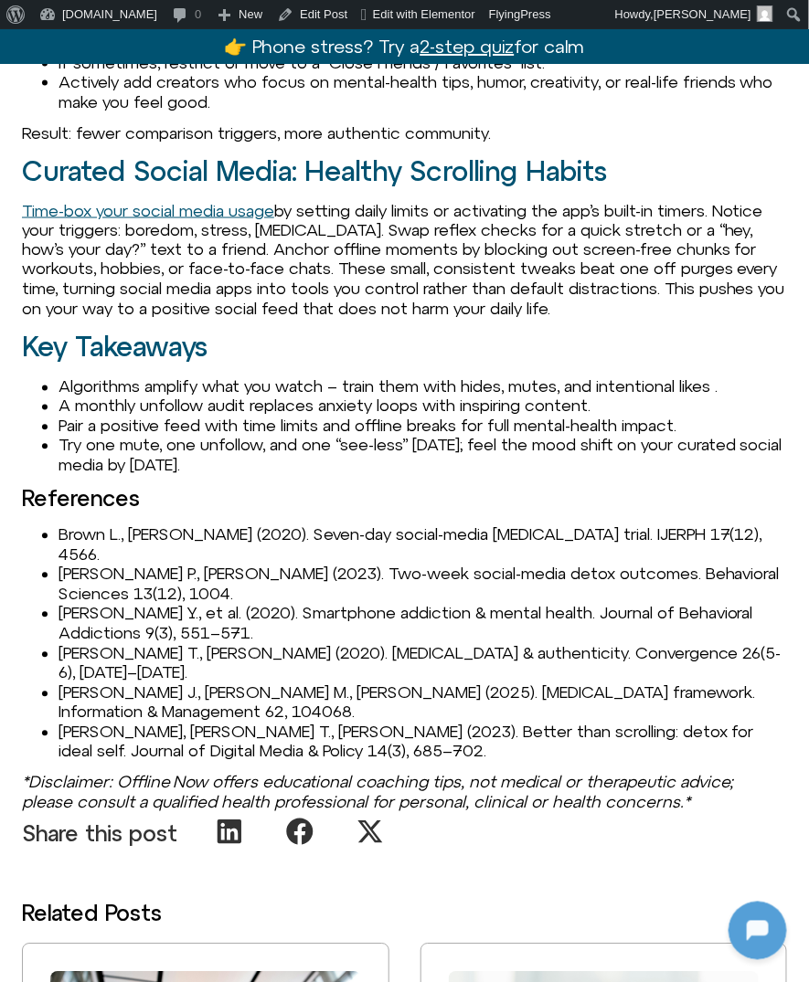
click at [126, 684] on li "Marx J., Mirbabaie M., Turel O. (2025). Digital-detox framework. Information & …" at bounding box center [422, 703] width 728 height 39
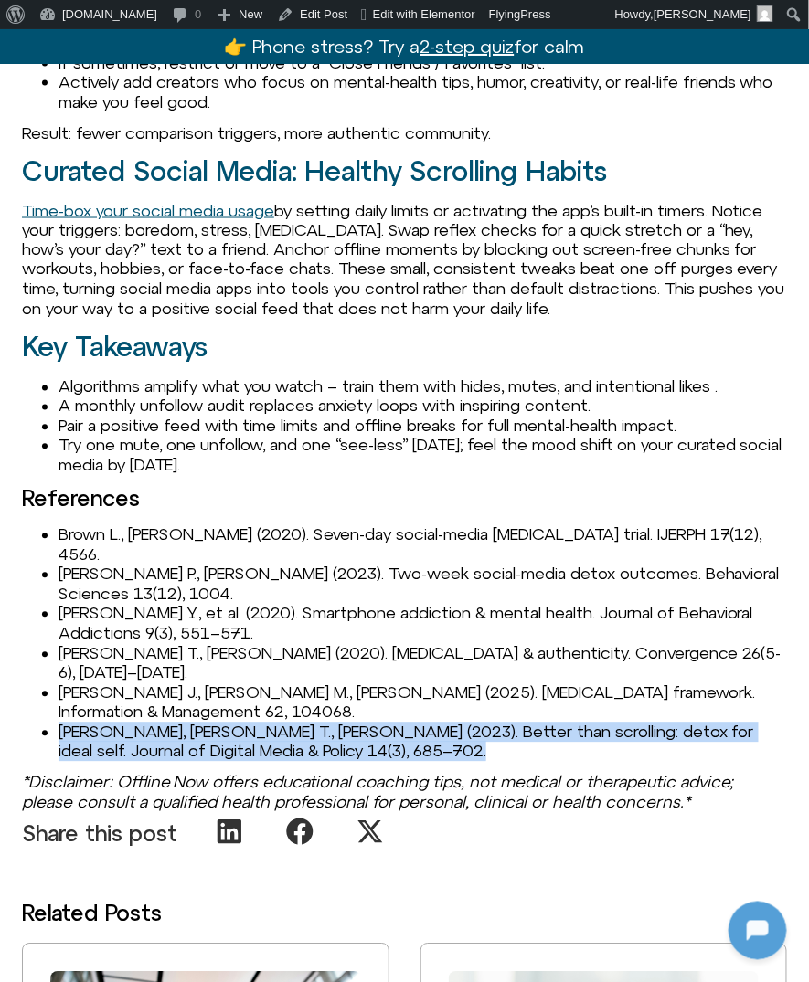
drag, startPoint x: 57, startPoint y: 674, endPoint x: 272, endPoint y: 708, distance: 218.3
click at [272, 708] on div "Creating a Positive Social Media Feed A “quick check” of Instagram can leave yo…" at bounding box center [404, 137] width 765 height 1352
copy div "Vialle S. J., Machin T., Abel S. (2023). Better than scrolling: detox for ideal…"
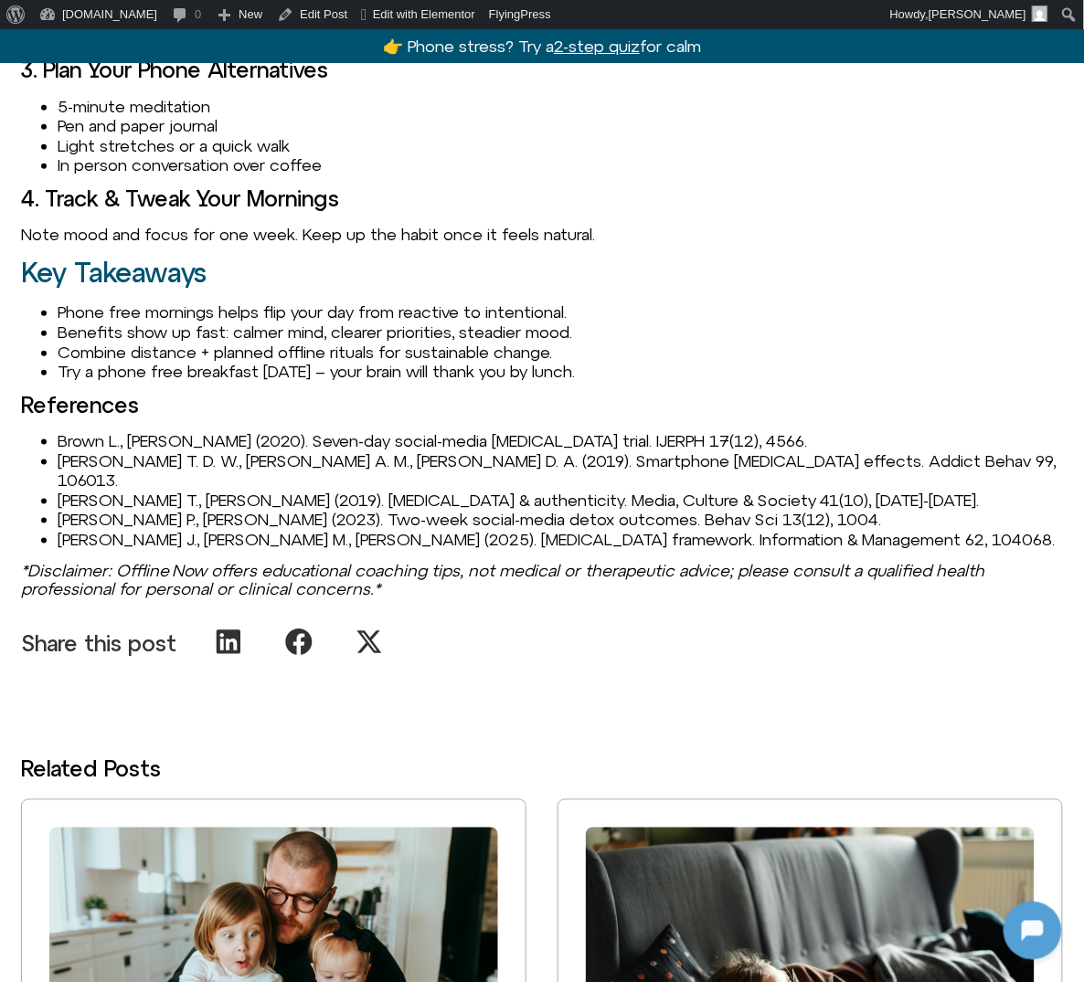
scroll to position [1852, 0]
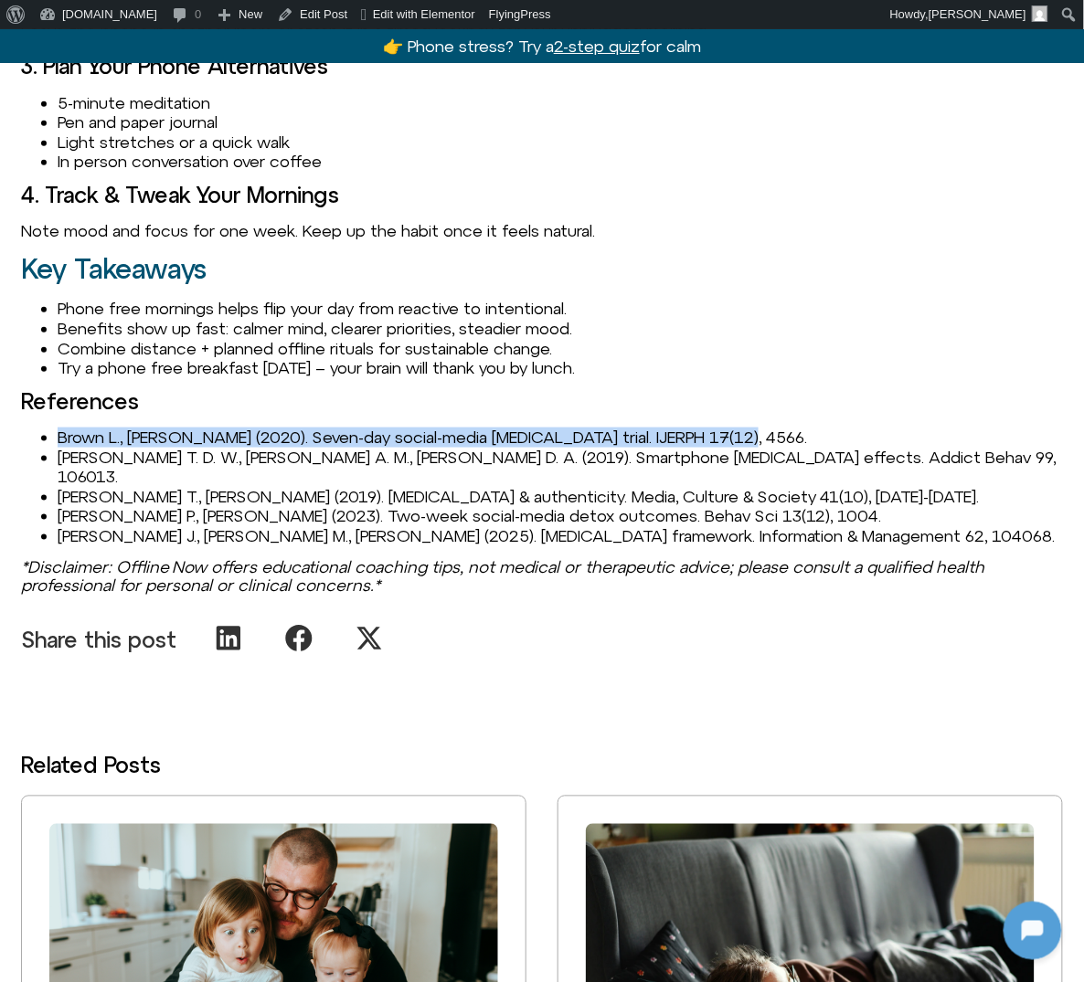
drag, startPoint x: 62, startPoint y: 439, endPoint x: 917, endPoint y: 441, distance: 854.5
click at [918, 441] on li "Brown L., Kuss D. J. (2020). Seven-day social-media abstinence trial. IJERPH 17…" at bounding box center [560, 438] width 1005 height 20
copy span "Brown L., Kuss D. J. (2020). Seven-day social-media abstinence trial. IJERPH 17…"
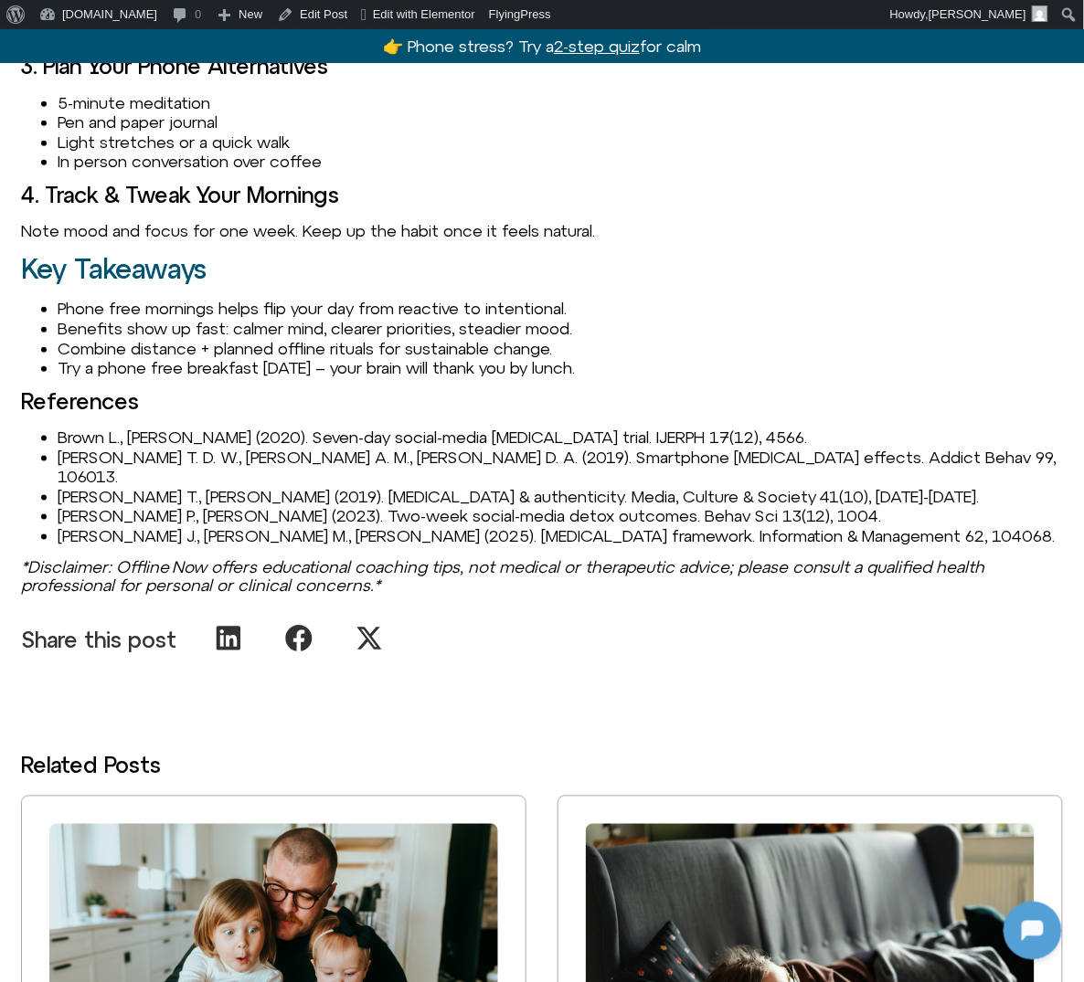
click at [142, 506] on span "Coyne P., Woodruff S. J. (2023). Two-week social-media detox outcomes. Behav Sc…" at bounding box center [470, 515] width 824 height 19
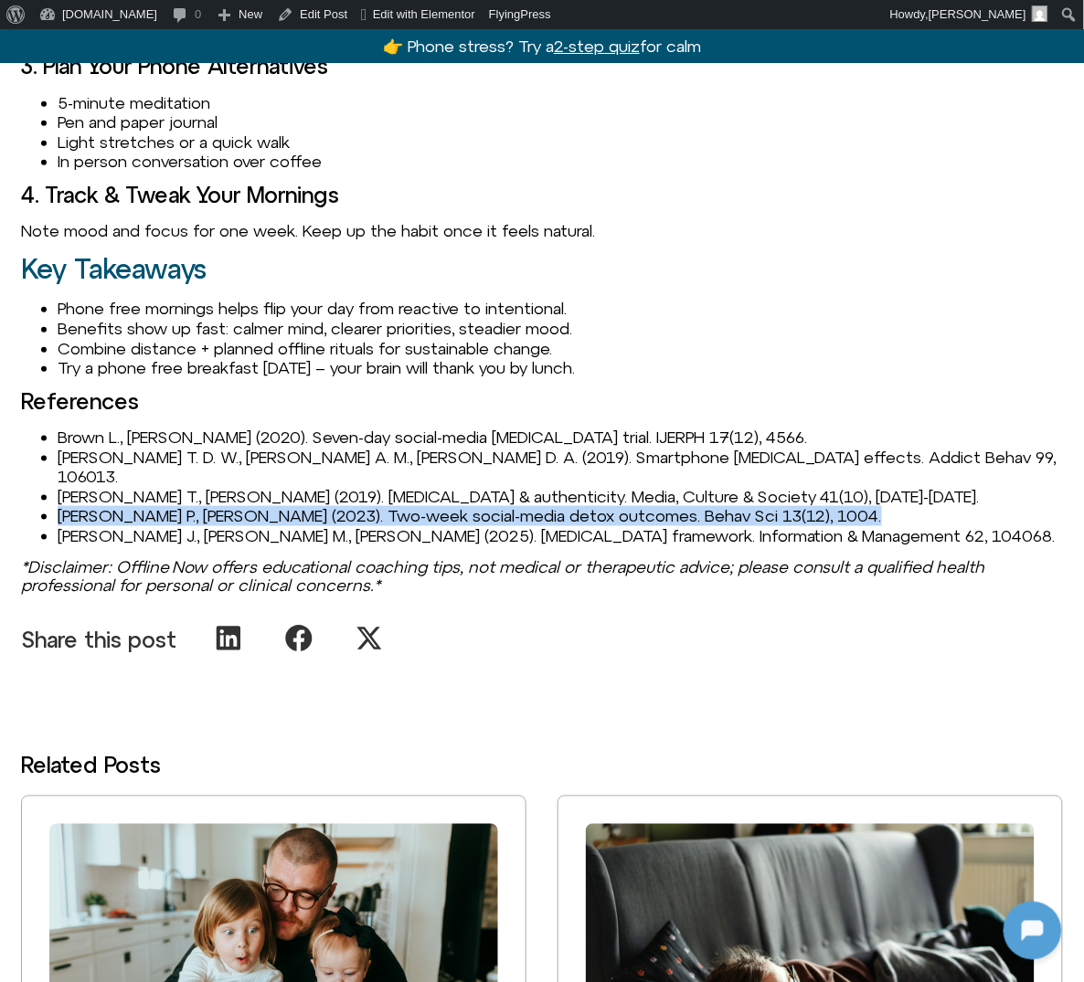
click at [142, 506] on span "Coyne P., Woodruff S. J. (2023). Two-week social-media detox outcomes. Behav Sc…" at bounding box center [470, 515] width 824 height 19
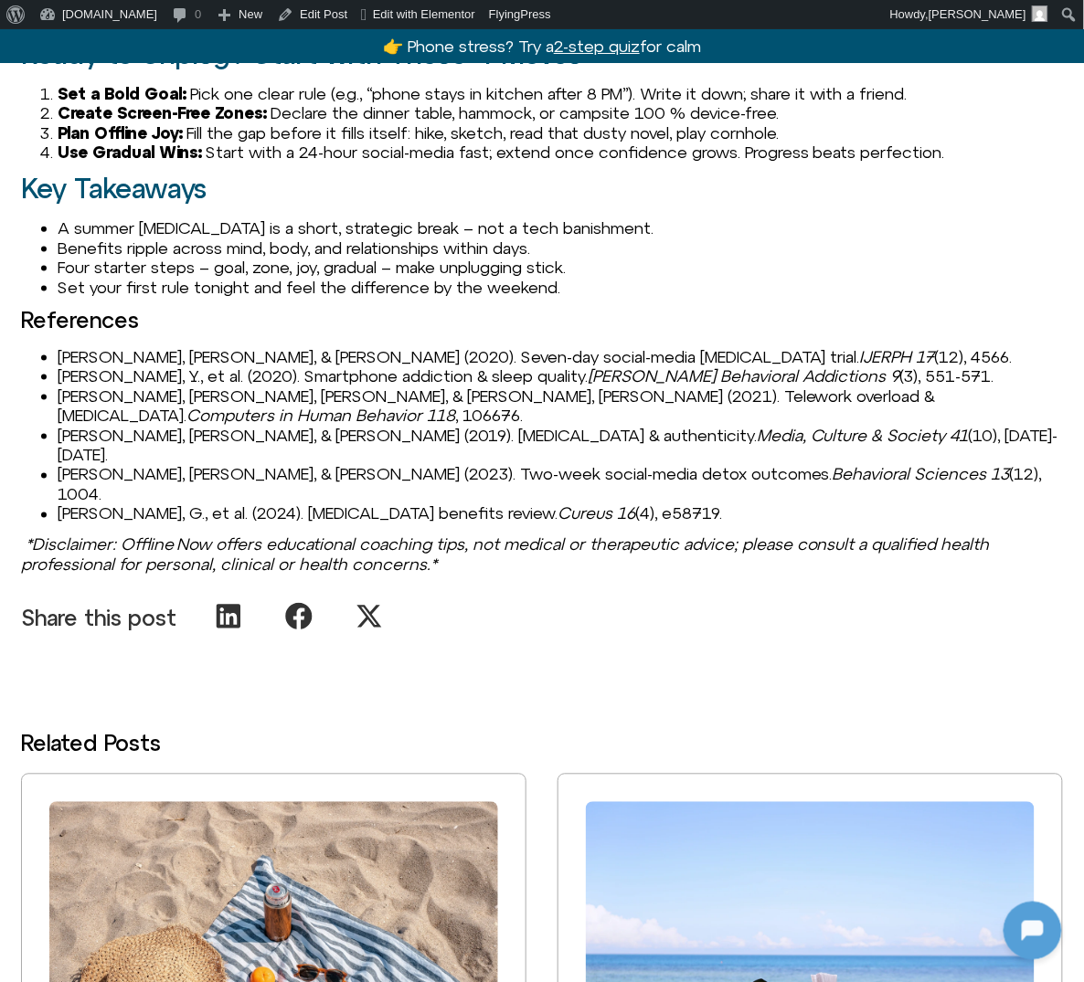
scroll to position [1985, 0]
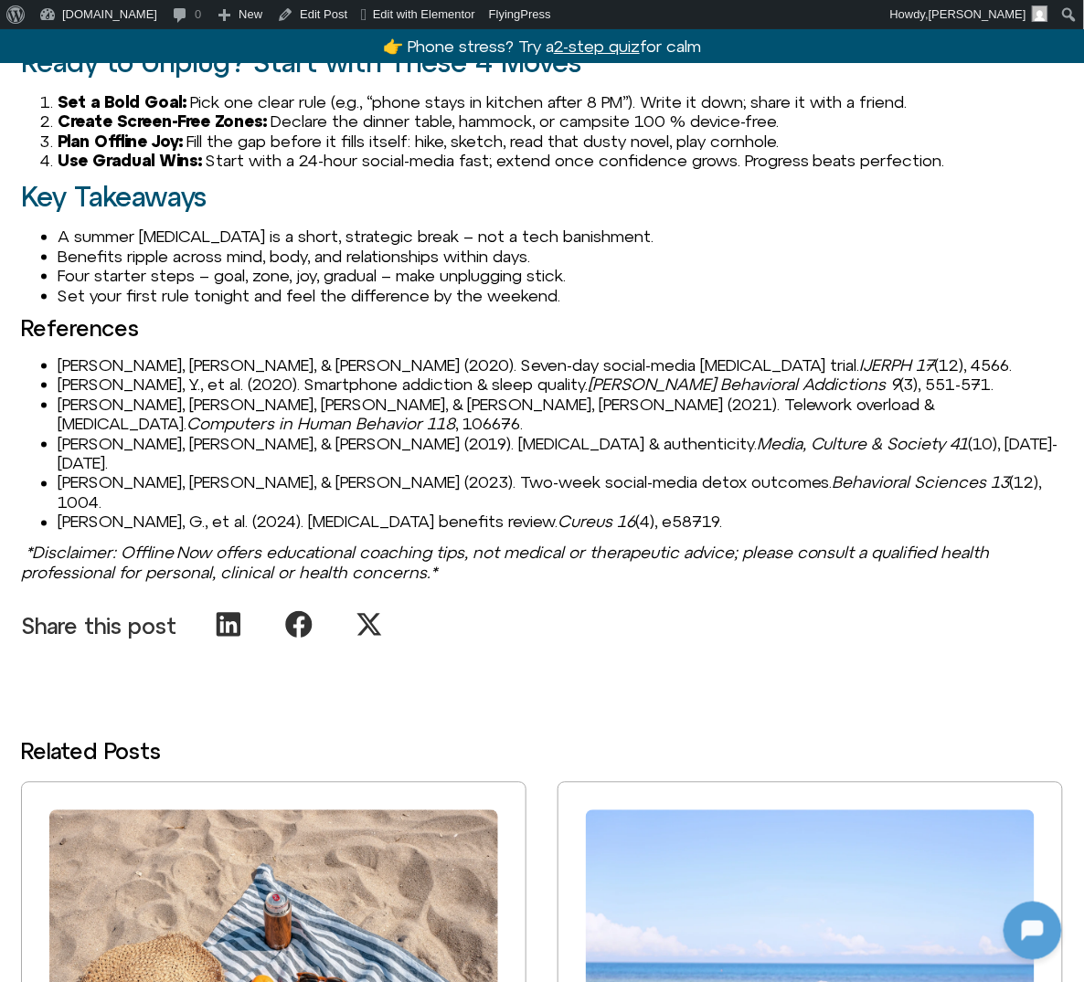
click at [271, 402] on li "[PERSON_NAME], [PERSON_NAME], [PERSON_NAME], & [PERSON_NAME], [PERSON_NAME] (20…" at bounding box center [560, 414] width 1005 height 39
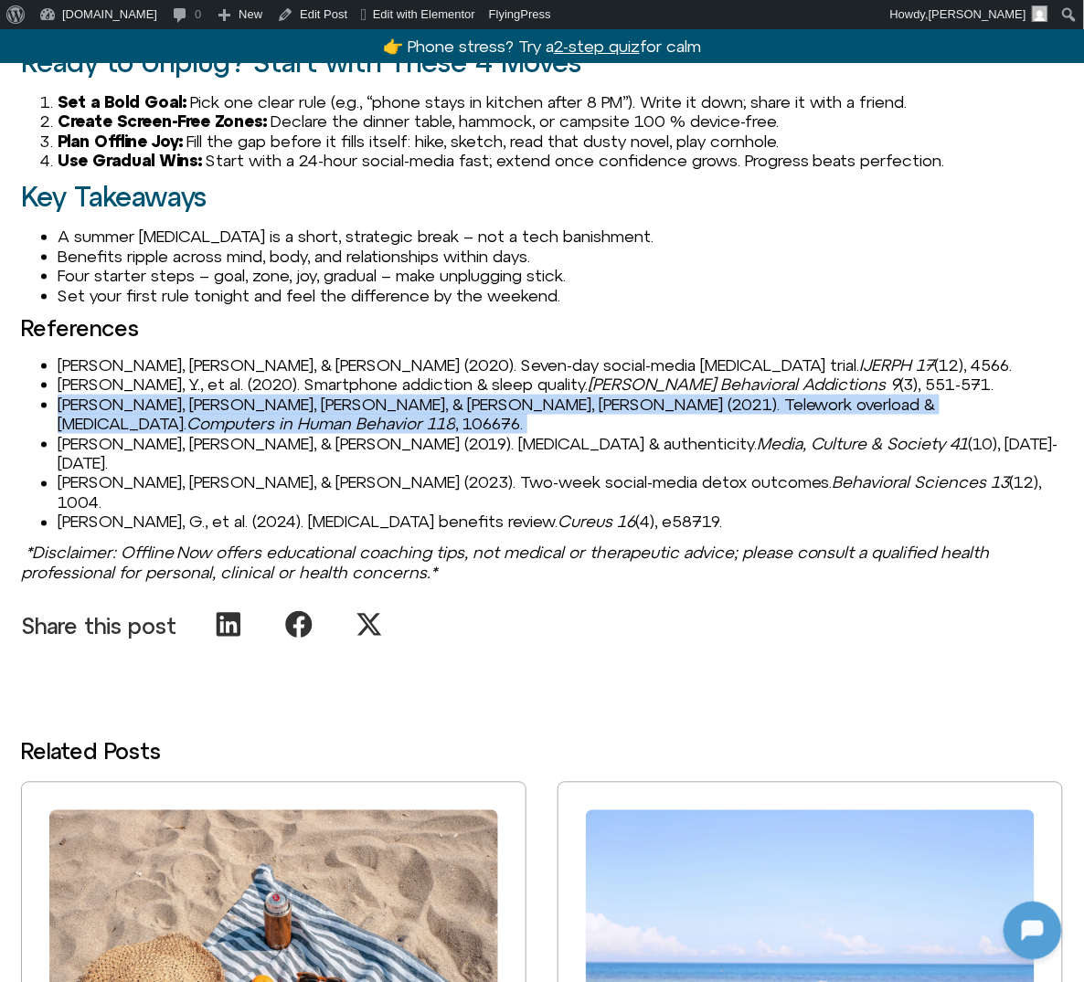
click at [271, 402] on li "[PERSON_NAME], [PERSON_NAME], [PERSON_NAME], & [PERSON_NAME], [PERSON_NAME] (20…" at bounding box center [560, 414] width 1005 height 39
copy li "Schmitt, J. B., Breuer, J., & Wulf, T. (2021). Telework overload & digital deto…"
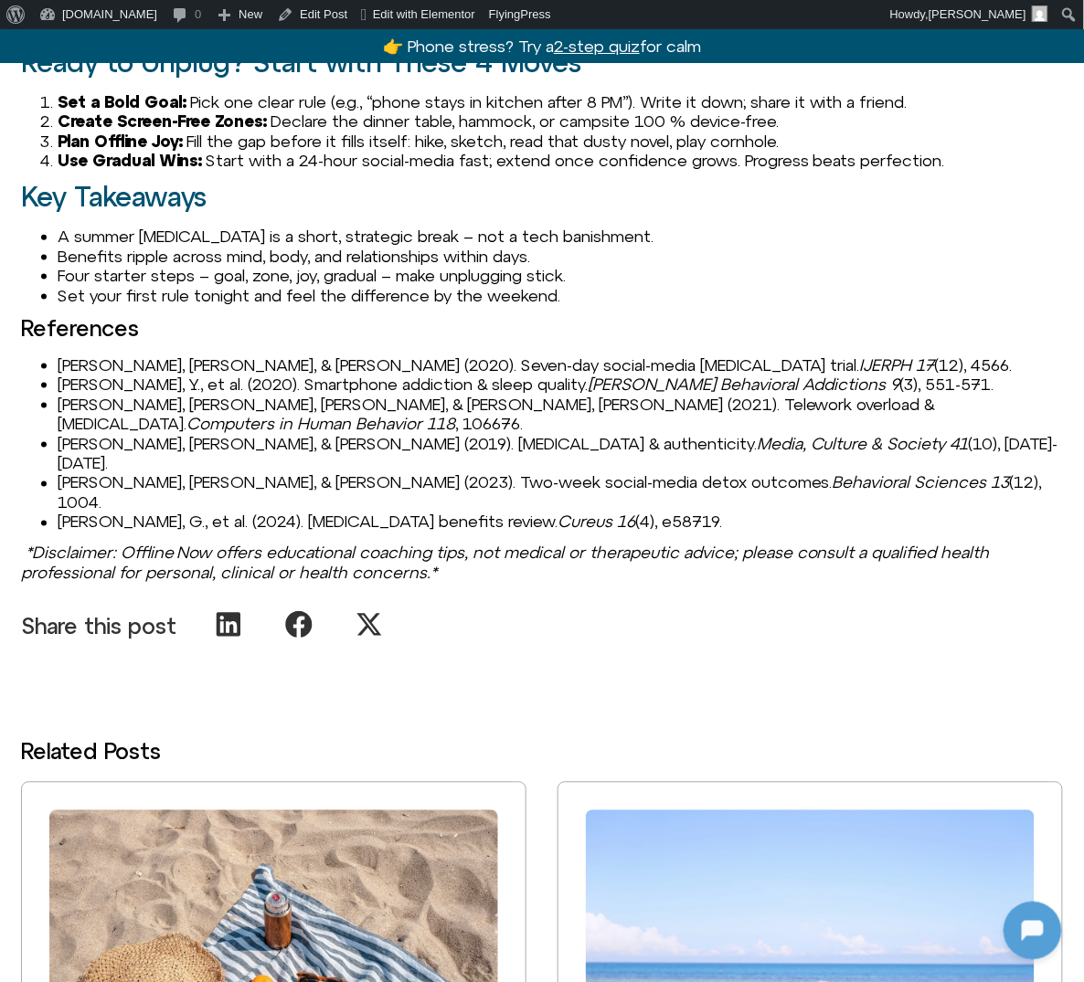
click at [227, 473] on li "Coyne, P., & Woodruff, S. J. (2023). Two-week social-media detox outcomes. Beha…" at bounding box center [560, 492] width 1005 height 39
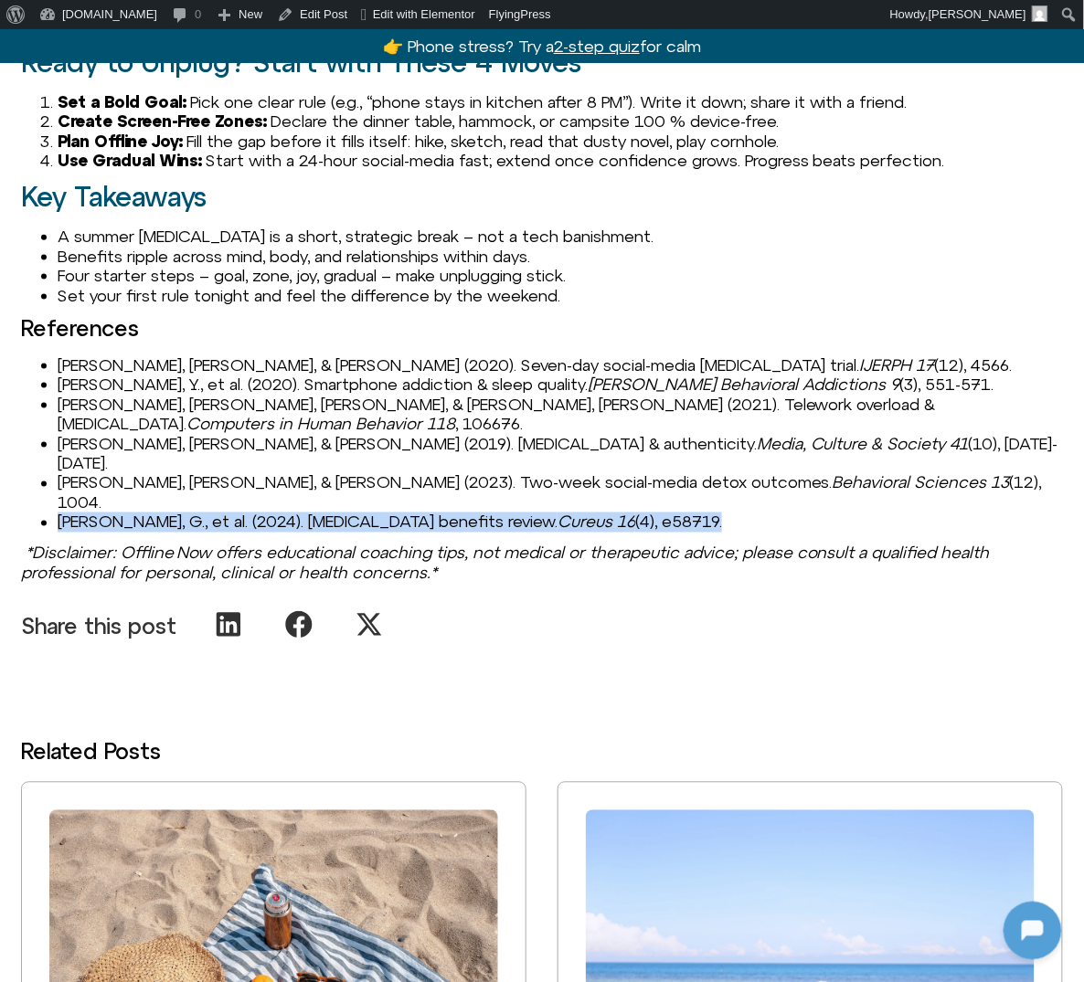
drag, startPoint x: 58, startPoint y: 457, endPoint x: 805, endPoint y: 459, distance: 746.6
click at [806, 513] on li "Anandpara, G., et al. (2024). Digital detox benefits review. Cureus 16 (4), e58…" at bounding box center [560, 523] width 1005 height 20
copy li "Anandpara, G., et al. (2024). Digital detox benefits review. Cureus 16 (4), e58…"
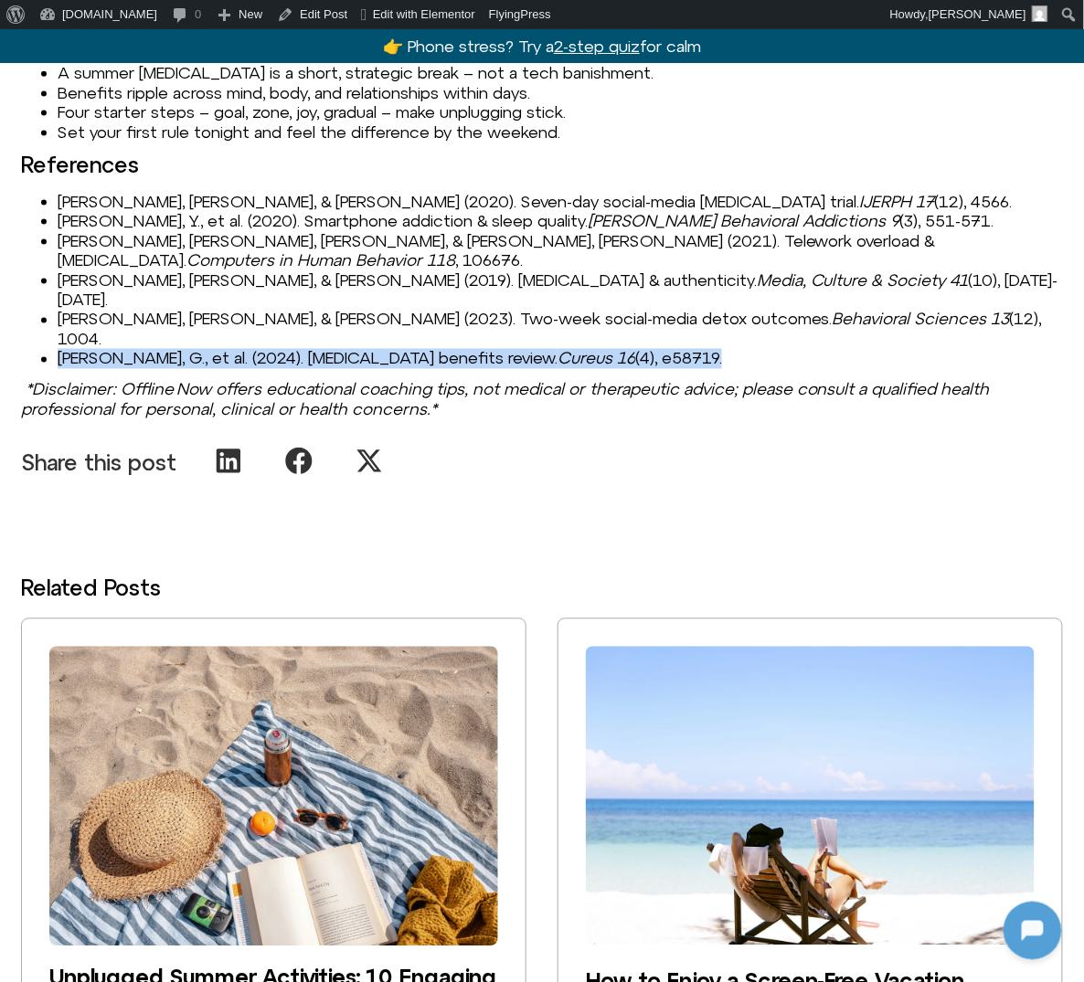
scroll to position [2148, 0]
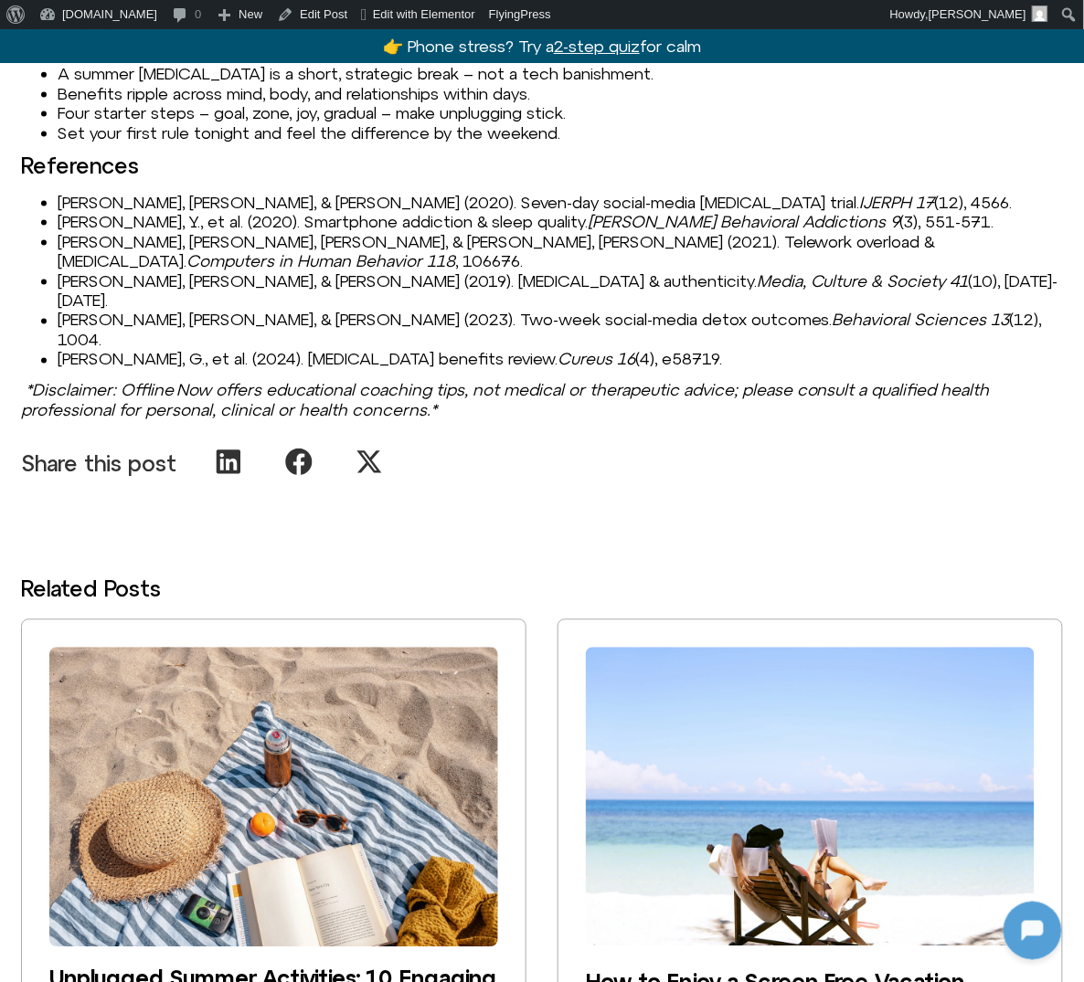
click at [500, 193] on li "Brown, L., & Kuss, D. J. (2020). Seven-day social-media abstinence trial. IJERP…" at bounding box center [560, 203] width 1005 height 20
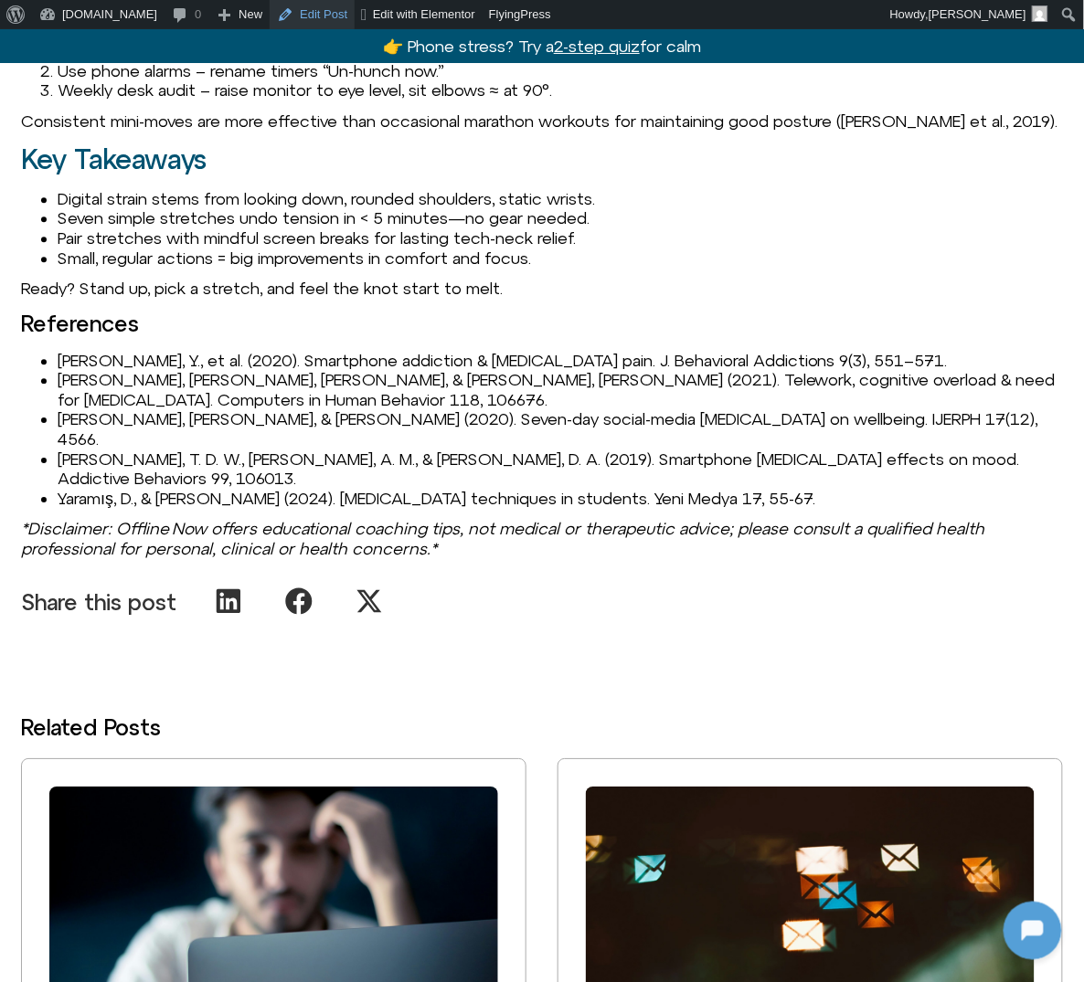
scroll to position [2667, 0]
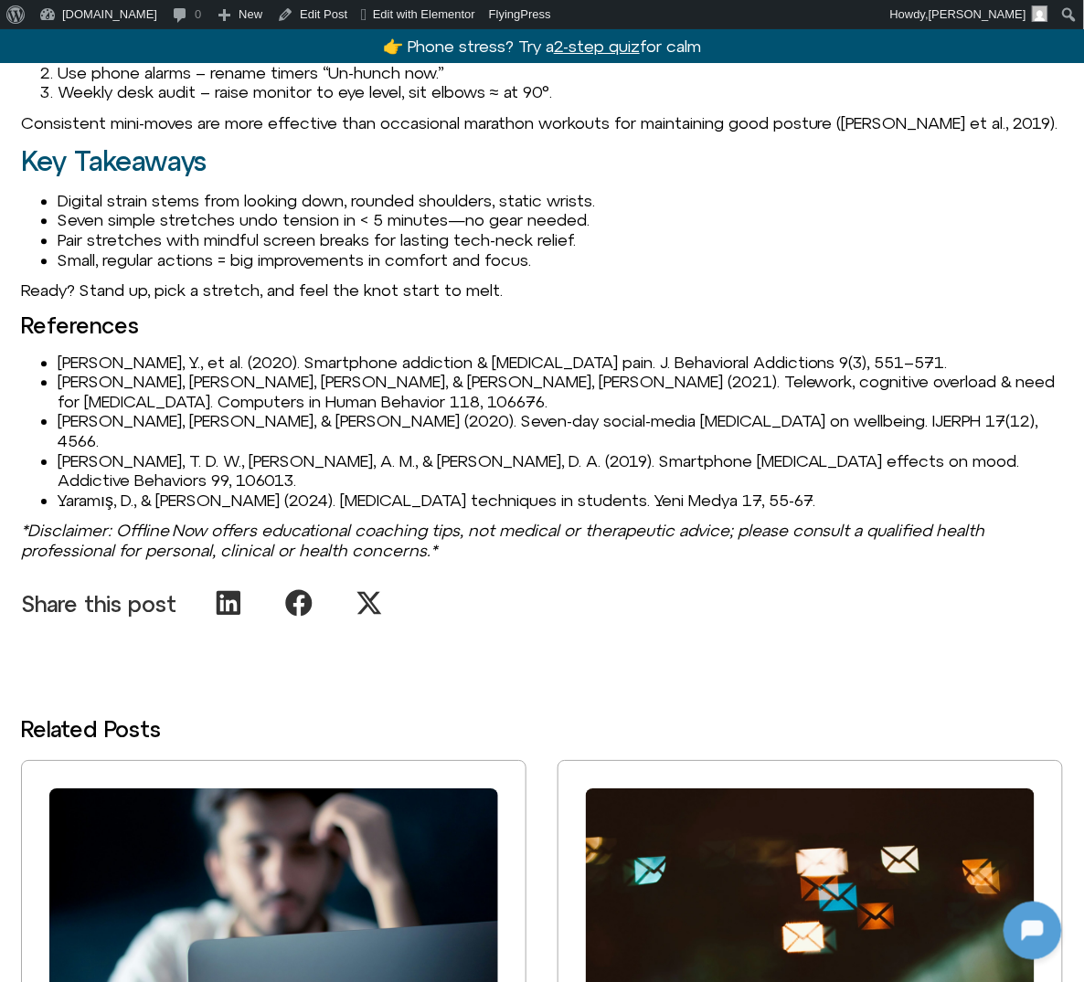
click at [147, 355] on span "[PERSON_NAME], Y., et al. (2020). Smartphone addiction & [MEDICAL_DATA] pain. J…" at bounding box center [503, 362] width 890 height 19
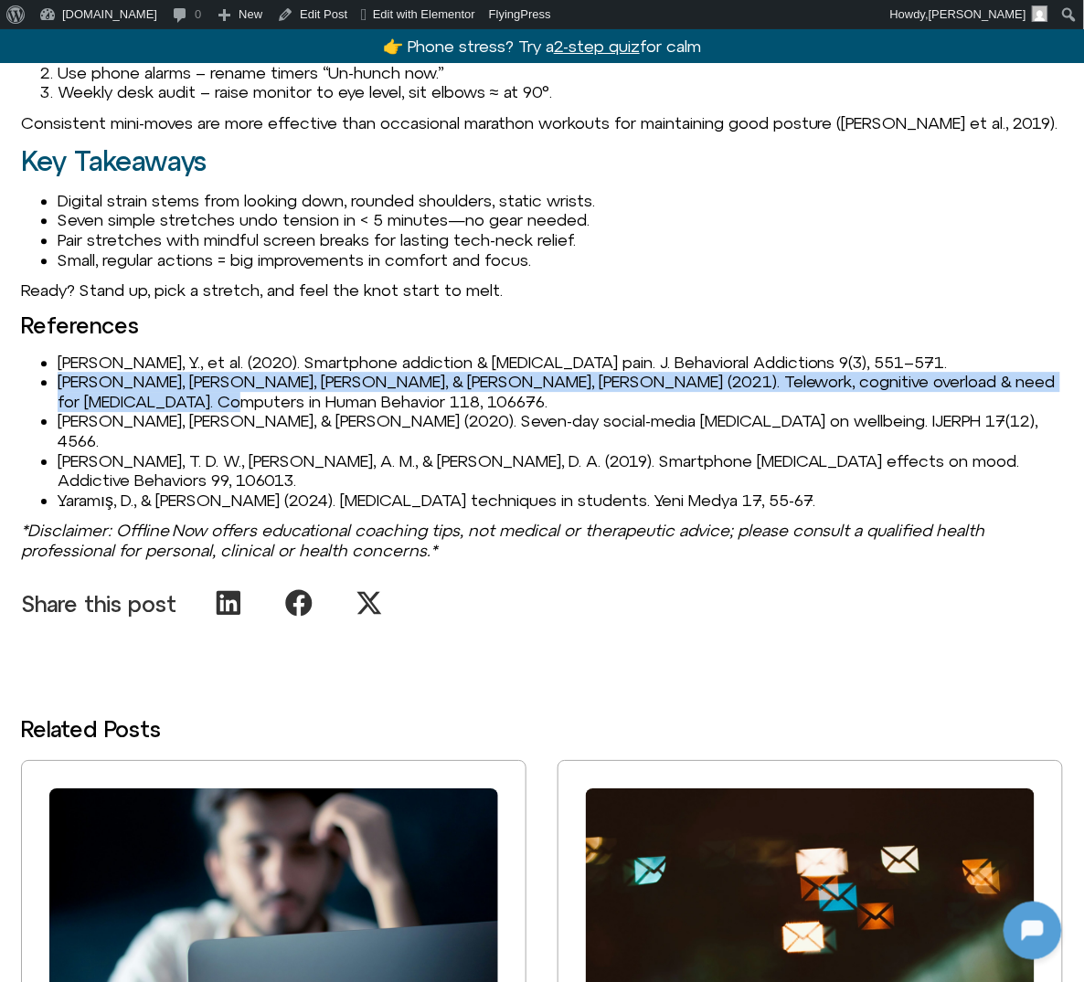
drag, startPoint x: 58, startPoint y: 384, endPoint x: 116, endPoint y: 402, distance: 60.4
click at [116, 402] on span "[PERSON_NAME], [PERSON_NAME], [PERSON_NAME], & [PERSON_NAME], [PERSON_NAME] (20…" at bounding box center [557, 391] width 998 height 39
click at [82, 372] on span "[PERSON_NAME], [PERSON_NAME], [PERSON_NAME], & [PERSON_NAME], [PERSON_NAME] (20…" at bounding box center [557, 391] width 998 height 39
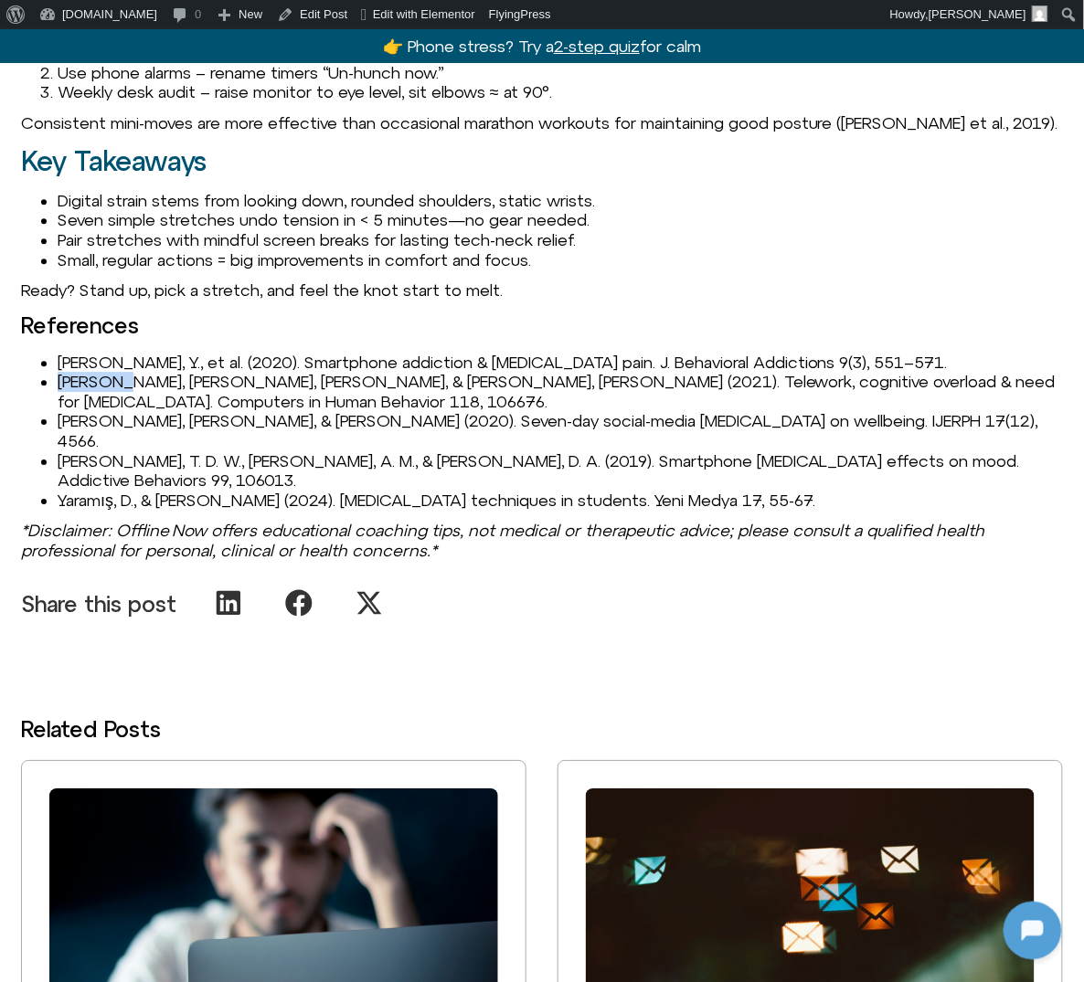
drag, startPoint x: 58, startPoint y: 377, endPoint x: 122, endPoint y: 377, distance: 64.9
click at [122, 377] on span "[PERSON_NAME], [PERSON_NAME], [PERSON_NAME], & [PERSON_NAME], [PERSON_NAME] (20…" at bounding box center [557, 391] width 998 height 39
copy span "[PERSON_NAME],"
click at [127, 401] on li "[PERSON_NAME], [PERSON_NAME], [PERSON_NAME], & [PERSON_NAME], [PERSON_NAME] (20…" at bounding box center [560, 391] width 1005 height 39
drag, startPoint x: 59, startPoint y: 419, endPoint x: 182, endPoint y: 416, distance: 122.5
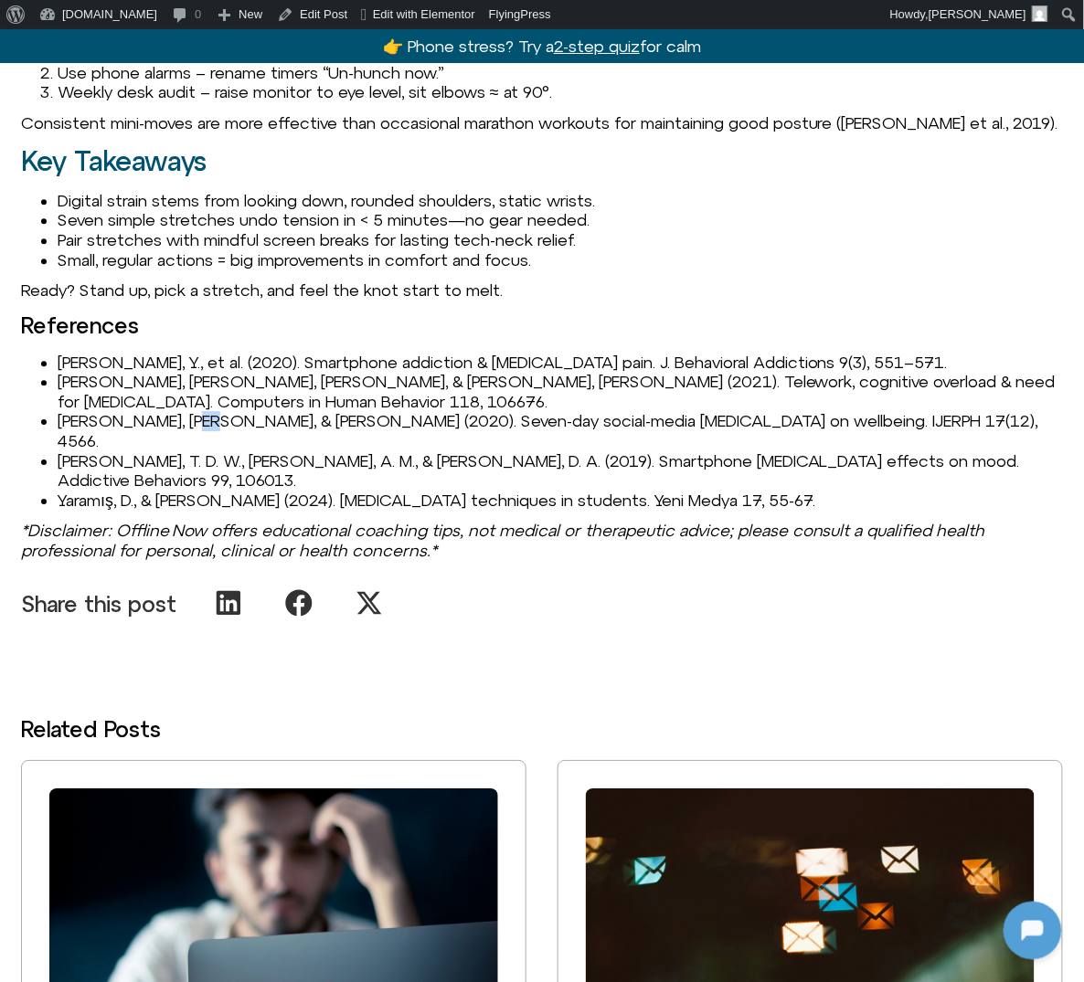
click at [182, 416] on span "[PERSON_NAME], [PERSON_NAME], & [PERSON_NAME] (2020). Seven-day social-media [M…" at bounding box center [548, 430] width 981 height 39
drag, startPoint x: 59, startPoint y: 417, endPoint x: 106, endPoint y: 413, distance: 46.7
click at [106, 413] on span "[PERSON_NAME], [PERSON_NAME], & [PERSON_NAME] (2020). Seven-day social-media [M…" at bounding box center [548, 430] width 981 height 39
copy span "Brown"
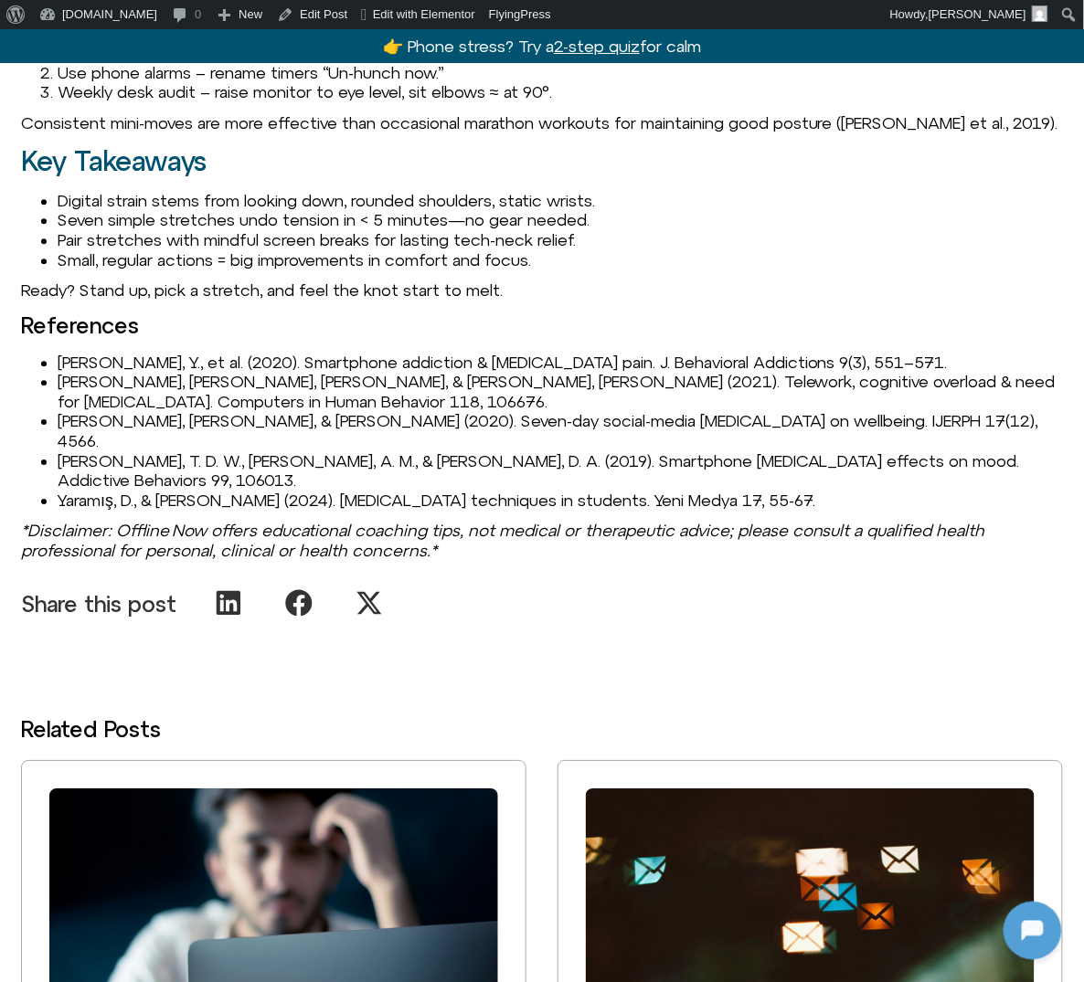
click at [152, 423] on span "[PERSON_NAME], [PERSON_NAME], & [PERSON_NAME] (2020). Seven-day social-media [M…" at bounding box center [548, 430] width 981 height 39
drag, startPoint x: 62, startPoint y: 436, endPoint x: 84, endPoint y: 436, distance: 21.9
click at [84, 451] on span "[PERSON_NAME], T. D. W., [PERSON_NAME], A. M., & [PERSON_NAME], D. A. (2019). S…" at bounding box center [539, 470] width 962 height 39
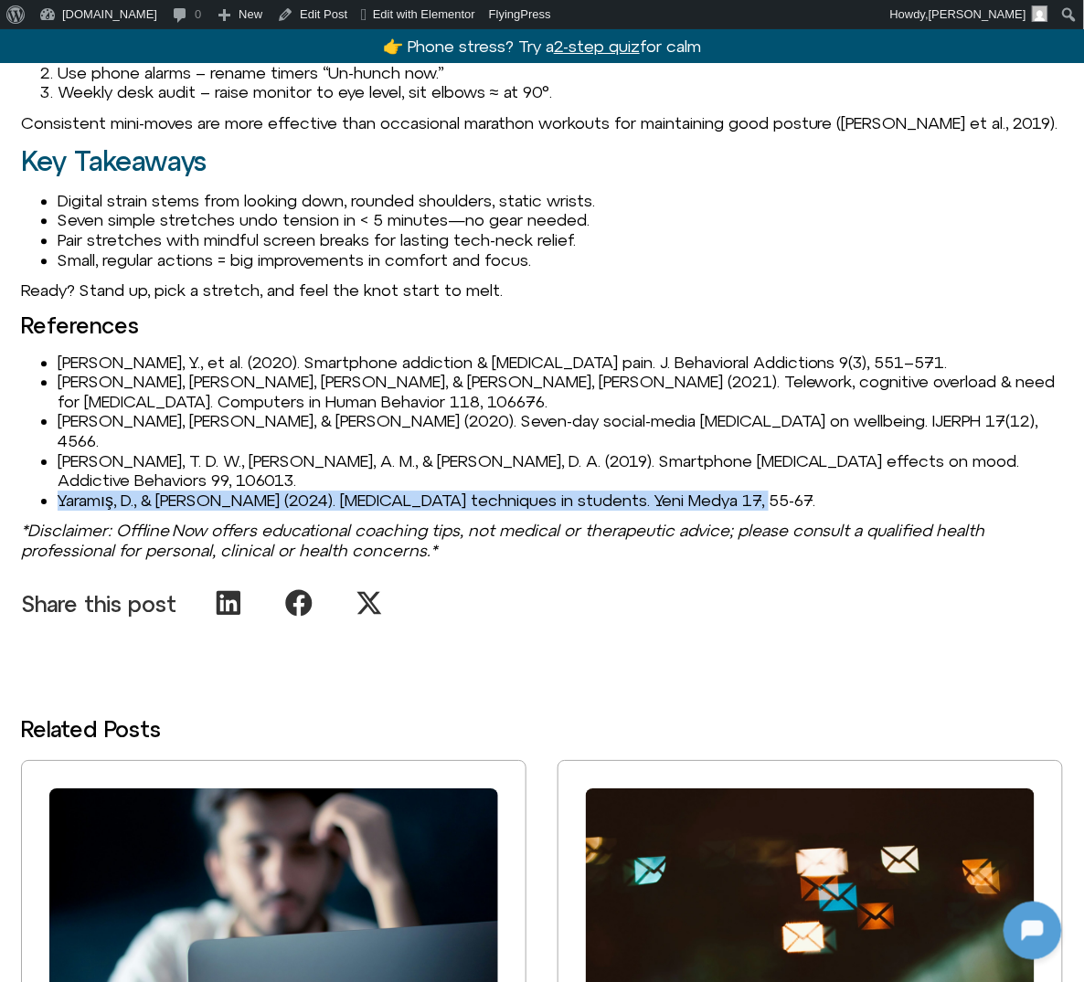
drag, startPoint x: 58, startPoint y: 458, endPoint x: 849, endPoint y: 455, distance: 790.5
click at [849, 491] on li "Yaramış, D., & [PERSON_NAME] (2024). [MEDICAL_DATA] techniques in students. Yen…" at bounding box center [560, 501] width 1005 height 20
copy span "Yaramış, D., & [PERSON_NAME] (2024). [MEDICAL_DATA] techniques in students. Yen…"
